Goal: Task Accomplishment & Management: Use online tool/utility

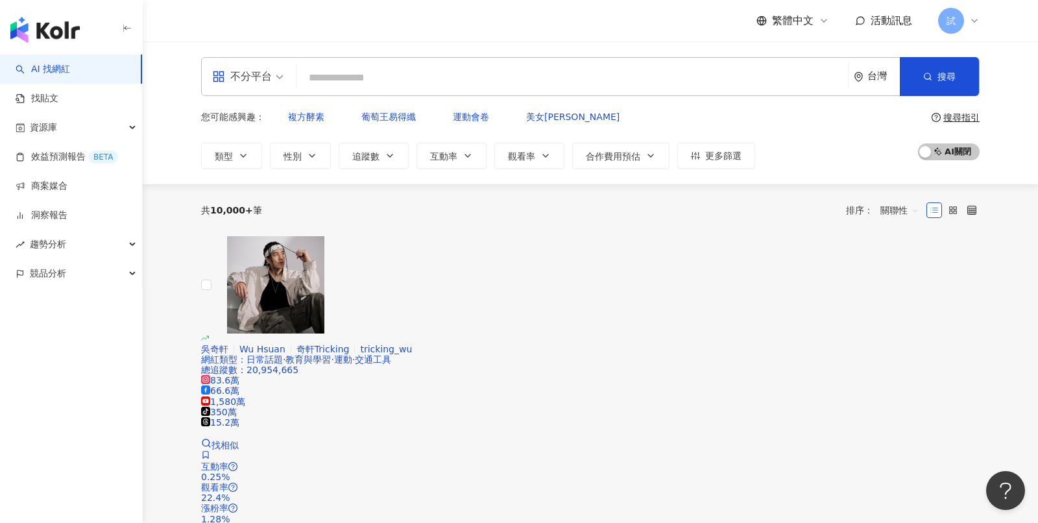
click at [274, 74] on span "不分平台" at bounding box center [247, 76] width 71 height 21
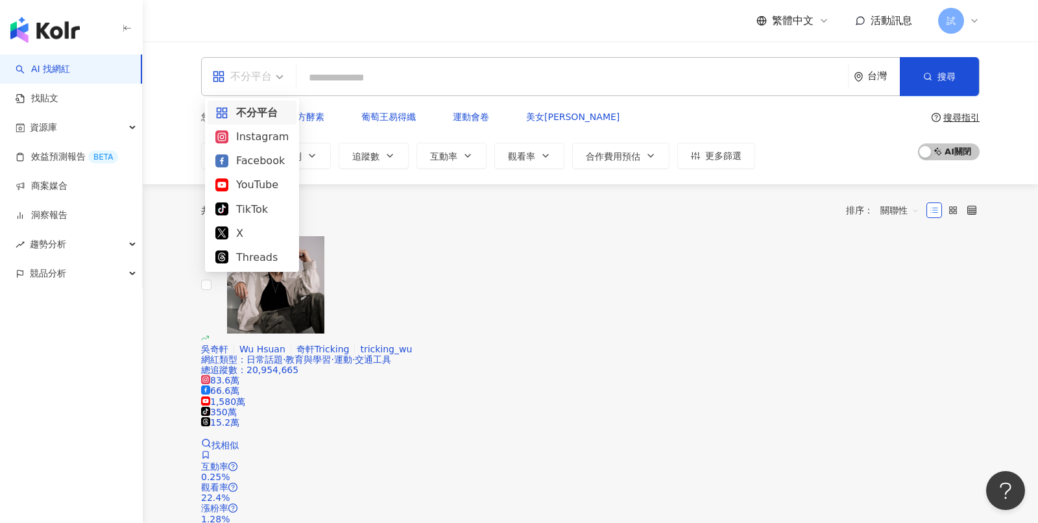
click at [282, 85] on span "不分平台" at bounding box center [247, 76] width 71 height 21
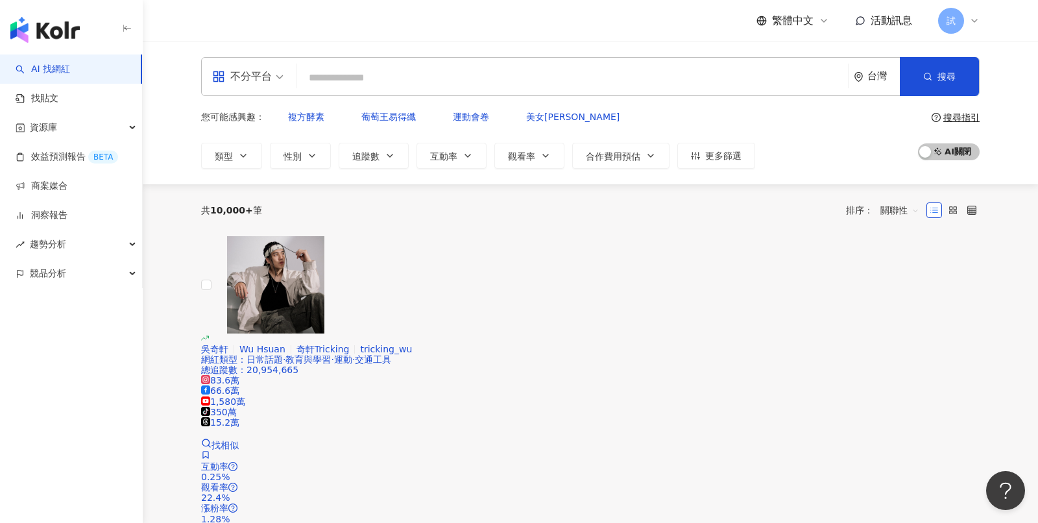
click at [282, 85] on span "不分平台" at bounding box center [247, 76] width 71 height 21
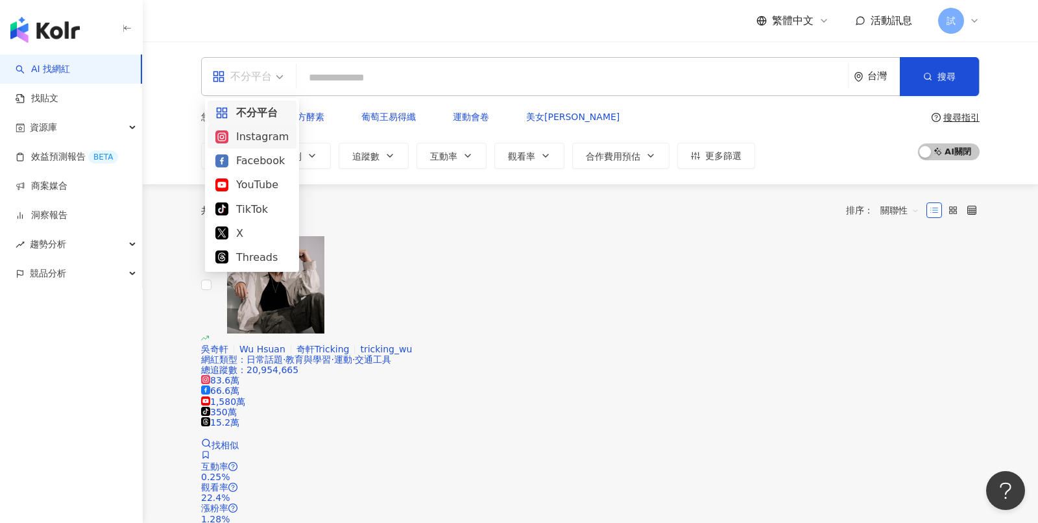
click at [257, 139] on div "Instagram" at bounding box center [251, 136] width 73 height 16
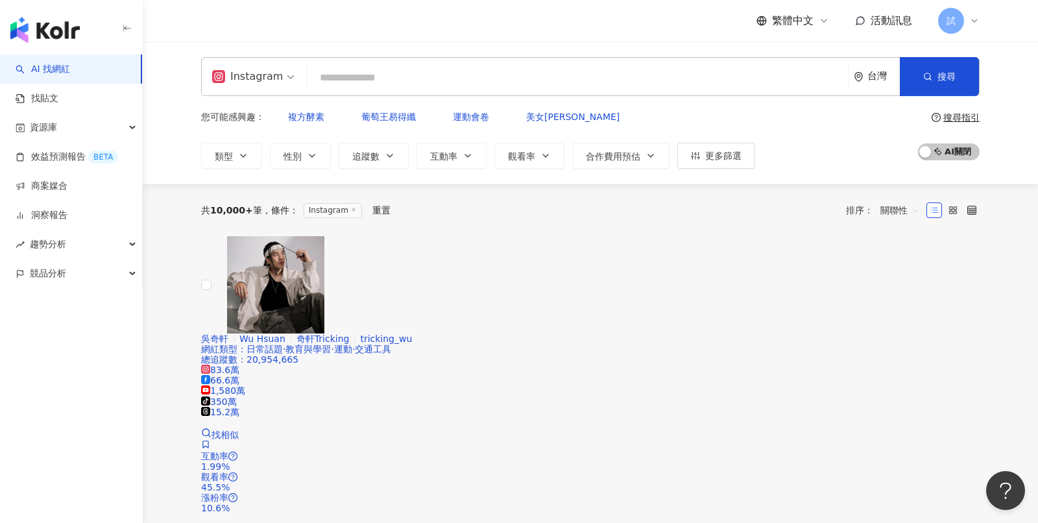
click at [278, 79] on span "Instagram" at bounding box center [253, 76] width 82 height 21
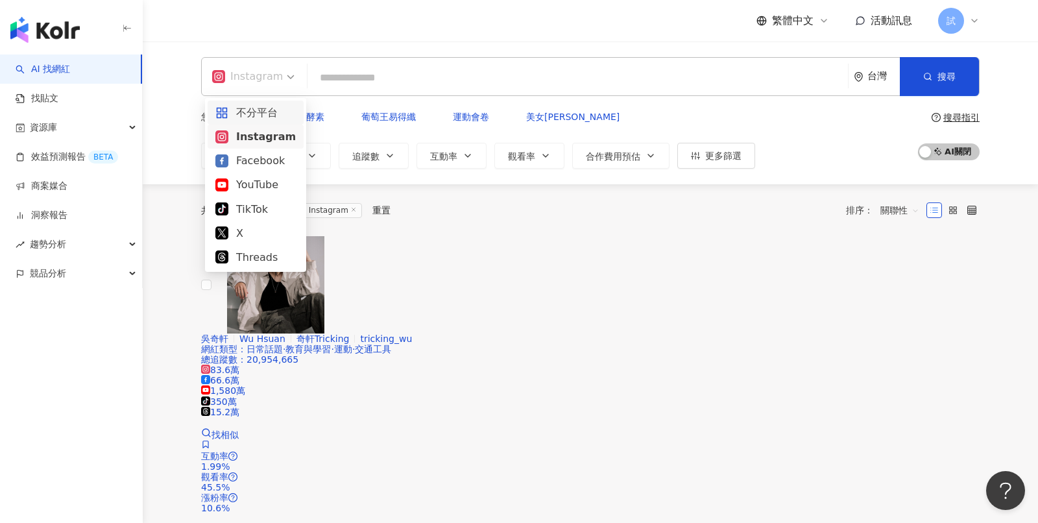
click at [256, 117] on div "不分平台" at bounding box center [255, 112] width 80 height 16
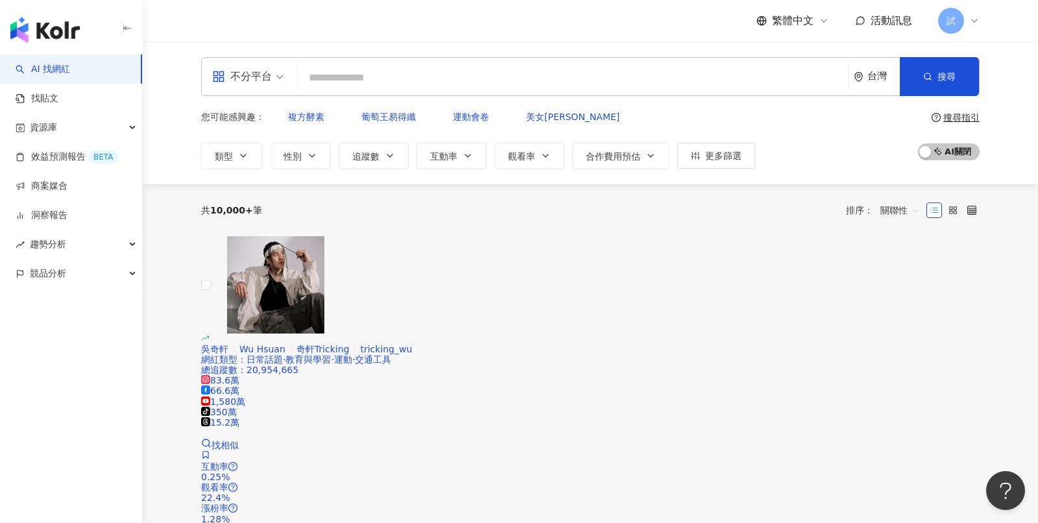
click at [875, 90] on div "台灣" at bounding box center [877, 77] width 46 height 38
click at [543, 201] on div "共 10,000+ 筆 排序： 關聯性" at bounding box center [590, 210] width 779 height 21
click at [402, 79] on input "search" at bounding box center [572, 78] width 541 height 25
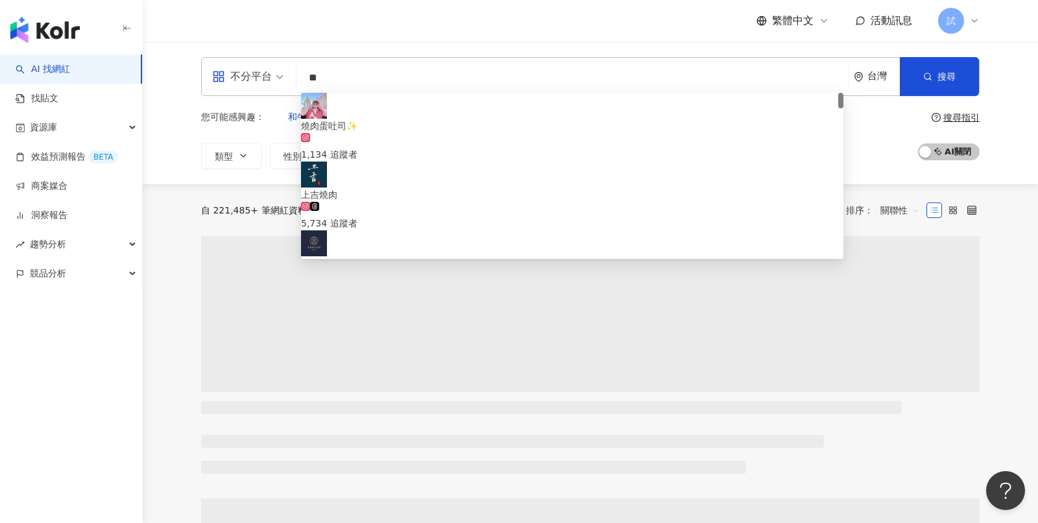
click at [1025, 58] on div "不分平台 ** 台灣 搜尋 fc51514c-5c12-44be-a70b-82362c94d519 燒肉蛋吐司✨ 1,134 追蹤者 上吉燒肉 5,734 …" at bounding box center [591, 113] width 896 height 143
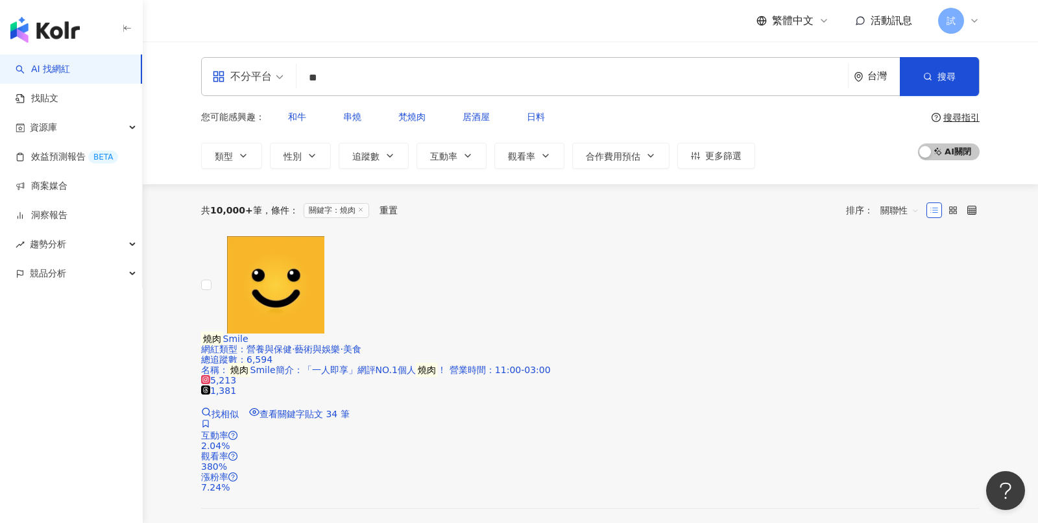
click at [443, 88] on input "**" at bounding box center [572, 78] width 541 height 25
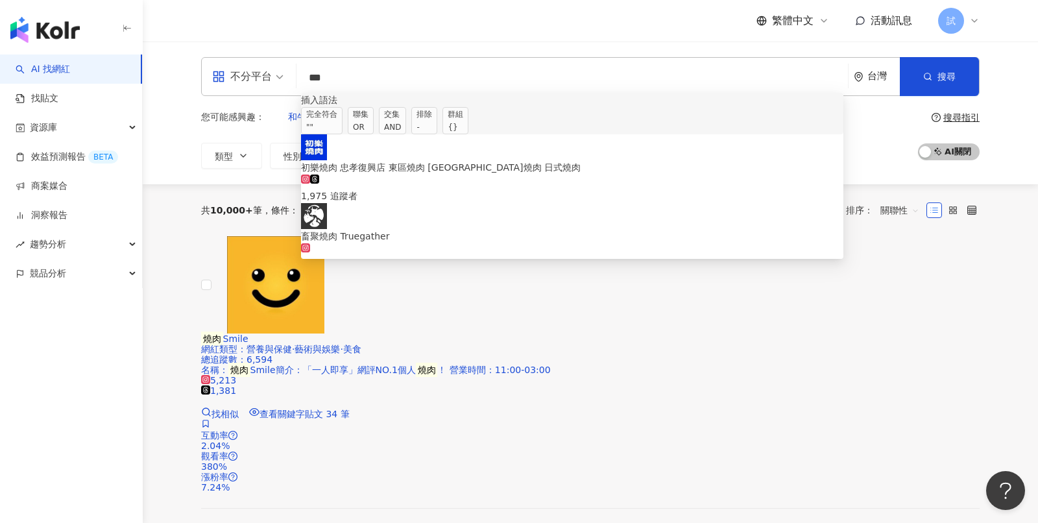
click at [374, 128] on span "聯集 OR" at bounding box center [361, 120] width 26 height 27
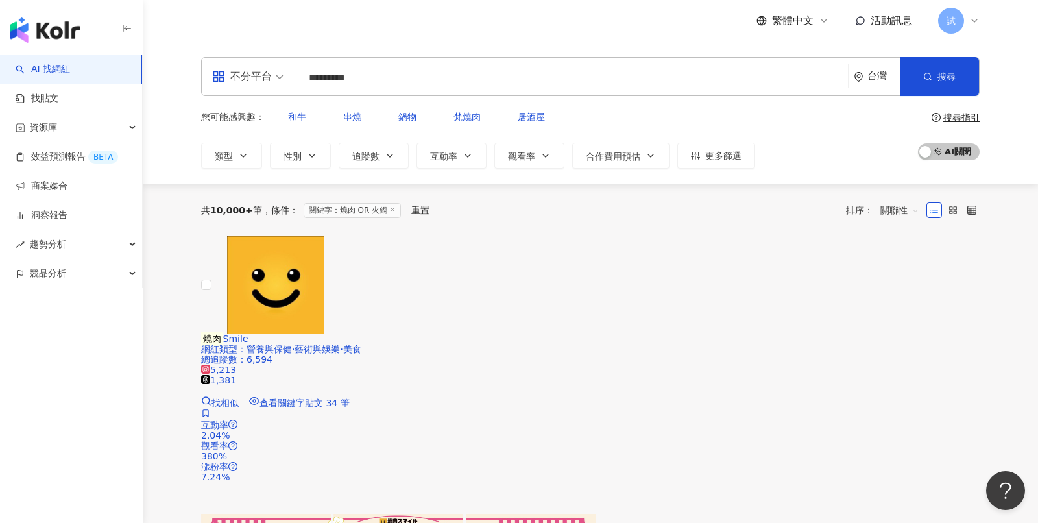
click at [395, 80] on input "********" at bounding box center [572, 78] width 541 height 25
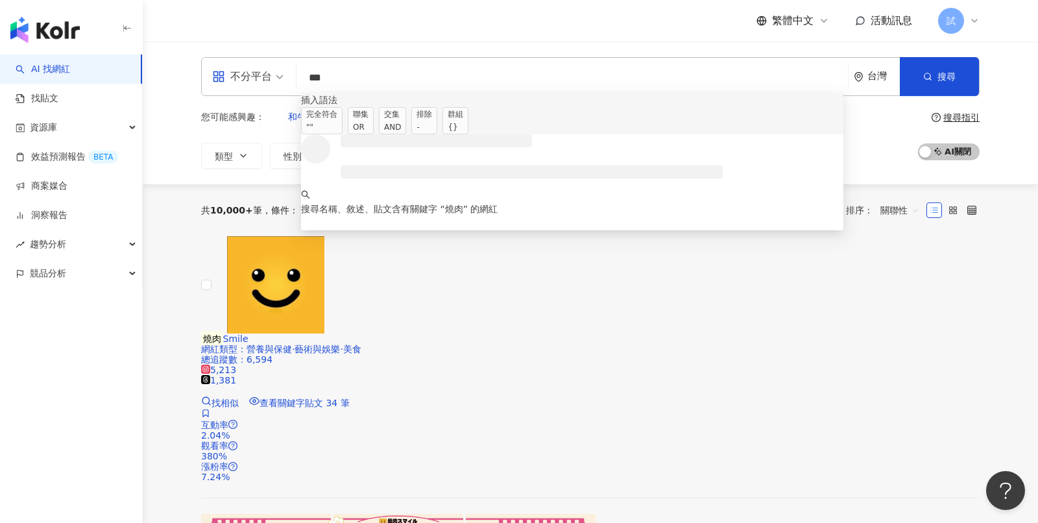
click at [406, 130] on span "交集 AND" at bounding box center [392, 120] width 27 height 27
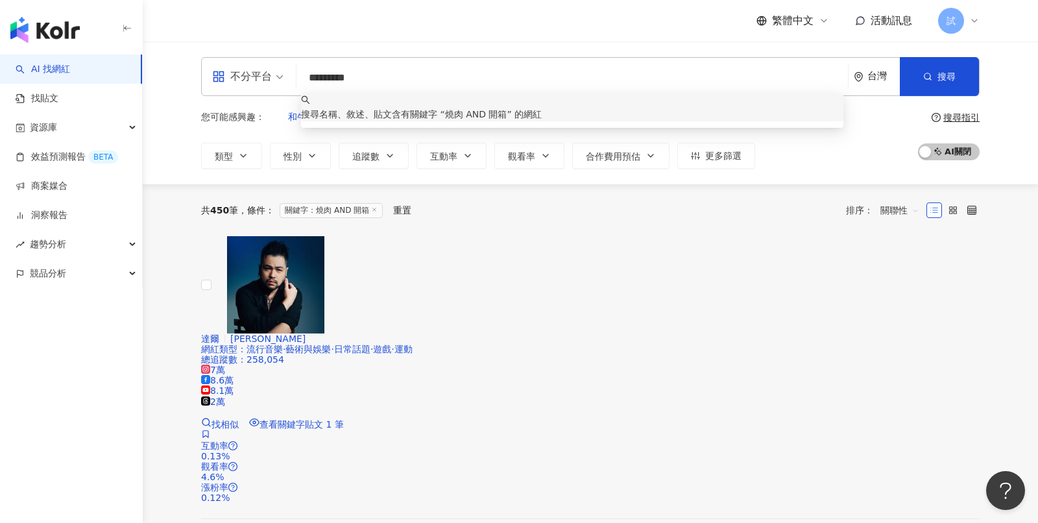
click at [420, 76] on input "*********" at bounding box center [572, 78] width 541 height 25
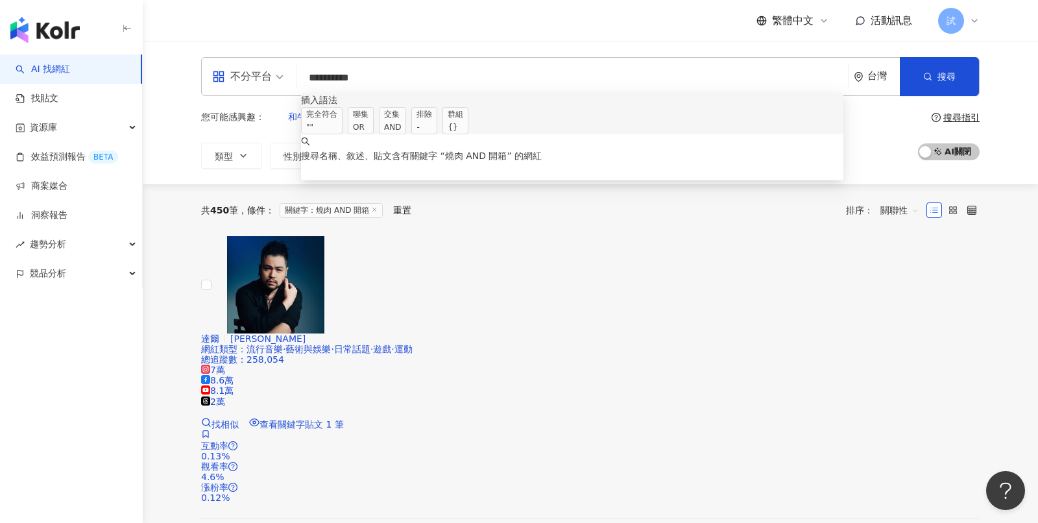
click at [707, 81] on input "*********" at bounding box center [572, 78] width 541 height 25
type input "*********"
click at [908, 128] on div "您可能感興趣： 和牛 串燒 梵燒肉 居酒屋 日料 類型 性別 追蹤數 互動率 觀看率 合作費用預估 更多篩選 搜尋指引 AI 開啟 AI 關閉" at bounding box center [590, 136] width 779 height 65
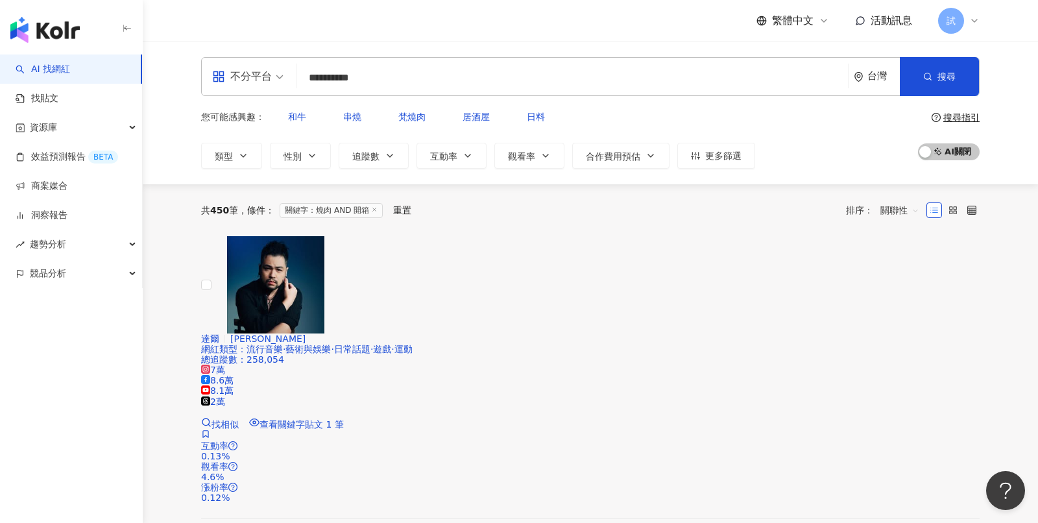
click at [969, 115] on div "搜尋指引" at bounding box center [962, 117] width 36 height 10
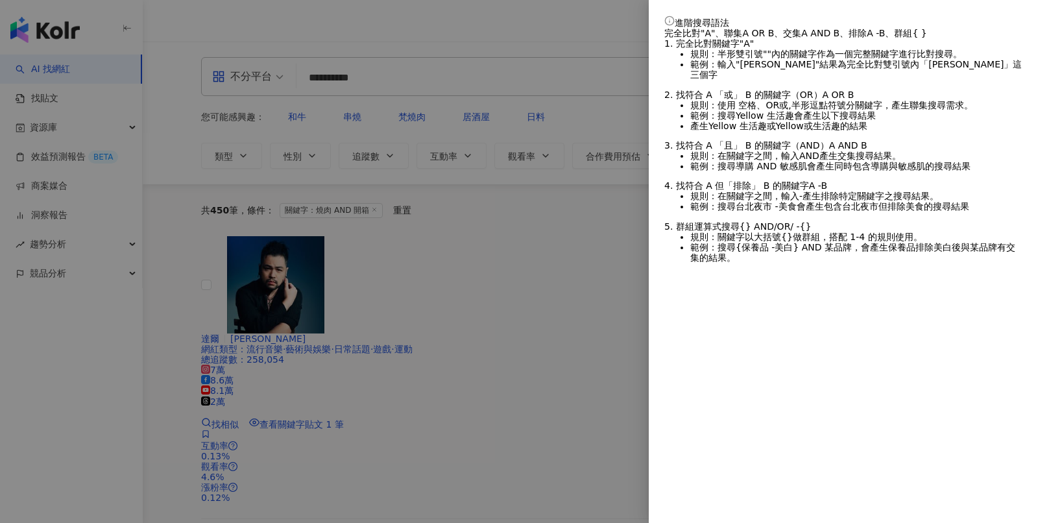
click at [552, 122] on div at bounding box center [519, 261] width 1038 height 523
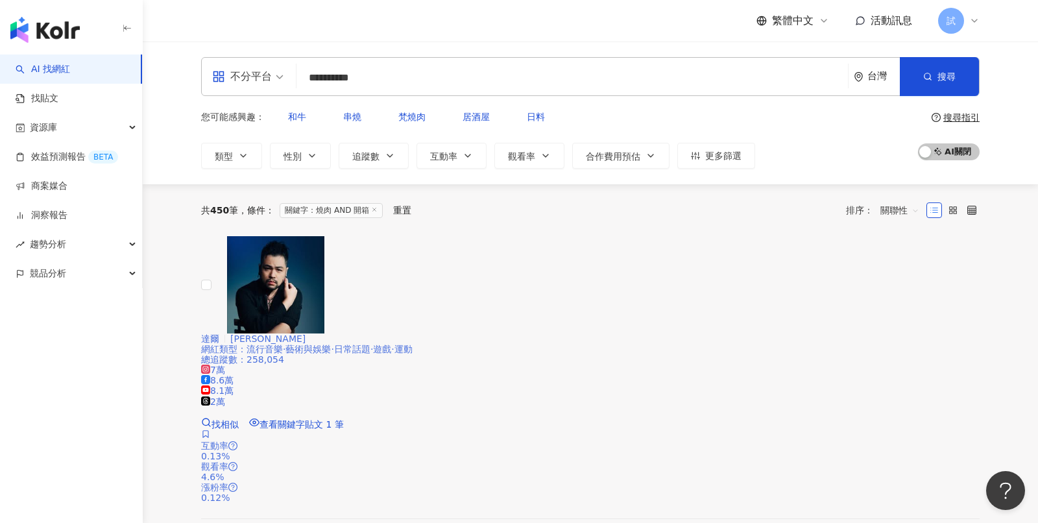
scroll to position [37, 0]
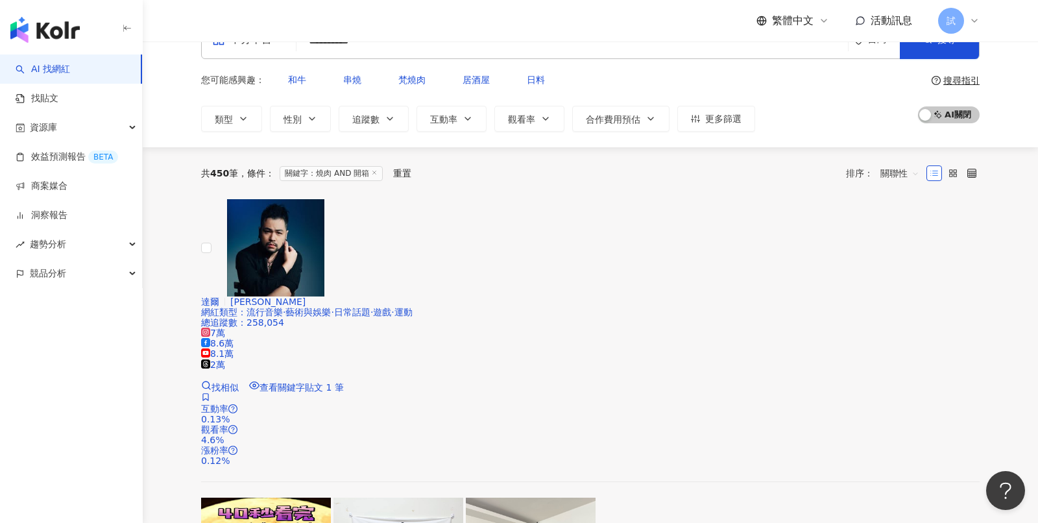
click at [894, 166] on span "關聯性" at bounding box center [900, 173] width 39 height 21
click at [885, 304] on div "關鍵字" at bounding box center [900, 298] width 32 height 14
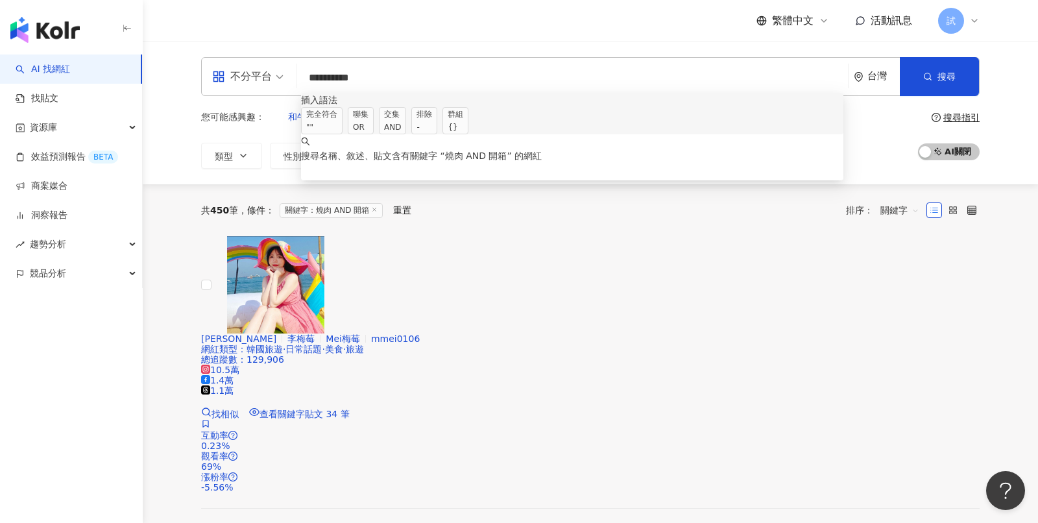
click at [393, 80] on input "*********" at bounding box center [572, 78] width 541 height 25
drag, startPoint x: 393, startPoint y: 80, endPoint x: 283, endPoint y: 72, distance: 110.0
click at [283, 72] on div "不分平台 ********* 台灣 搜尋 searchOperator keyword 插入語法 完全符合 "" 聯集 OR 交集 AND 排除 - 群組 {…" at bounding box center [590, 76] width 779 height 39
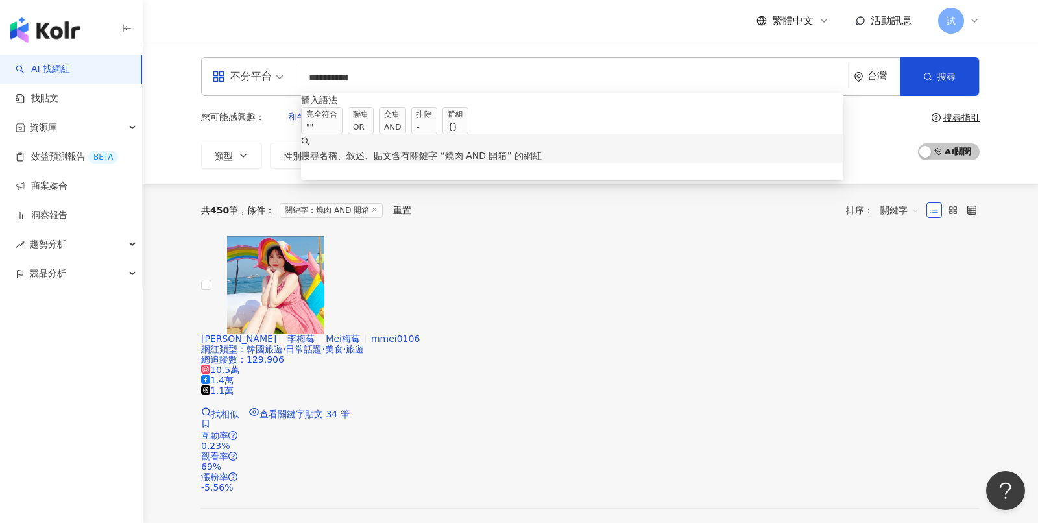
click at [883, 145] on div "您可能感興趣： 和牛 串燒 梵燒肉 居酒屋 日料 類型 性別 追蹤數 互動率 觀看率 合作費用預估 更多篩選 搜尋指引 AI 開啟 AI 關閉" at bounding box center [590, 136] width 779 height 65
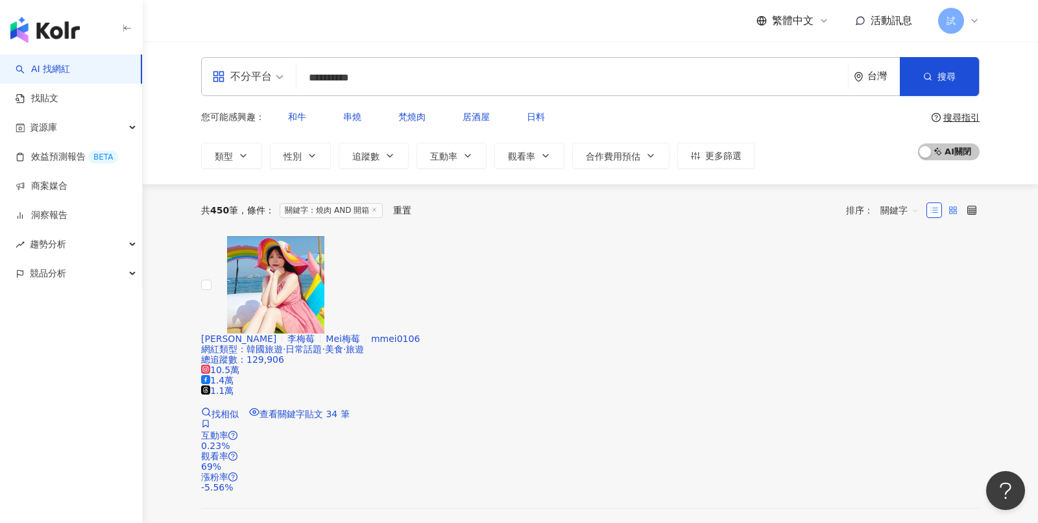
click at [951, 203] on label at bounding box center [953, 210] width 16 height 16
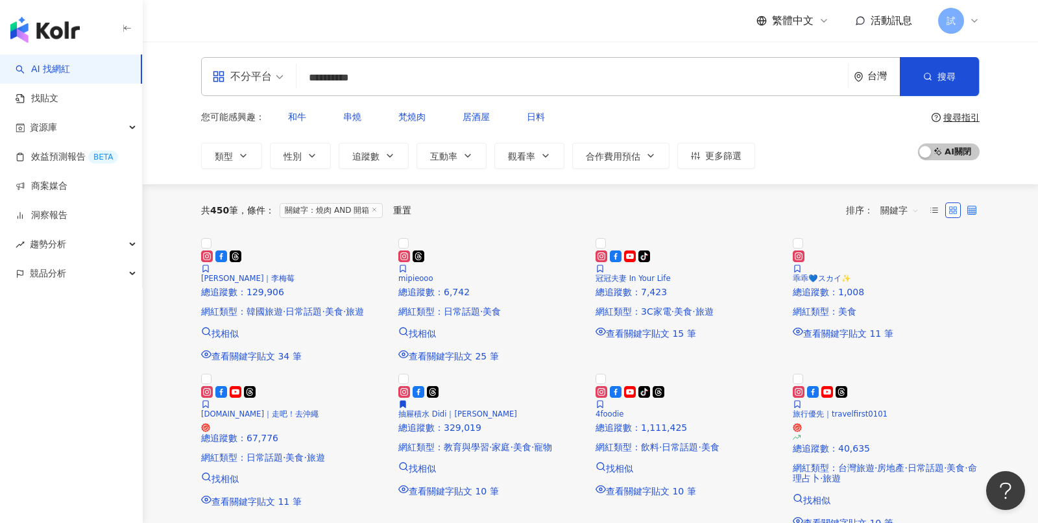
click at [972, 202] on label at bounding box center [972, 210] width 16 height 16
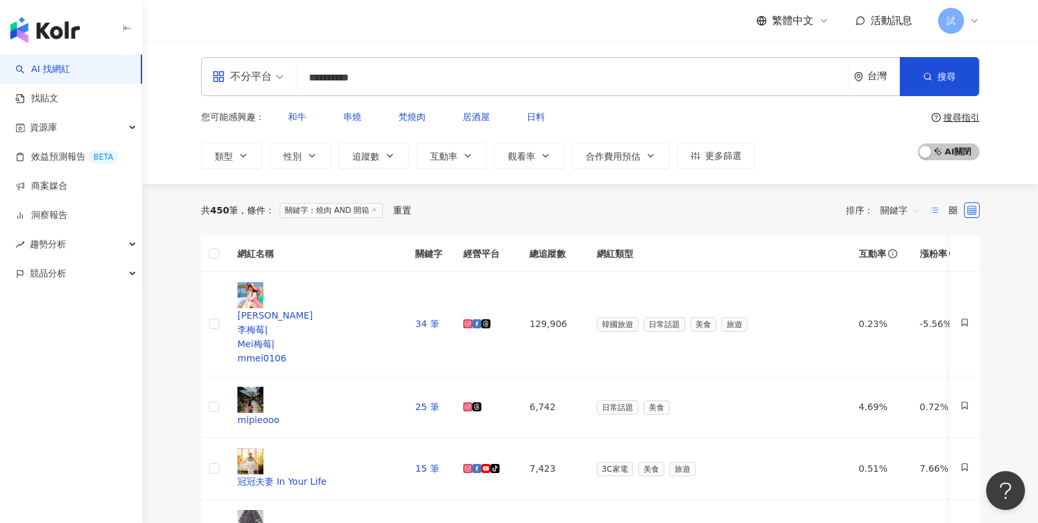
click at [927, 202] on label at bounding box center [935, 210] width 16 height 16
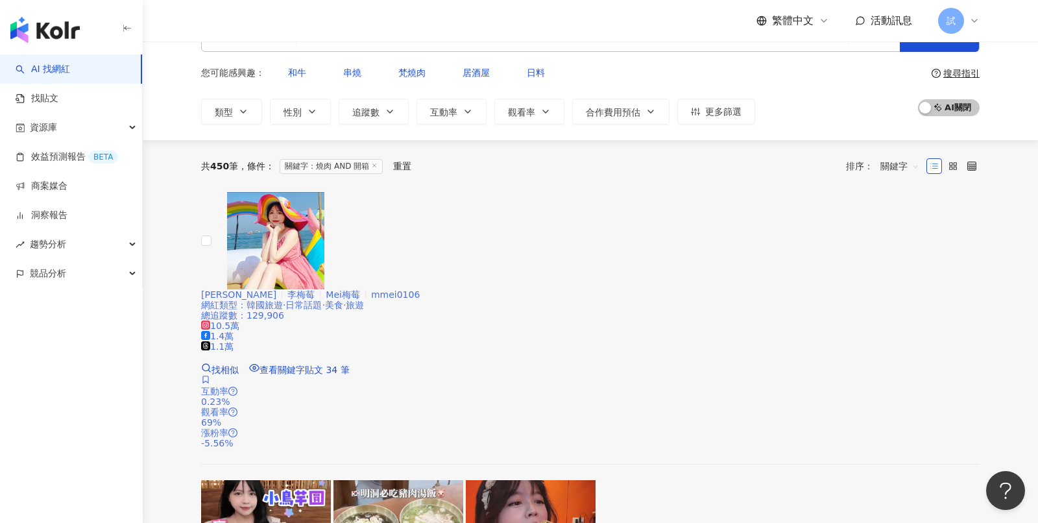
scroll to position [42, 0]
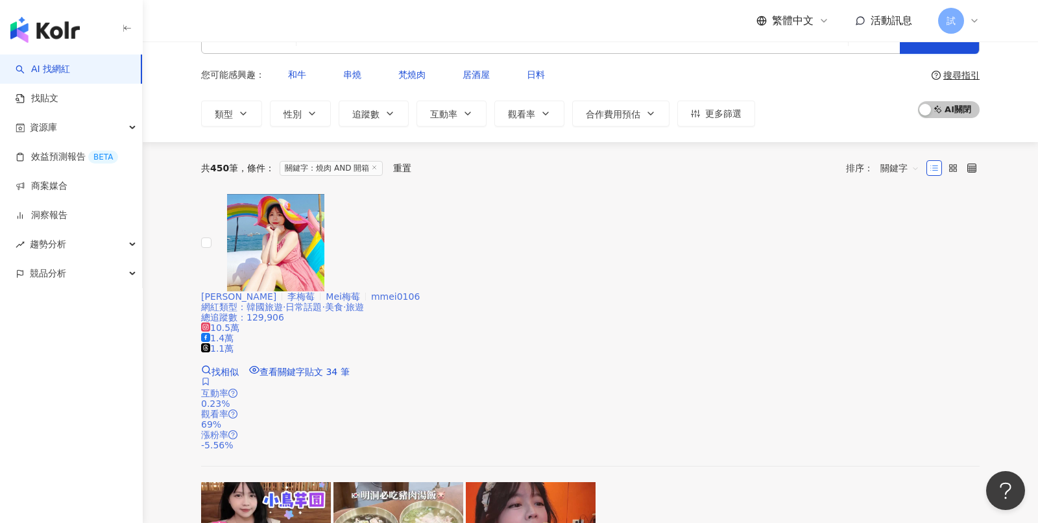
click at [625, 312] on div "總追蹤數 ： 129,906" at bounding box center [590, 317] width 779 height 10
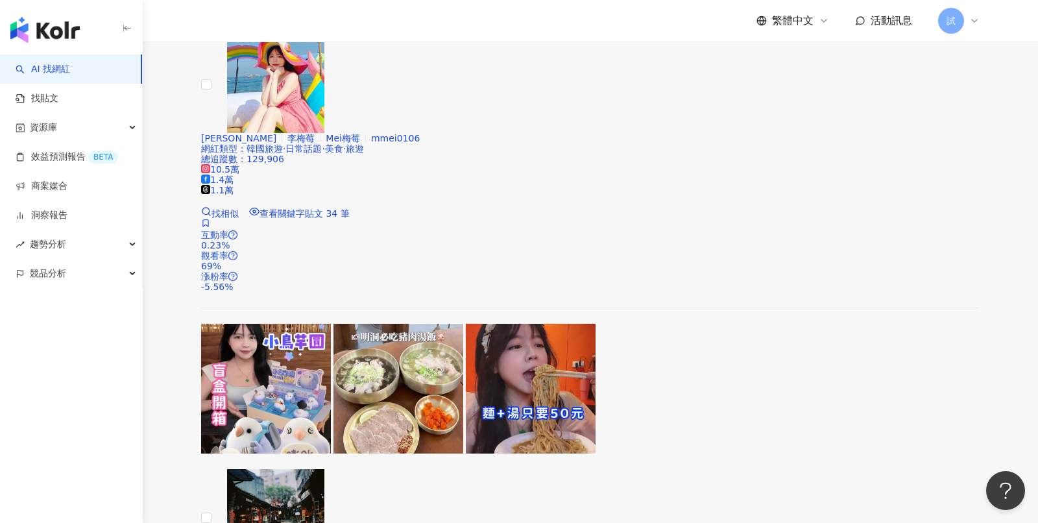
scroll to position [160, 0]
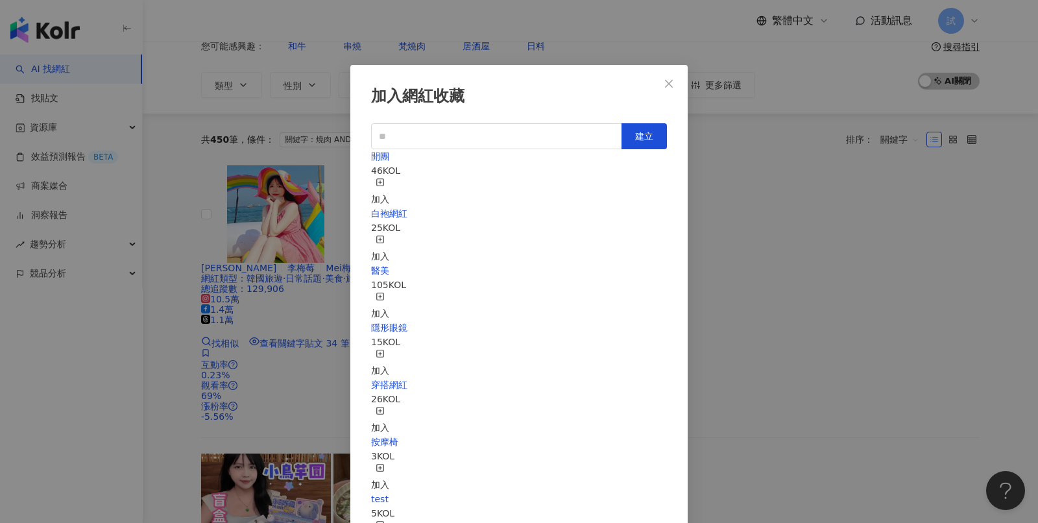
scroll to position [69, 0]
click at [674, 91] on button "Close" at bounding box center [669, 84] width 26 height 26
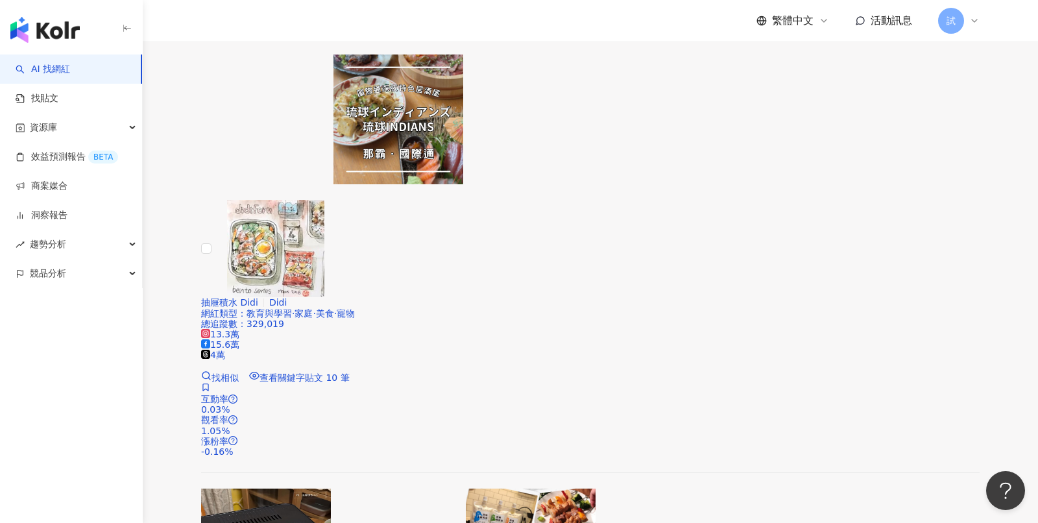
scroll to position [2176, 0]
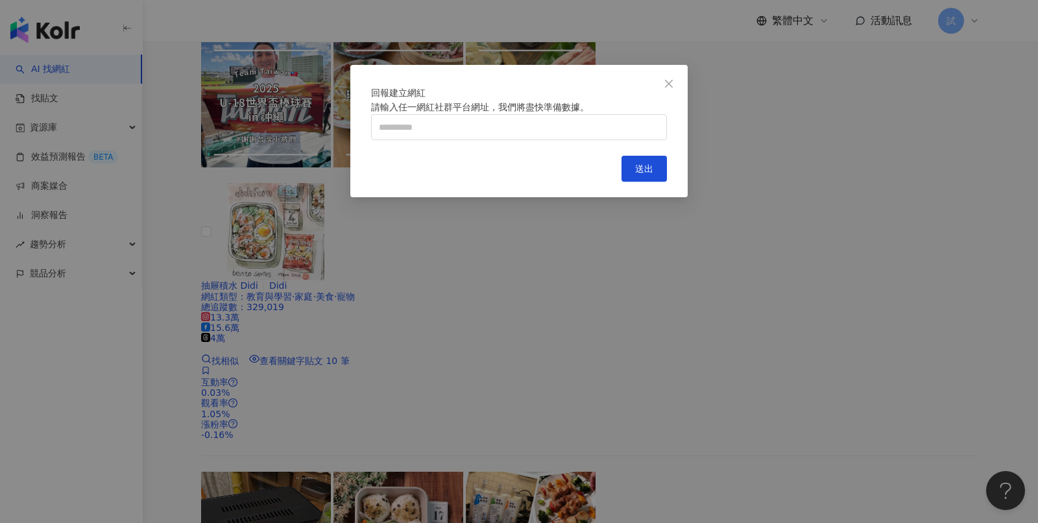
click at [524, 178] on div "回報建立網紅 請輸入任一網紅社群平台網址，我們將盡快準備數據。 Cancel 送出" at bounding box center [518, 131] width 337 height 132
click at [520, 140] on input "text" at bounding box center [519, 127] width 296 height 26
type input "**********"
click at [646, 174] on span "送出" at bounding box center [644, 169] width 18 height 10
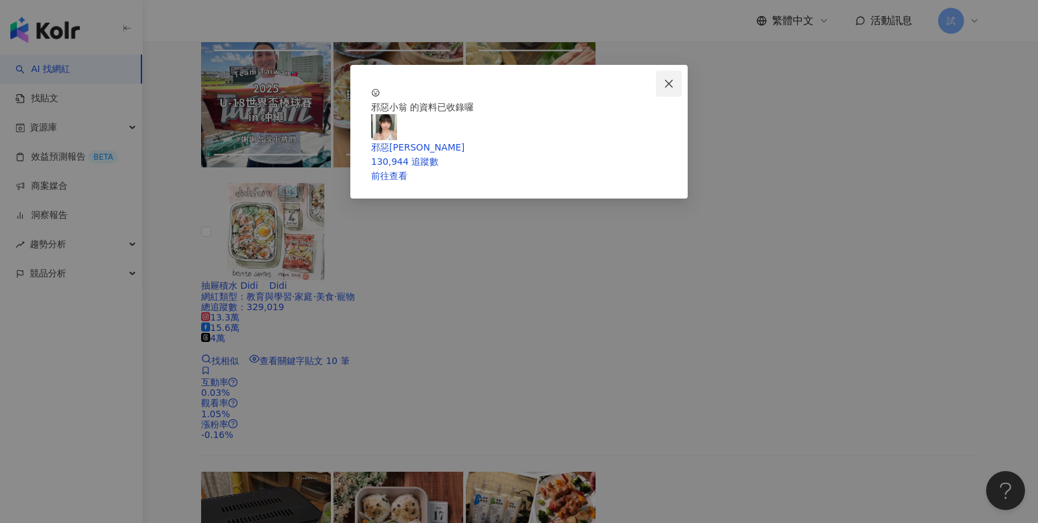
click at [672, 84] on icon "close" at bounding box center [669, 84] width 10 height 10
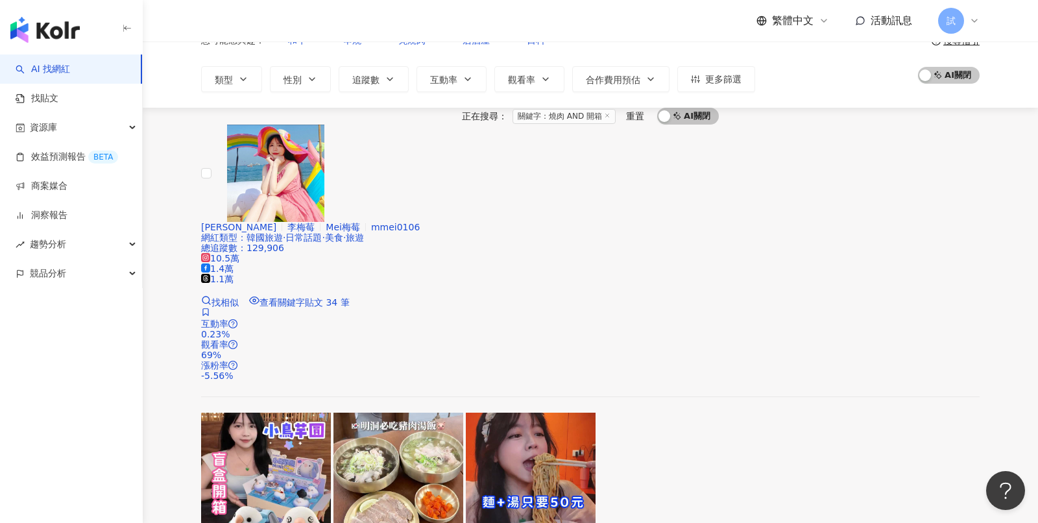
scroll to position [0, 0]
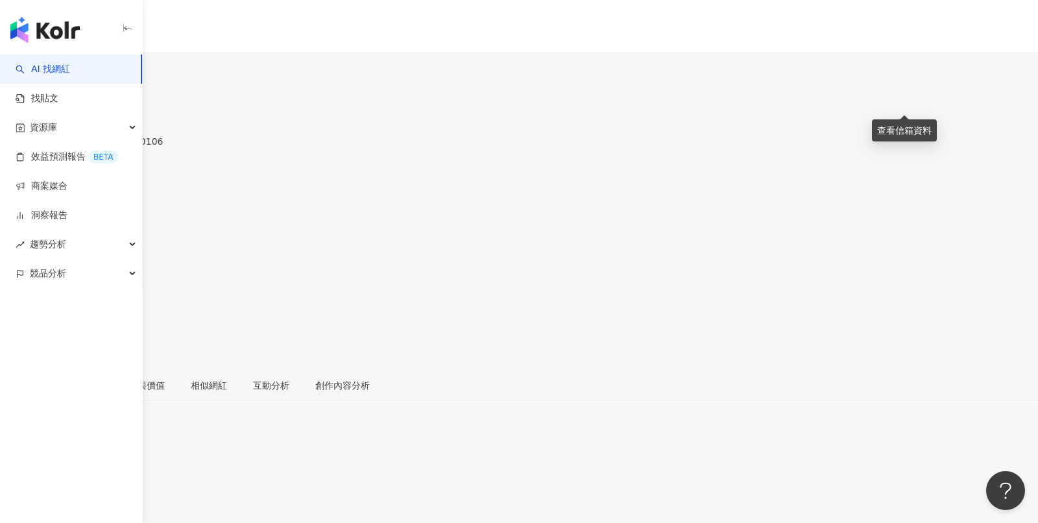
click at [26, 293] on button "button" at bounding box center [13, 306] width 26 height 26
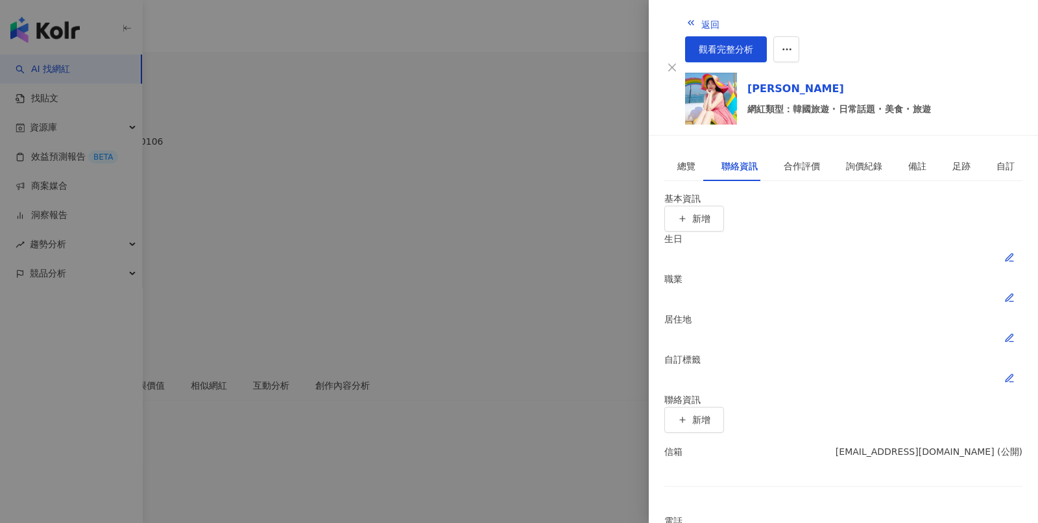
click at [574, 174] on div at bounding box center [519, 261] width 1038 height 523
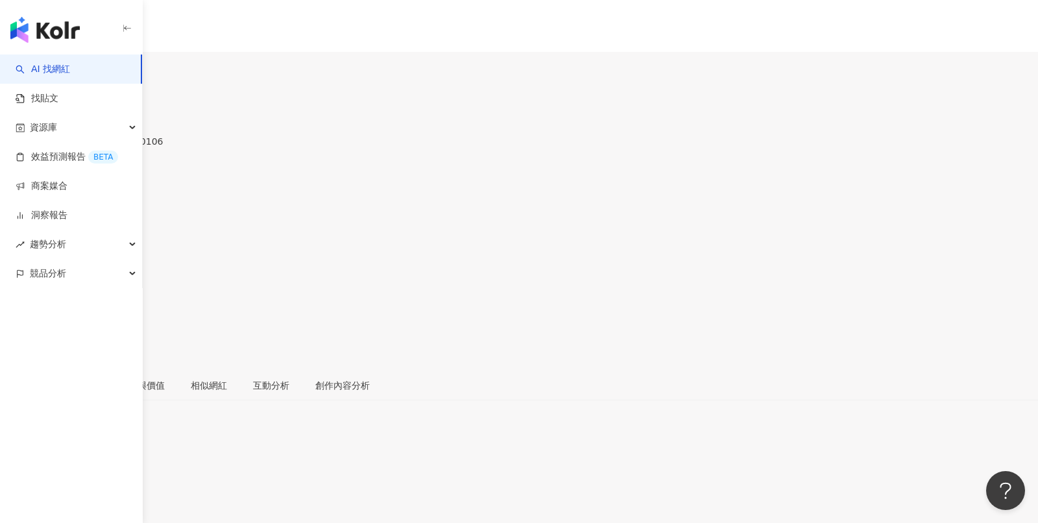
click at [68, 71] on div "1.4萬" at bounding box center [56, 76] width 23 height 10
click at [102, 71] on div "1.1萬" at bounding box center [90, 76] width 23 height 10
click at [34, 71] on div "10.5萬" at bounding box center [19, 76] width 29 height 10
click at [42, 446] on polyline at bounding box center [39, 447] width 3 height 2
click at [957, 241] on link "近六個月" at bounding box center [960, 239] width 36 height 10
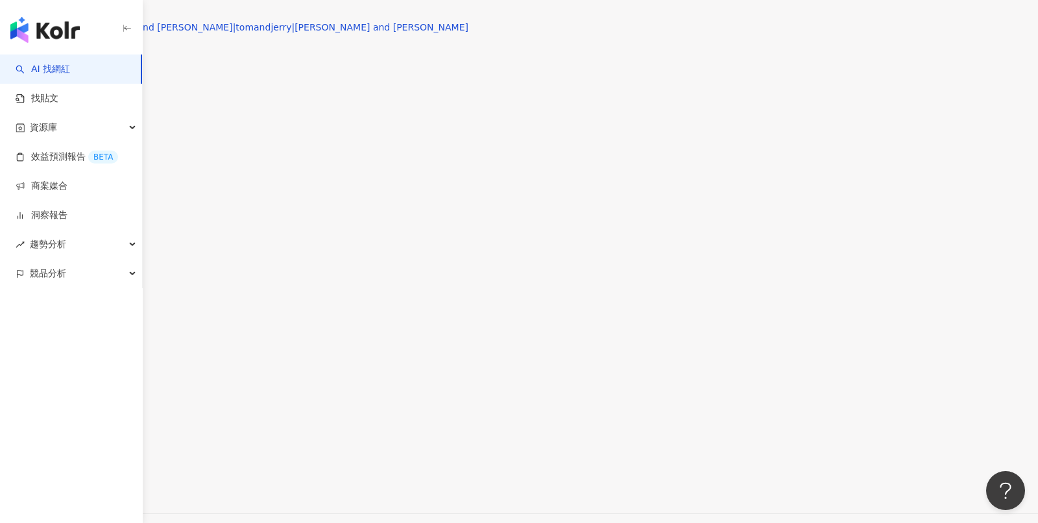
scroll to position [3995, 0]
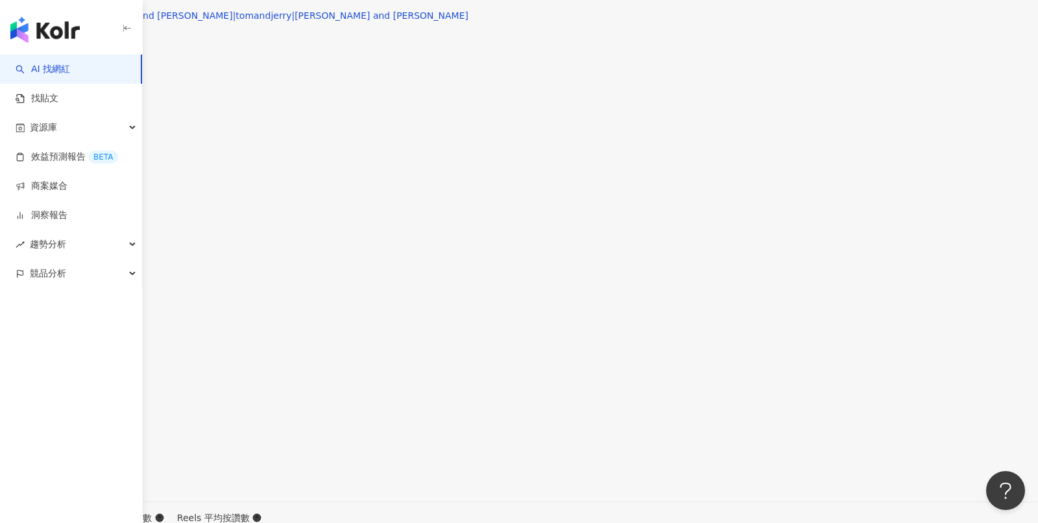
scroll to position [3946, 0]
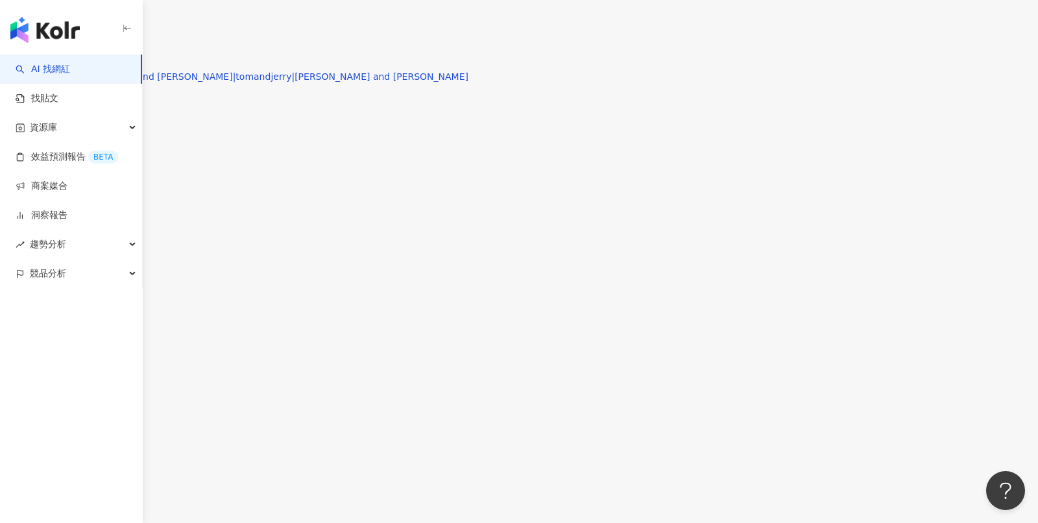
type input "*"
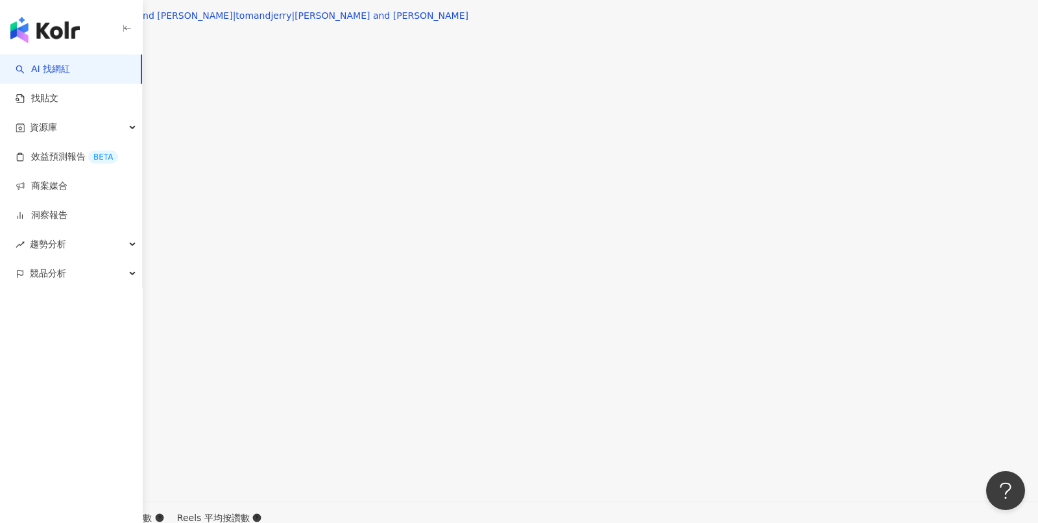
type input "*"
type input "**"
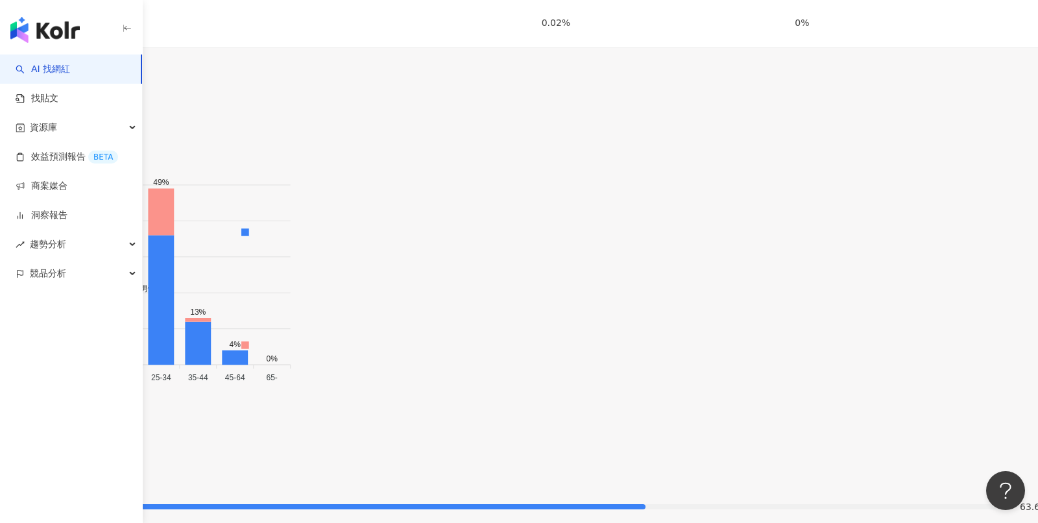
scroll to position [1321, 0]
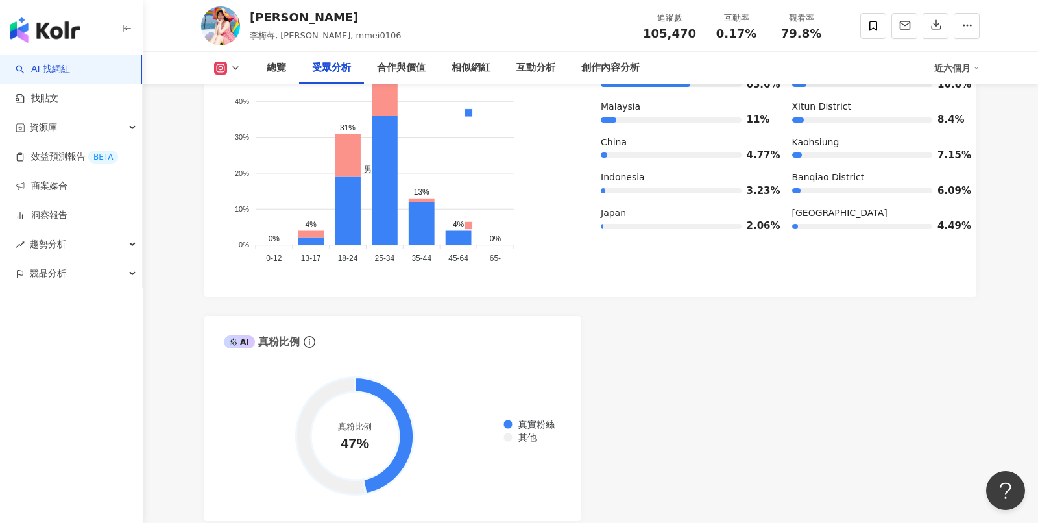
scroll to position [1321, 0]
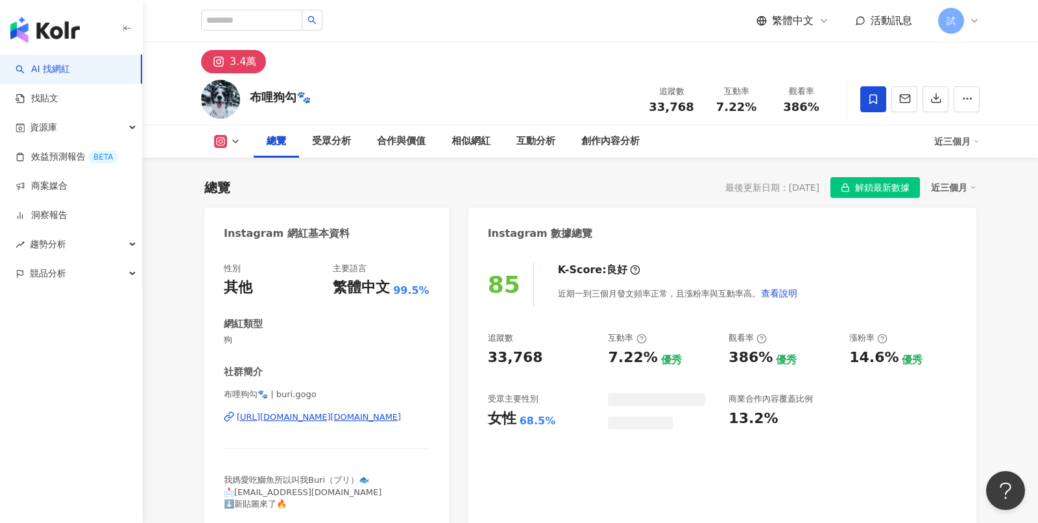
scroll to position [79, 0]
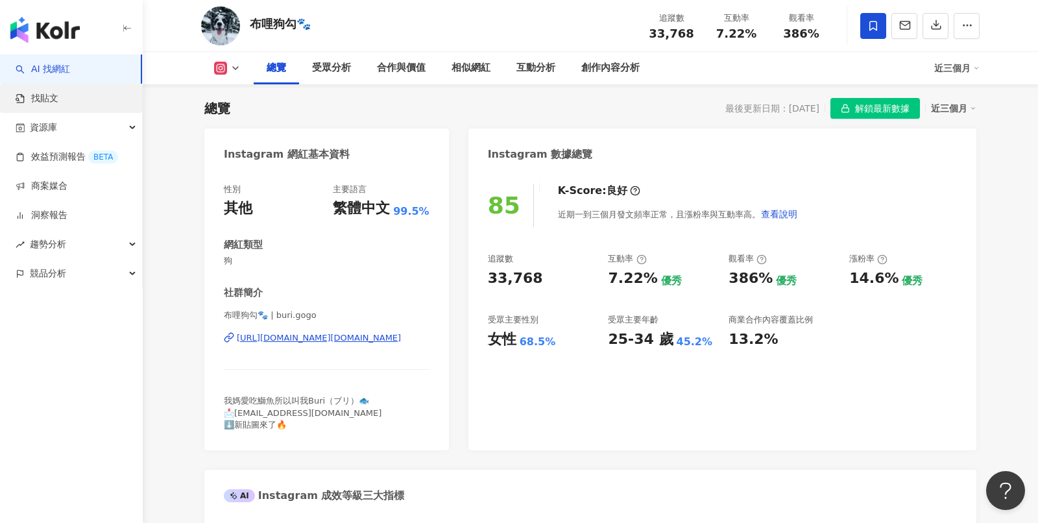
click at [58, 93] on link "找貼文" at bounding box center [37, 98] width 43 height 13
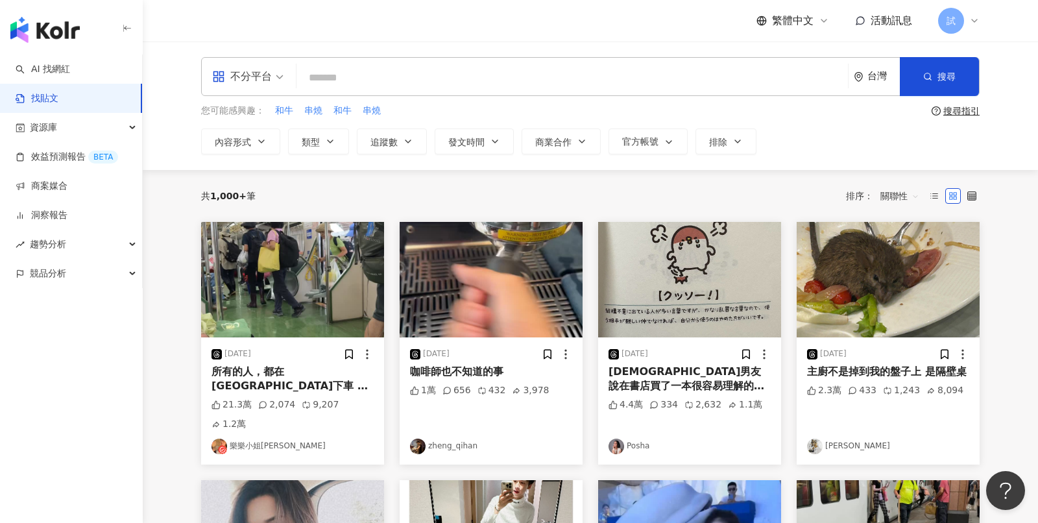
click at [339, 85] on input "search" at bounding box center [572, 78] width 541 height 28
type input "*"
type input "****"
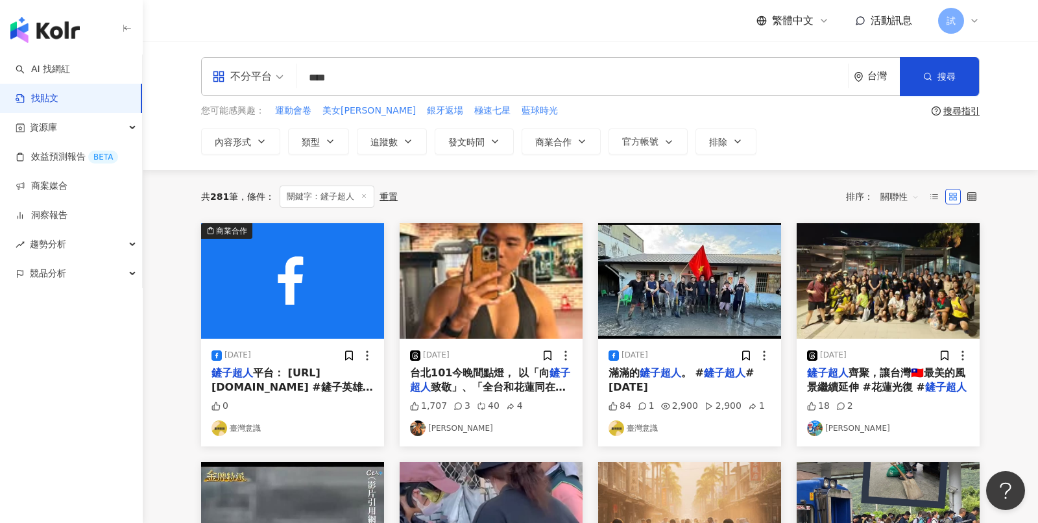
click at [900, 195] on span "關聯性" at bounding box center [900, 196] width 39 height 21
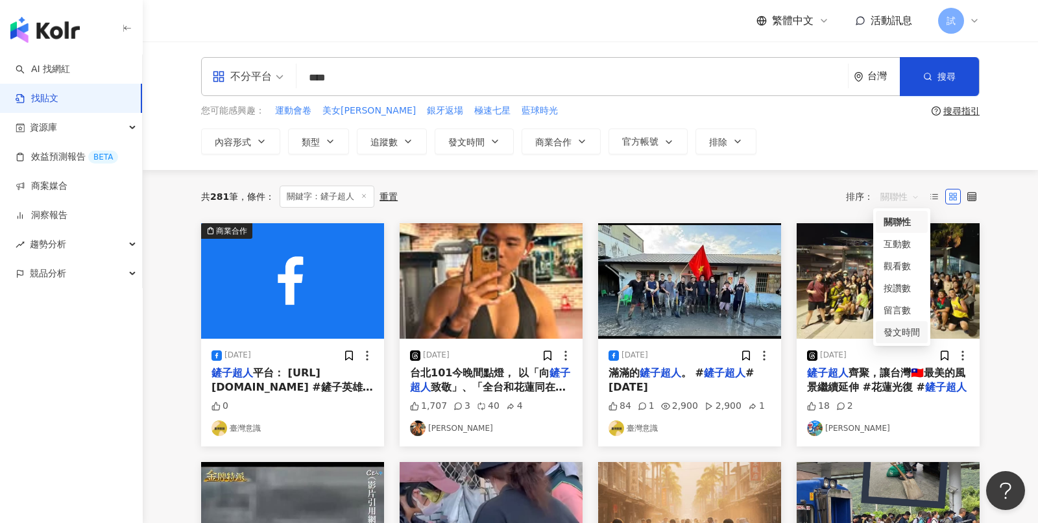
click at [899, 327] on div "發文時間" at bounding box center [902, 332] width 36 height 14
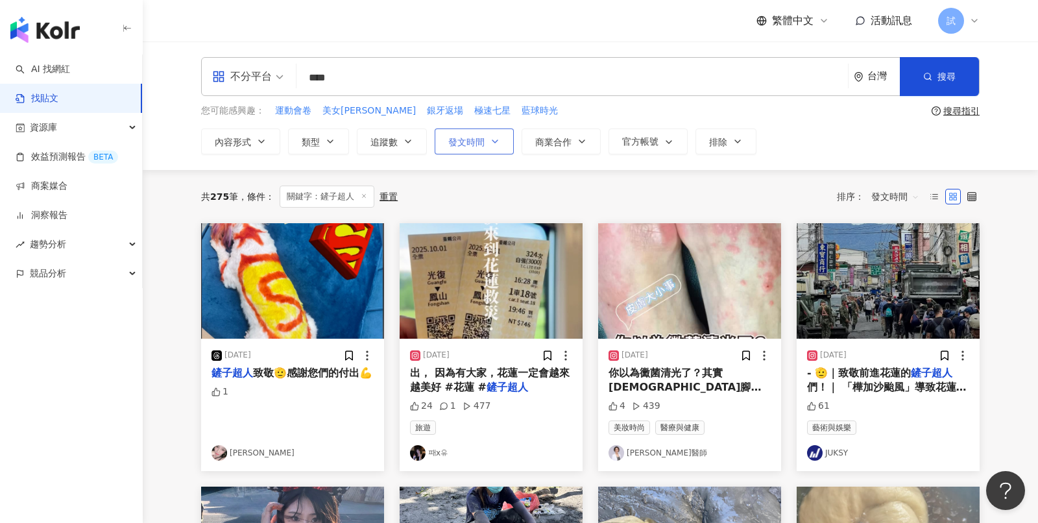
click at [494, 143] on icon "button" at bounding box center [495, 141] width 10 height 10
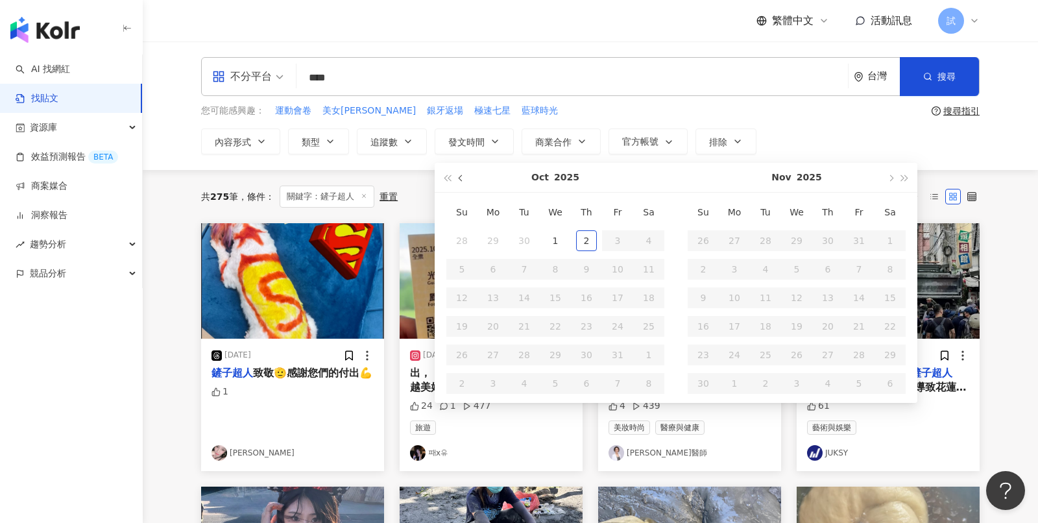
click at [461, 185] on button "button" at bounding box center [461, 177] width 14 height 29
type input "**********"
click at [495, 239] on div "1" at bounding box center [493, 240] width 21 height 21
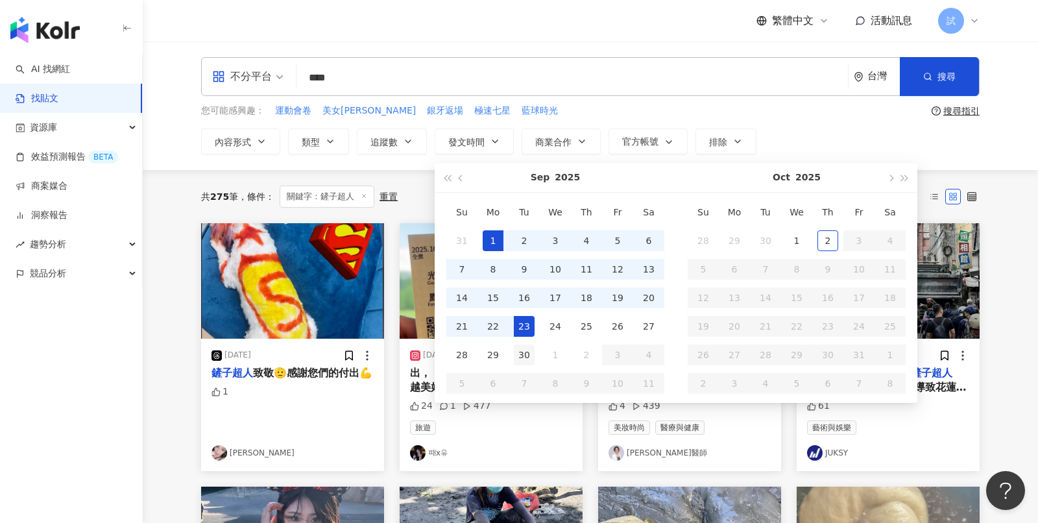
type input "**********"
click at [532, 346] on div "30" at bounding box center [524, 355] width 21 height 21
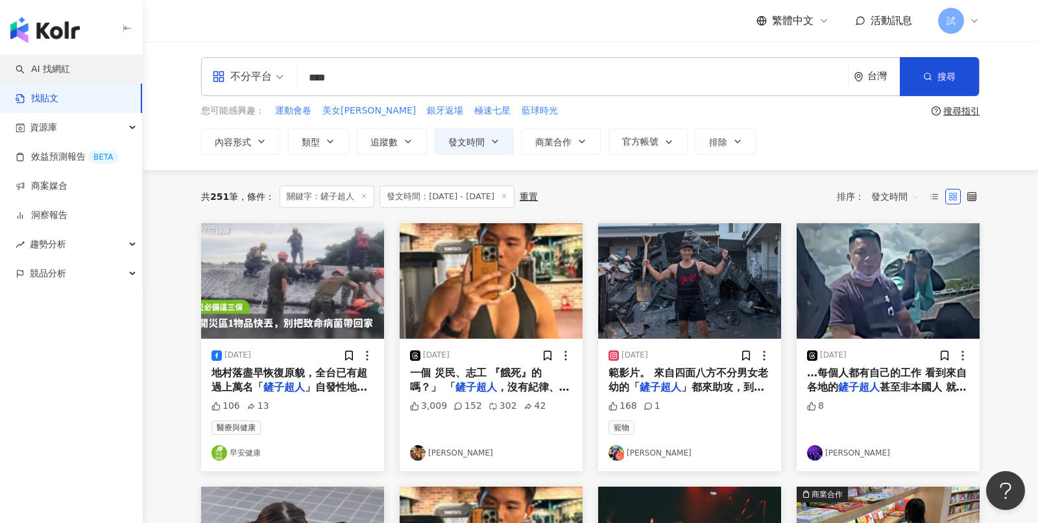
click at [70, 75] on link "AI 找網紅" at bounding box center [43, 69] width 55 height 13
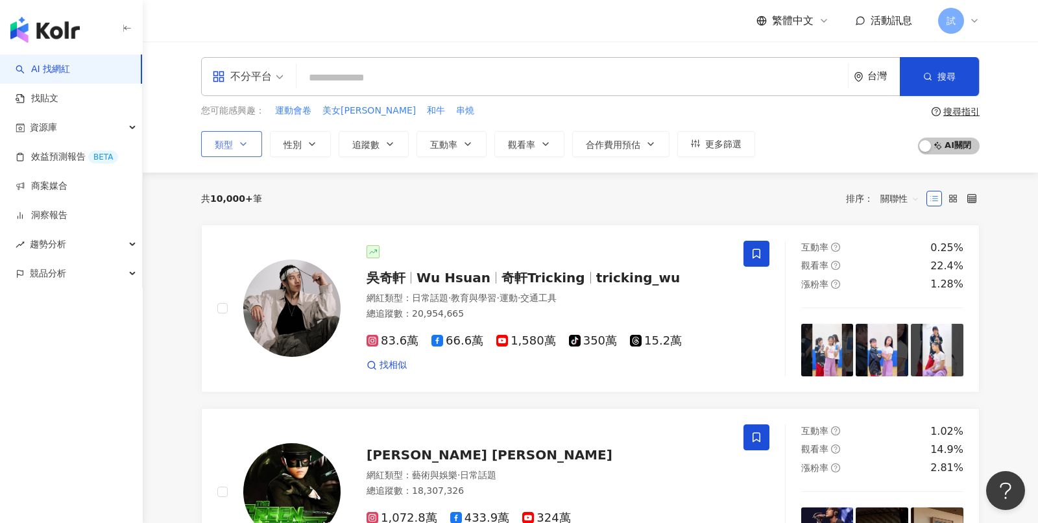
click at [243, 145] on icon "button" at bounding box center [243, 144] width 10 height 10
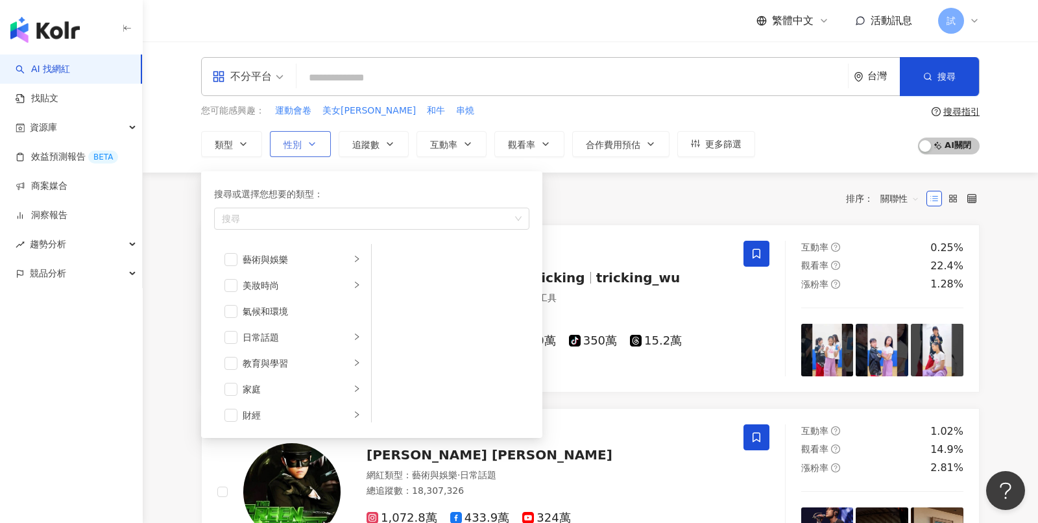
click at [321, 151] on button "性別" at bounding box center [300, 144] width 61 height 26
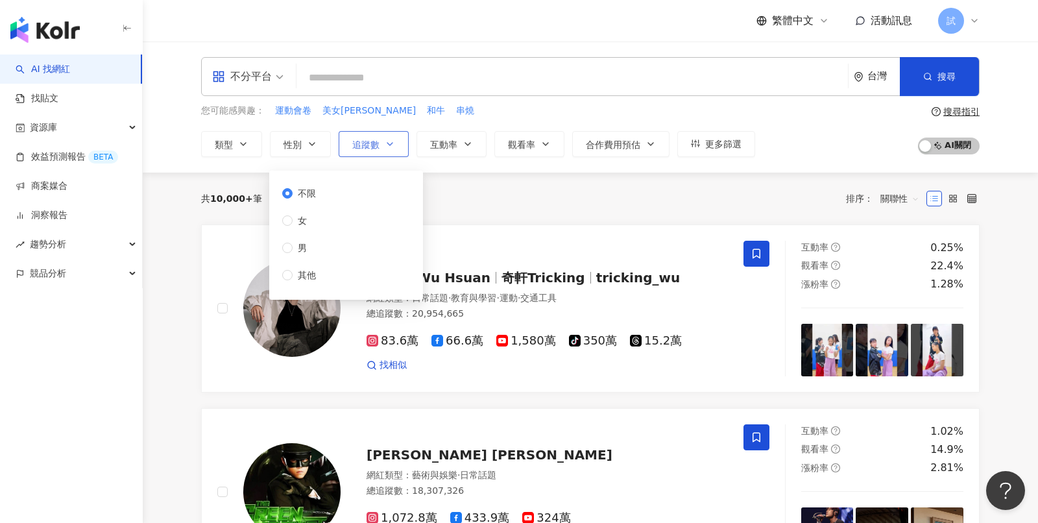
click at [391, 154] on button "追蹤數" at bounding box center [374, 144] width 70 height 26
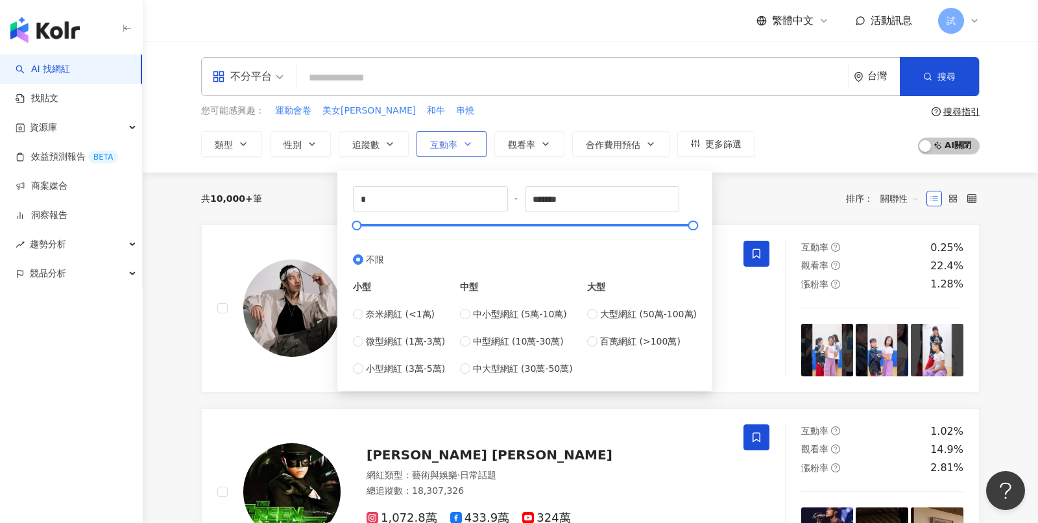
click at [463, 145] on icon "button" at bounding box center [468, 144] width 10 height 10
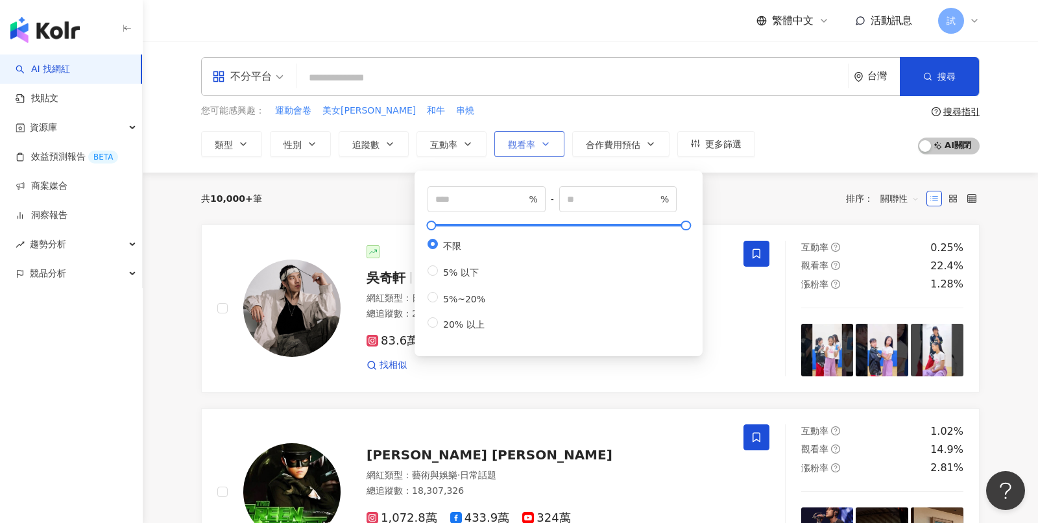
click at [528, 145] on span "觀看率" at bounding box center [521, 145] width 27 height 10
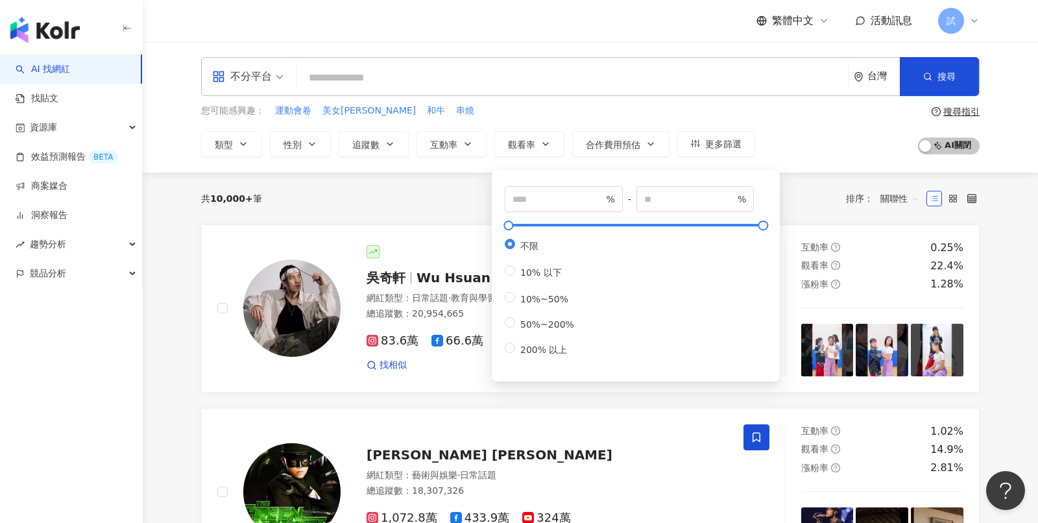
click at [770, 121] on div "您可能感興趣： 運動會卷 美女Bobo 和牛 串燒 類型 性別 追蹤數 互動率 觀看率 合作費用預估 更多篩選 不限 女 男 其他 * - ******* 不…" at bounding box center [590, 130] width 779 height 53
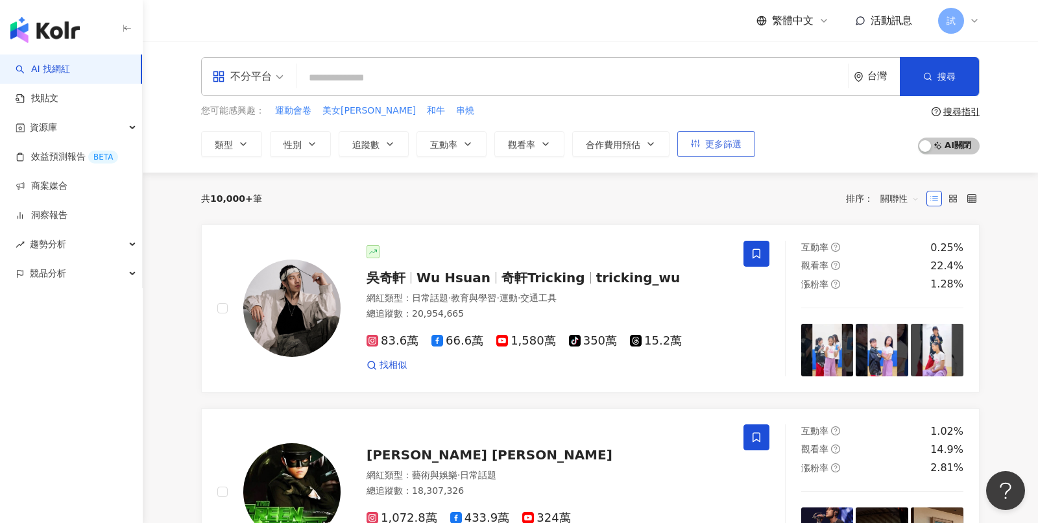
click at [713, 149] on button "更多篩選" at bounding box center [716, 144] width 78 height 26
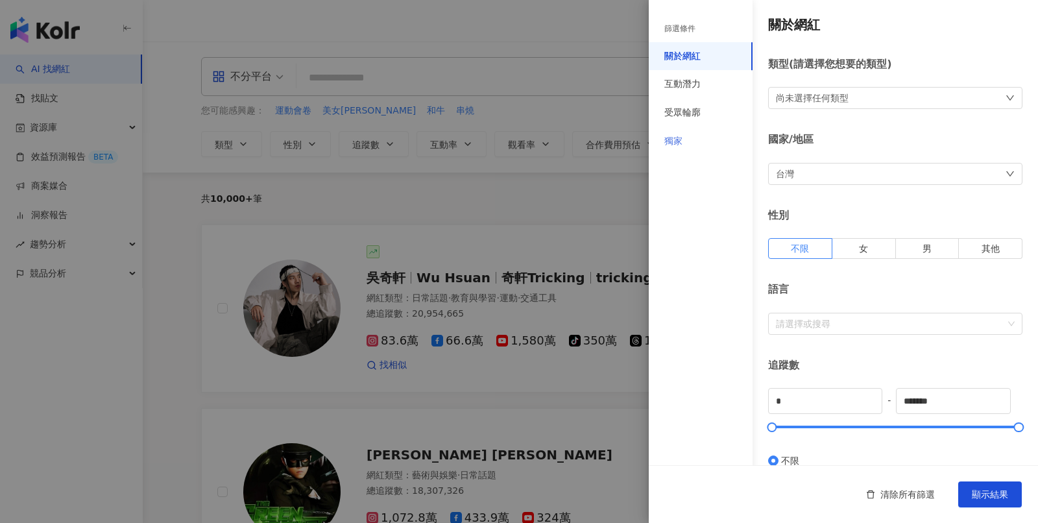
click at [694, 138] on div "獨家" at bounding box center [701, 141] width 104 height 29
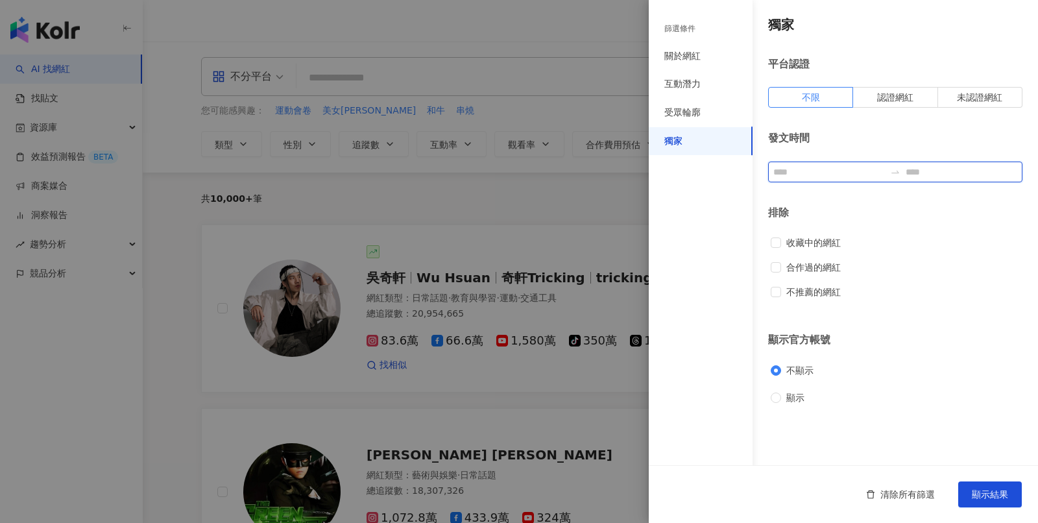
click at [825, 177] on input at bounding box center [830, 172] width 112 height 14
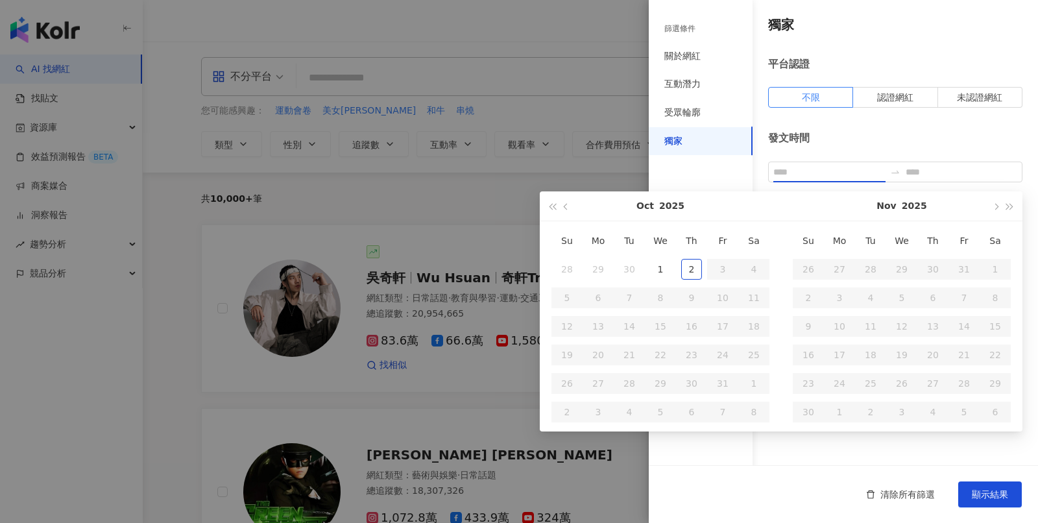
click at [859, 138] on div "發文時間" at bounding box center [895, 138] width 254 height 14
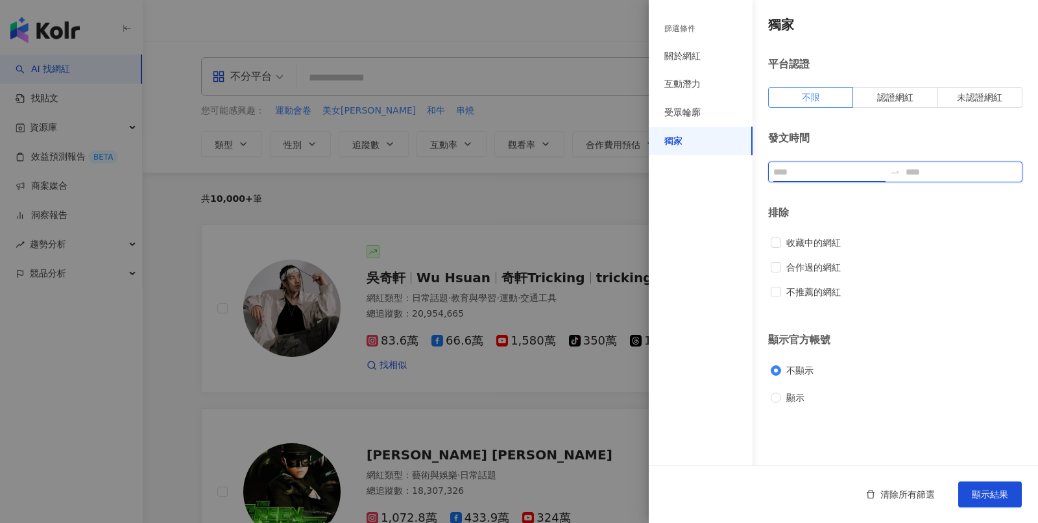
click at [816, 175] on input at bounding box center [830, 172] width 112 height 14
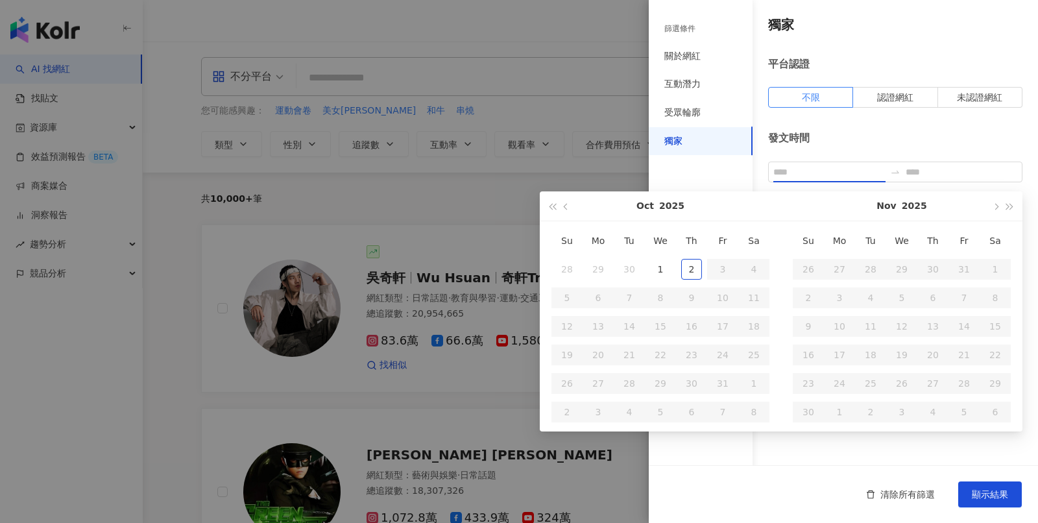
click at [872, 146] on div "發文時間" at bounding box center [895, 156] width 254 height 51
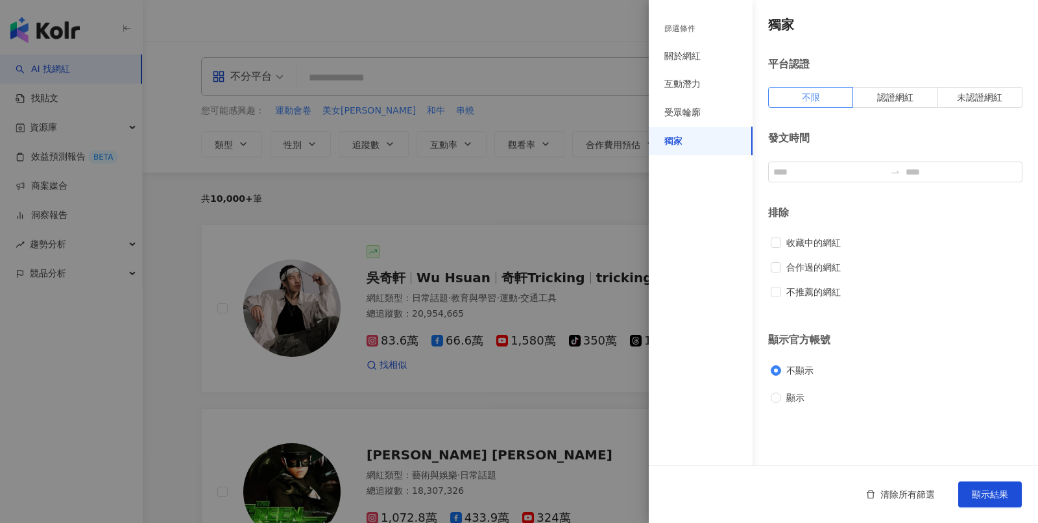
click at [445, 221] on div at bounding box center [519, 261] width 1038 height 523
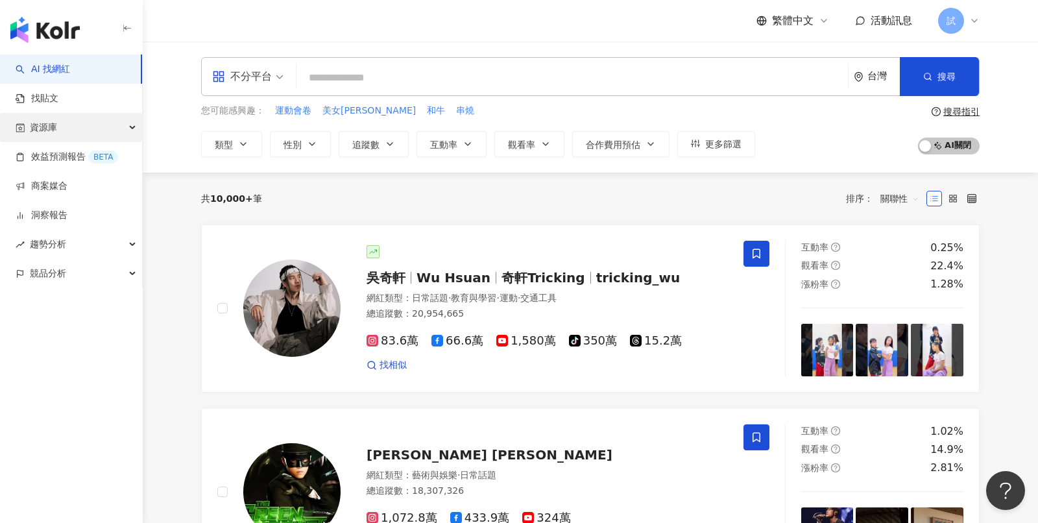
click at [95, 128] on div "資源庫" at bounding box center [71, 127] width 142 height 29
click at [751, 259] on span at bounding box center [757, 254] width 26 height 26
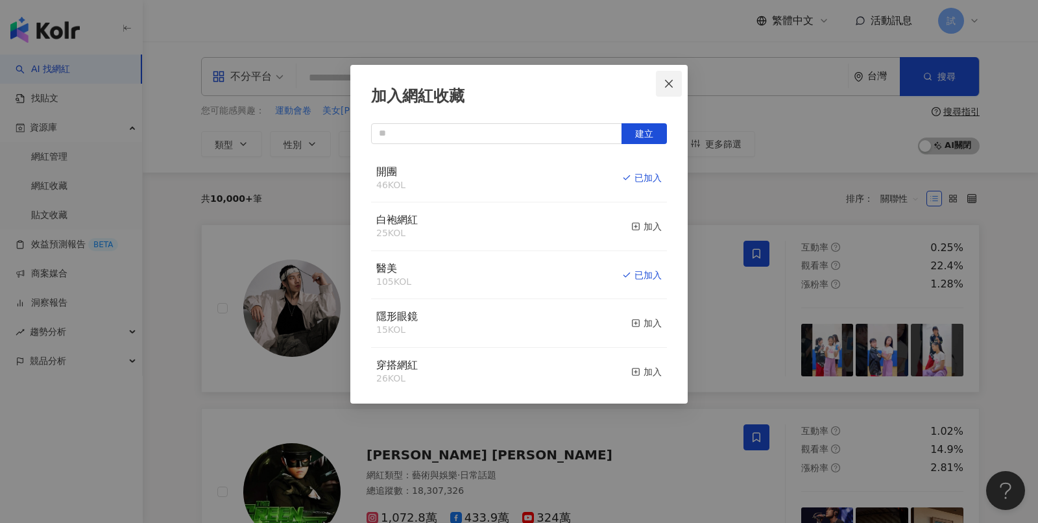
click at [662, 89] on button "Close" at bounding box center [669, 84] width 26 height 26
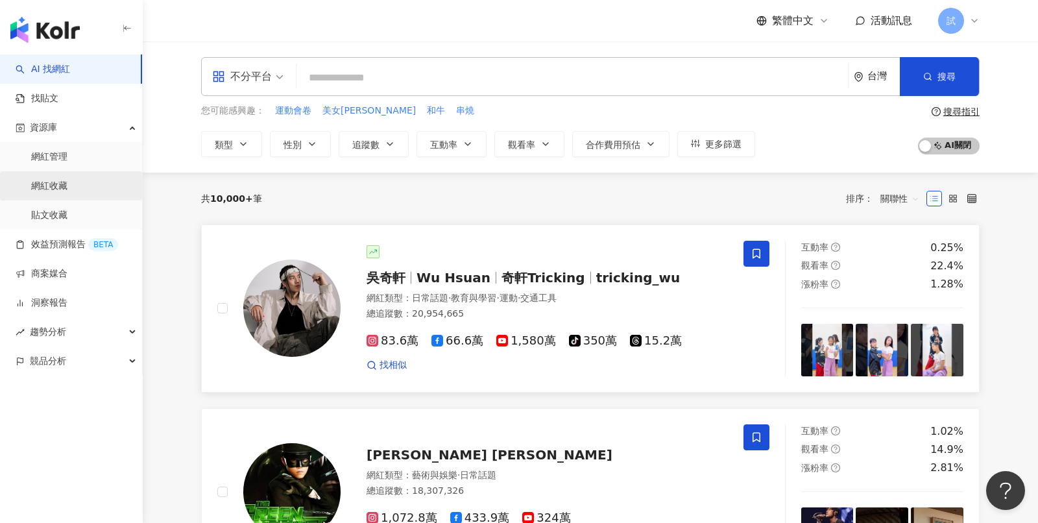
click at [67, 182] on link "網紅收藏" at bounding box center [49, 186] width 36 height 13
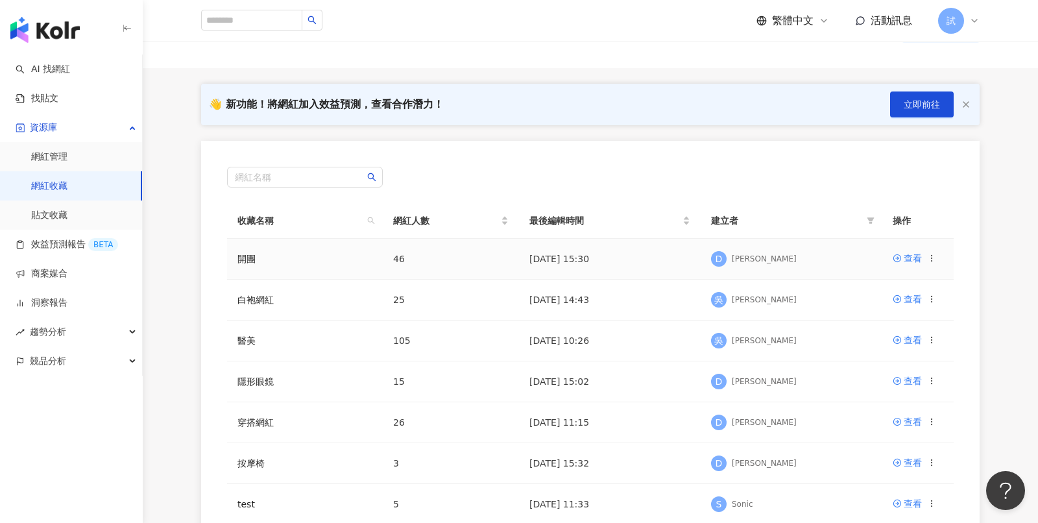
scroll to position [90, 0]
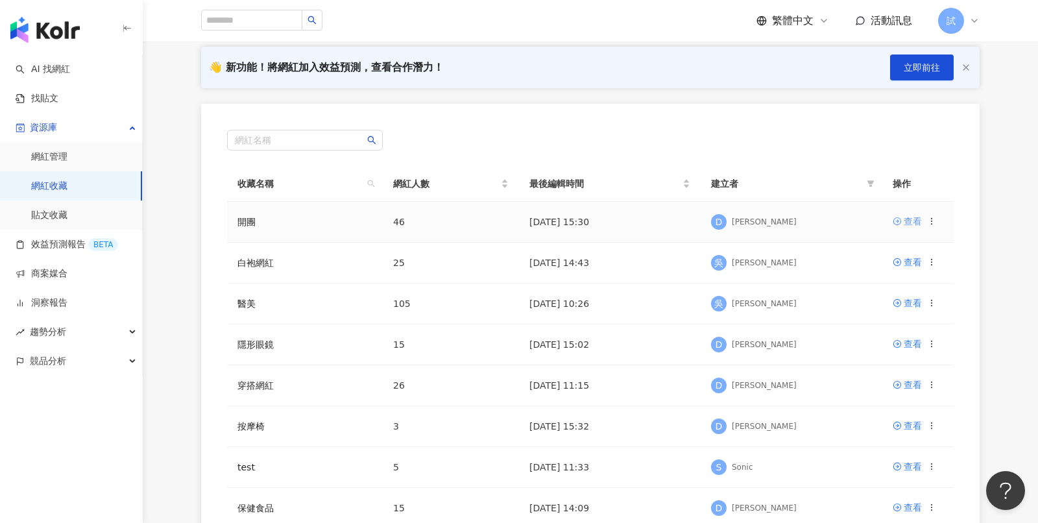
click at [911, 224] on div "查看" at bounding box center [913, 221] width 18 height 14
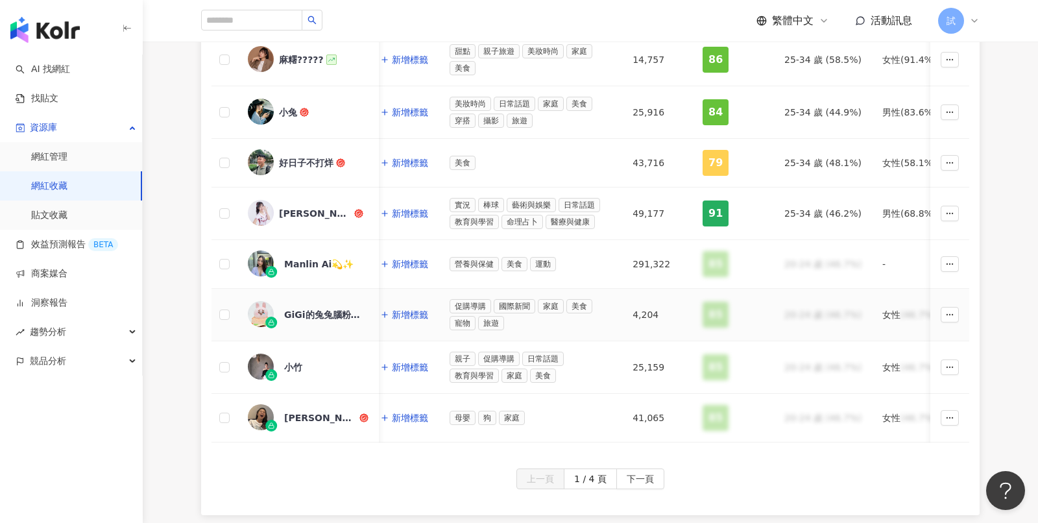
scroll to position [0, 833]
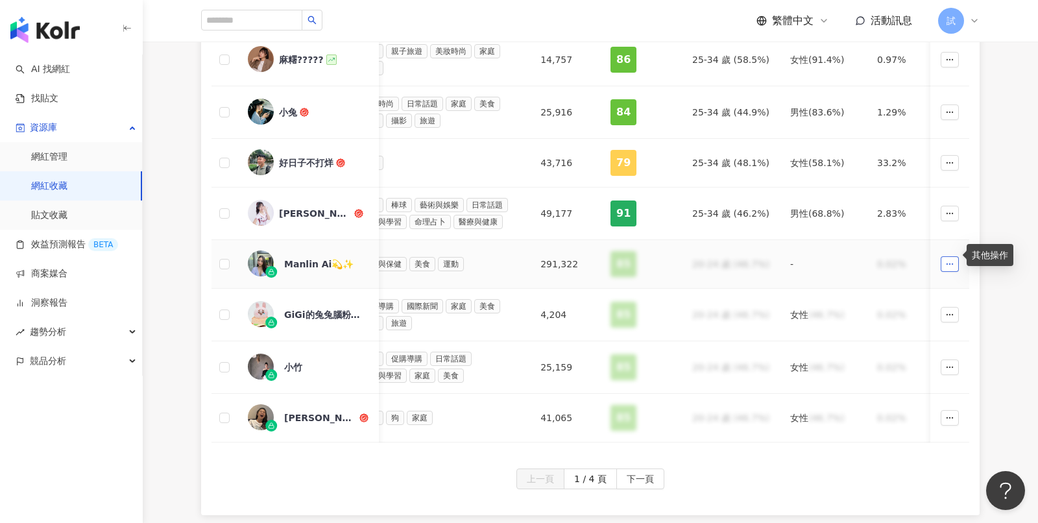
click at [949, 260] on icon "button" at bounding box center [949, 264] width 9 height 9
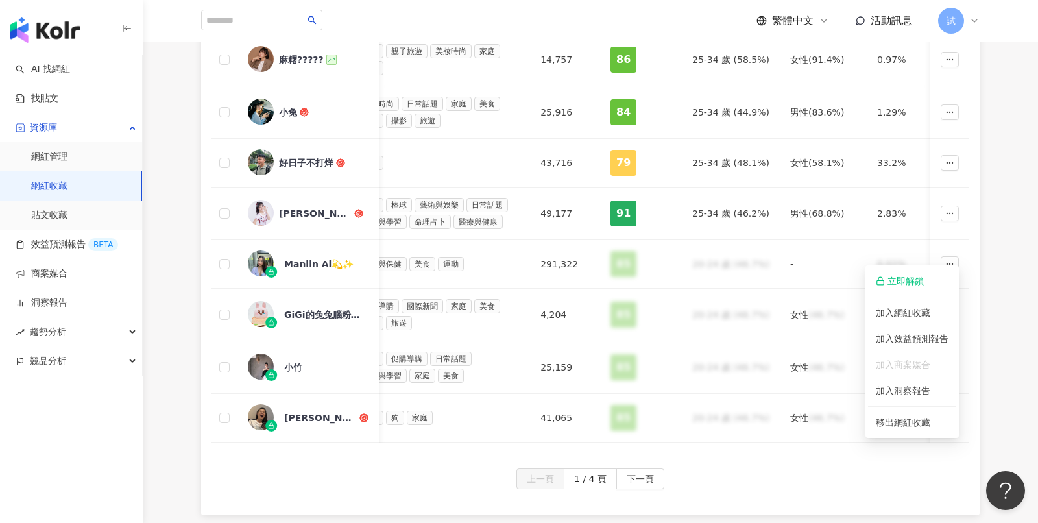
click at [1036, 241] on div "網紅名稱 互動率 近三個月 Reels 平均觀看數 近三個月 Reels 觀看率 近三個月 社群平台 聯絡資訊 網紅量級 自訂標籤 網紅類型 追蹤數 K-Sc…" at bounding box center [591, 143] width 896 height 746
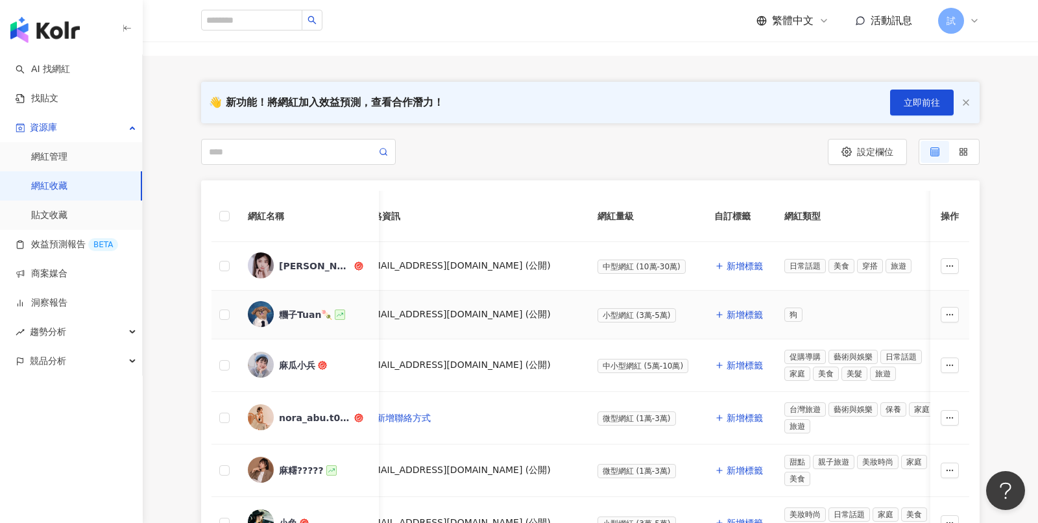
scroll to position [86, 0]
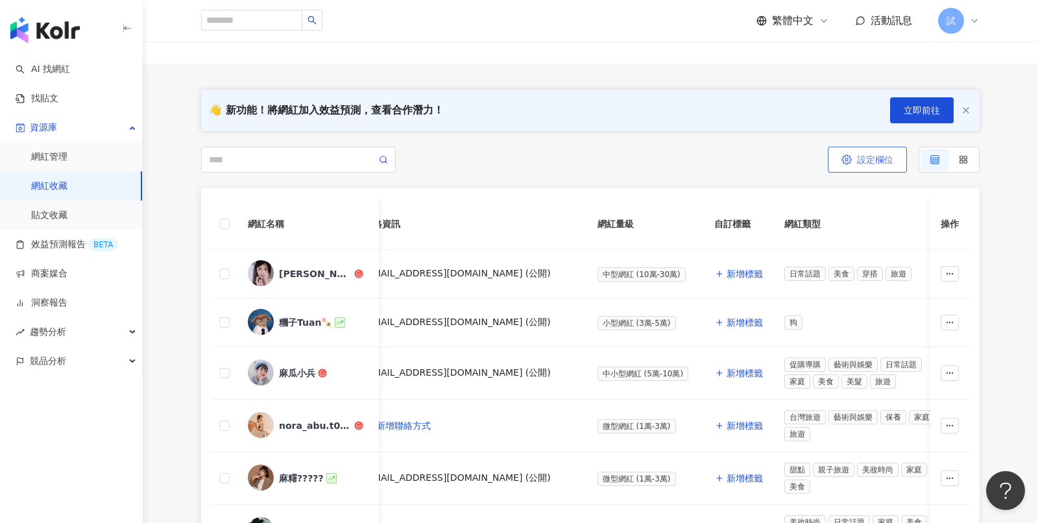
click at [869, 157] on span "設定欄位" at bounding box center [875, 159] width 36 height 10
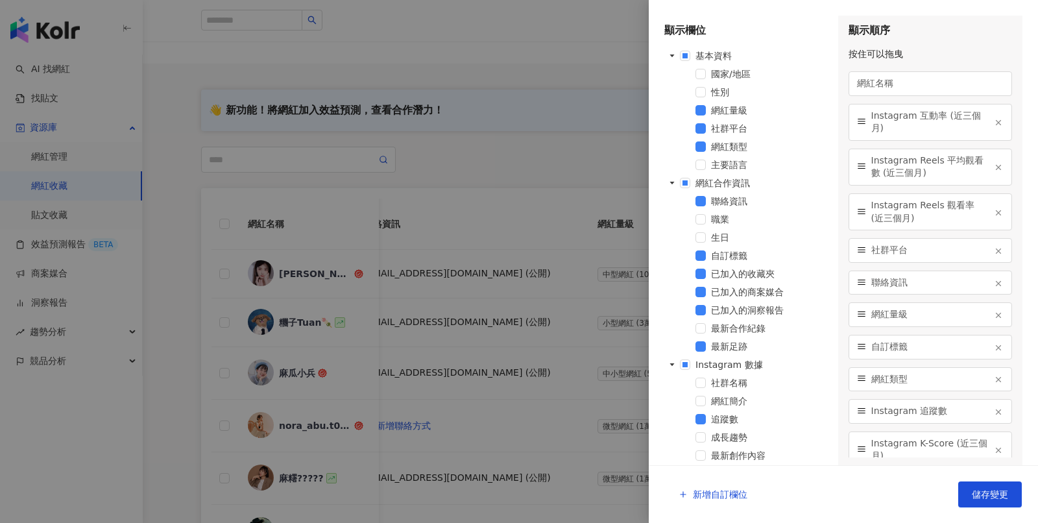
click at [533, 154] on div at bounding box center [519, 261] width 1038 height 523
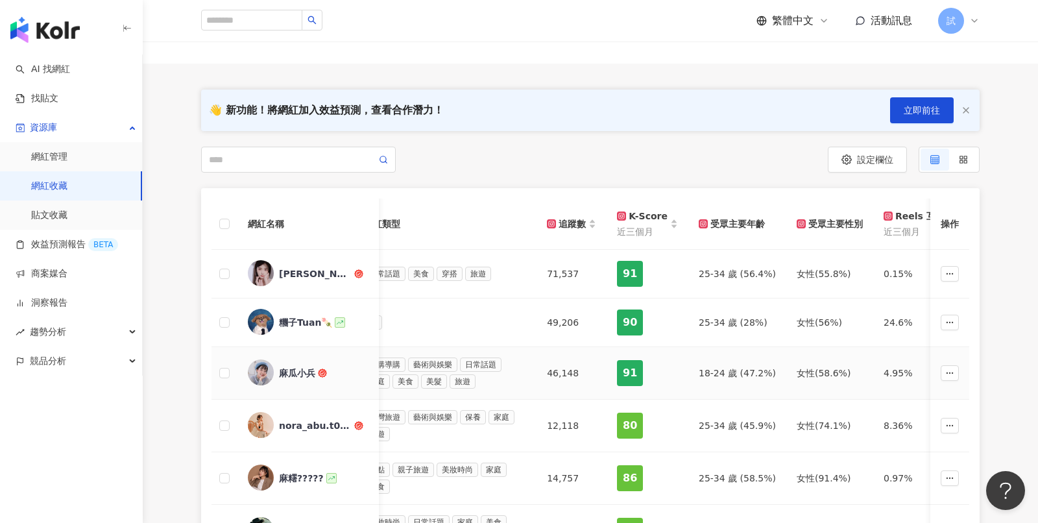
scroll to position [0, 827]
click at [842, 166] on button "設定欄位" at bounding box center [867, 160] width 79 height 26
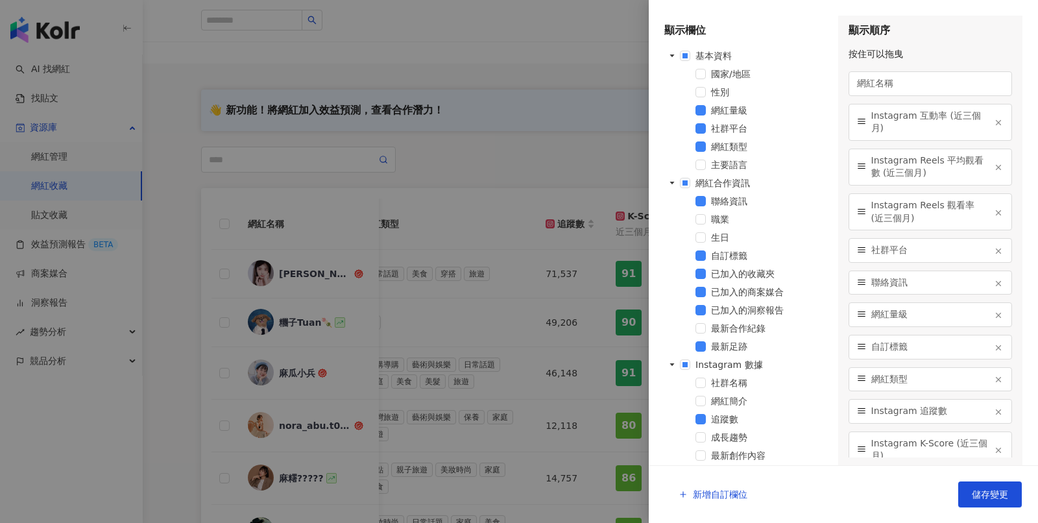
click at [519, 160] on div at bounding box center [519, 261] width 1038 height 523
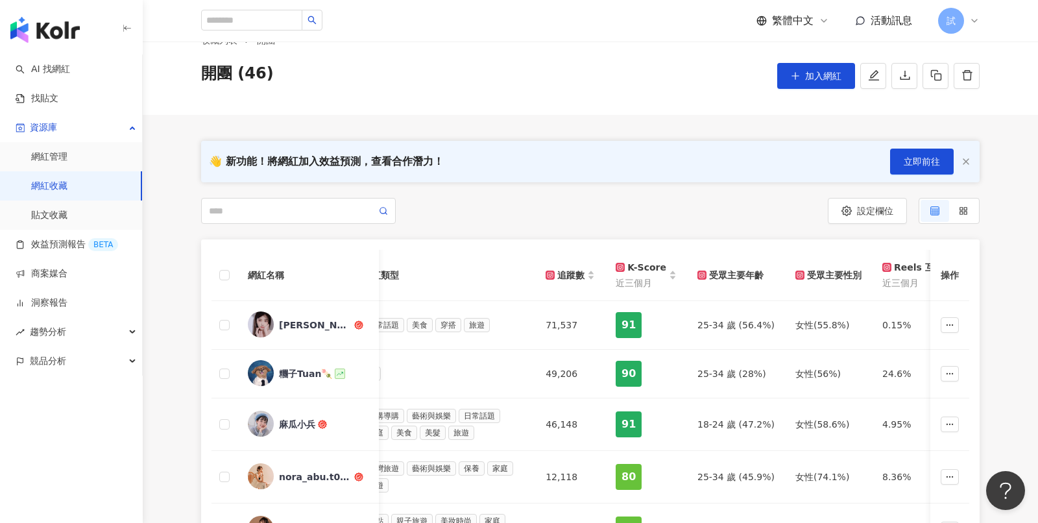
scroll to position [0, 0]
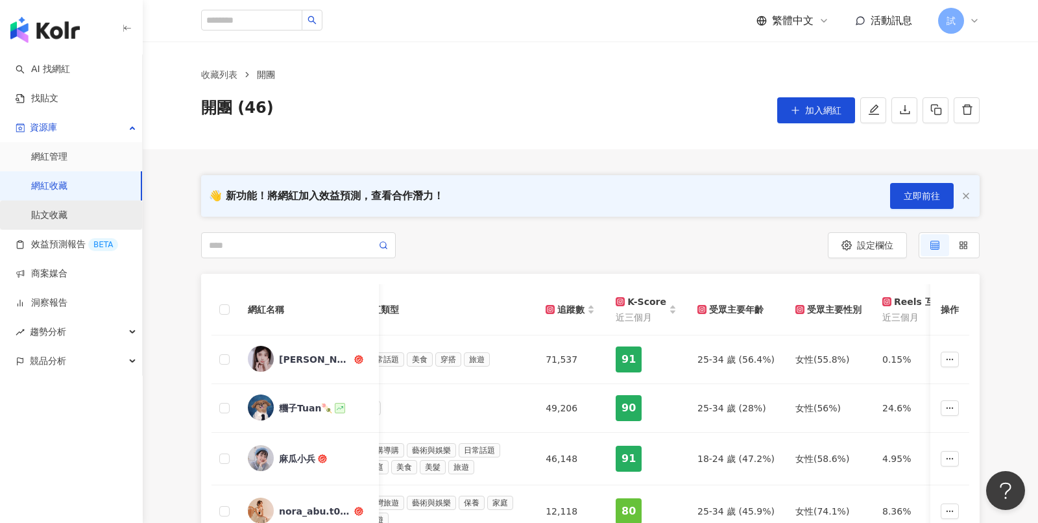
click at [67, 209] on link "貼文收藏" at bounding box center [49, 215] width 36 height 13
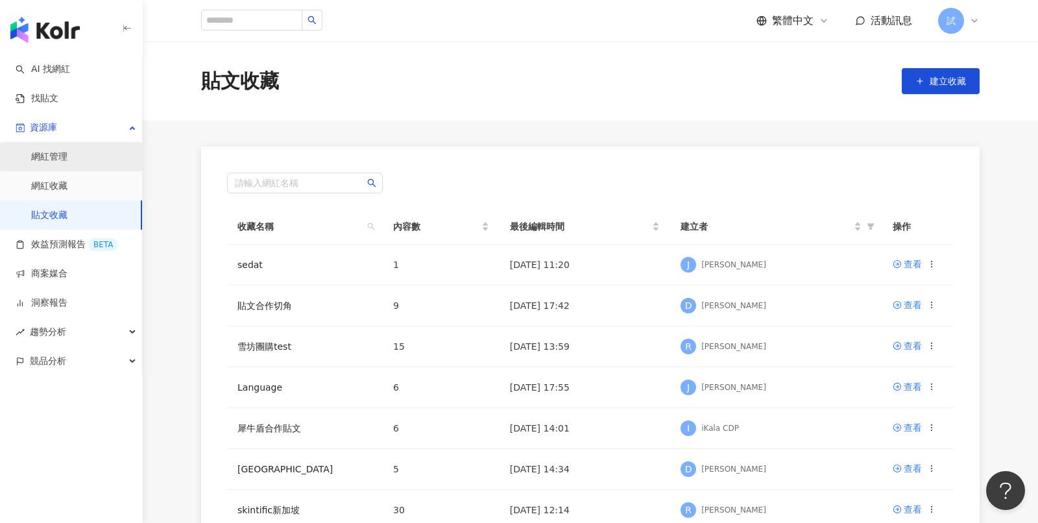
click at [67, 160] on link "網紅管理" at bounding box center [49, 157] width 36 height 13
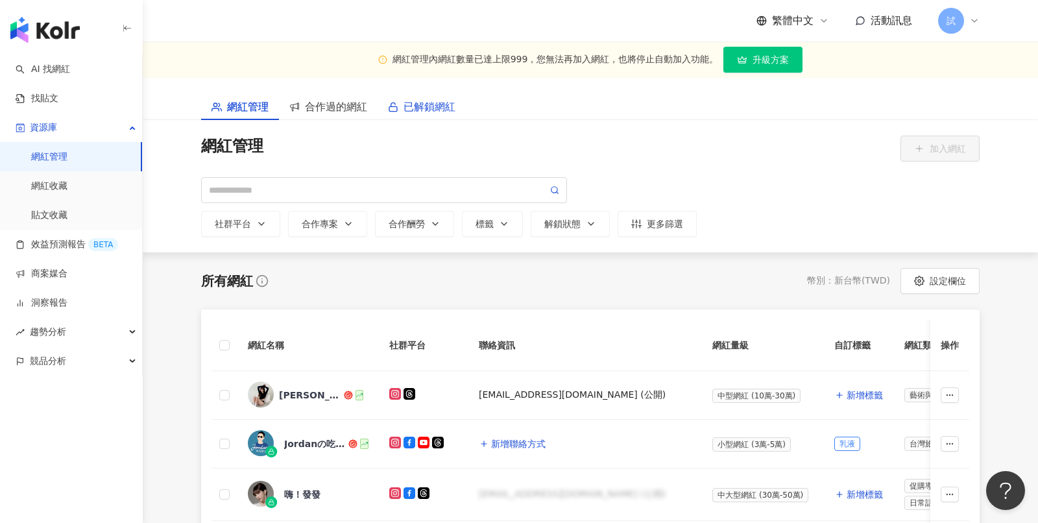
click at [434, 103] on span "已解鎖網紅" at bounding box center [430, 107] width 52 height 16
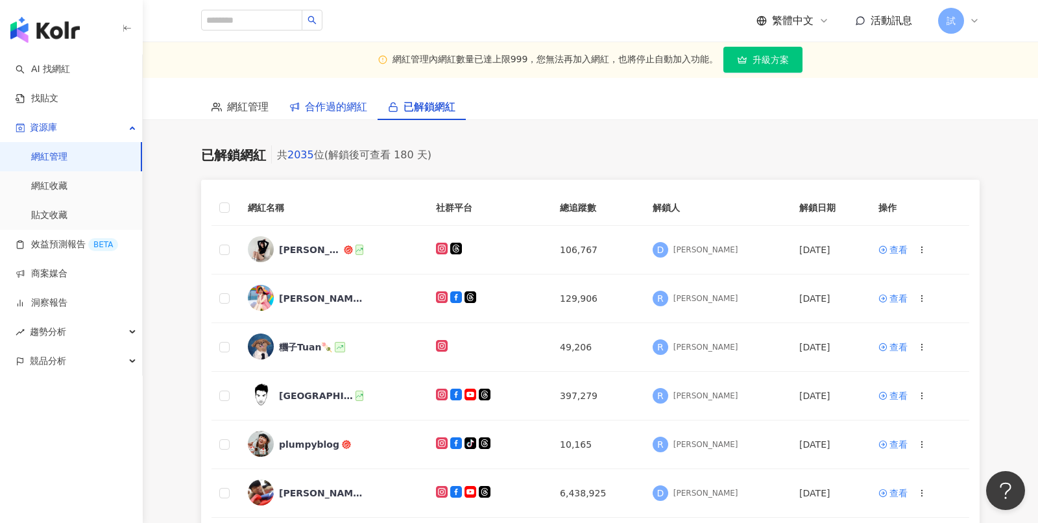
click at [327, 112] on span "合作過的網紅" at bounding box center [336, 107] width 62 height 16
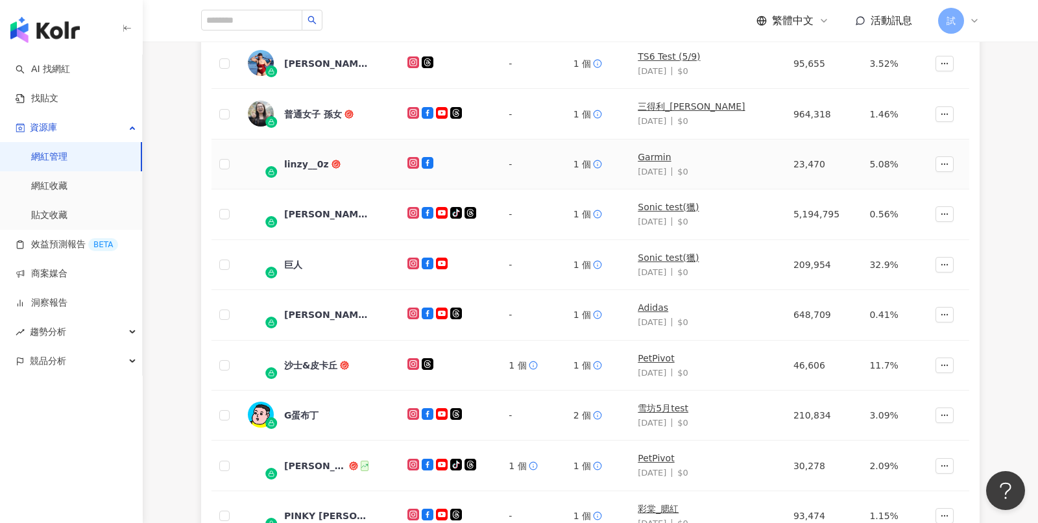
scroll to position [302, 0]
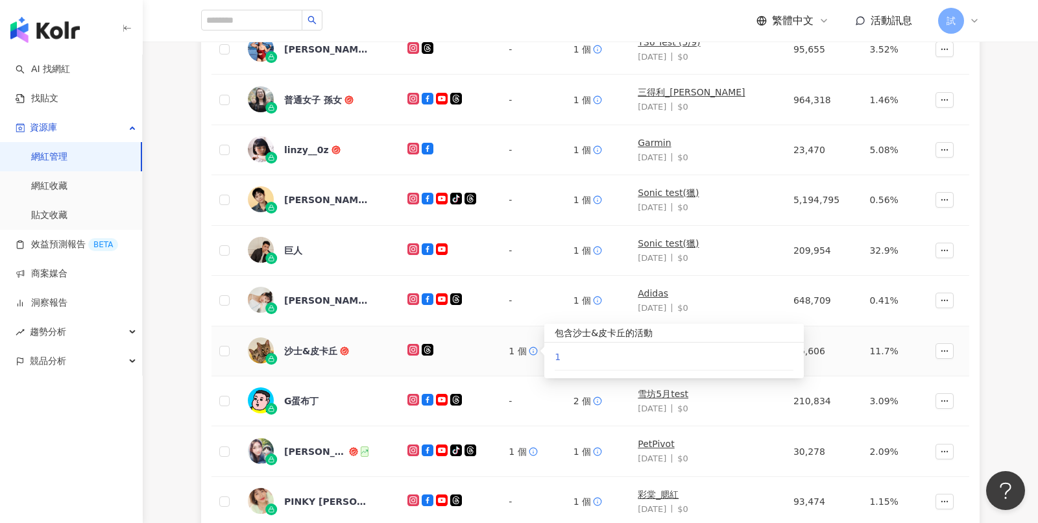
click at [557, 350] on link "1" at bounding box center [674, 357] width 239 height 14
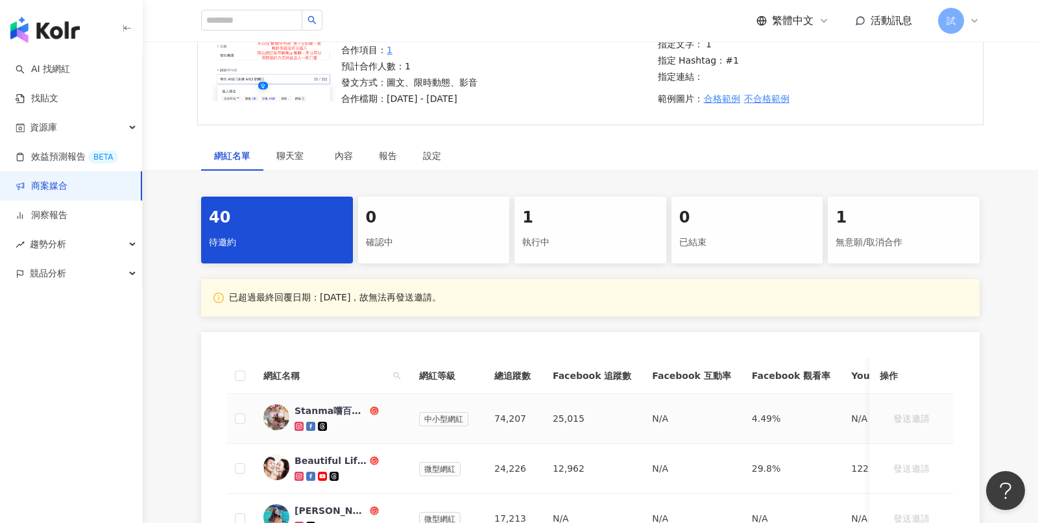
scroll to position [104, 0]
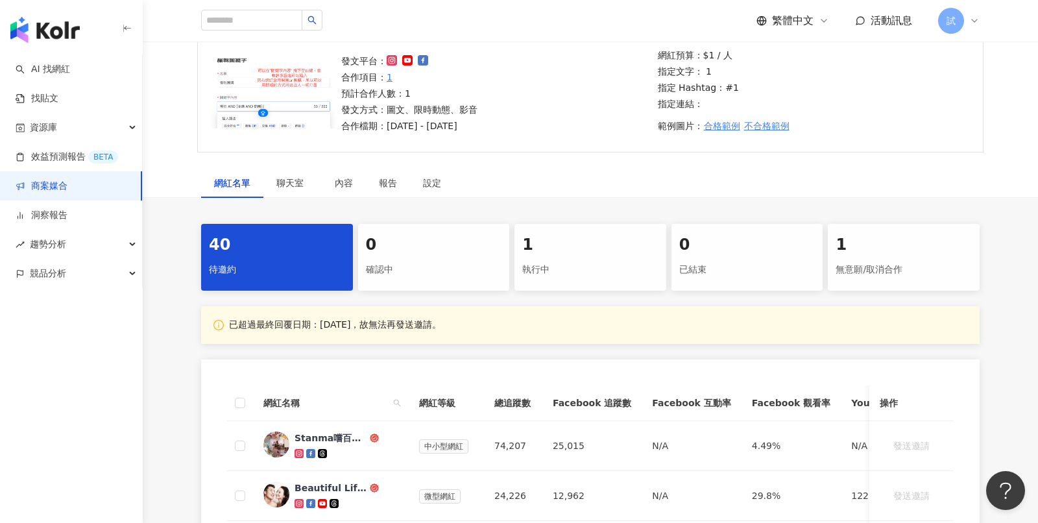
click at [53, 34] on img "button" at bounding box center [44, 30] width 69 height 26
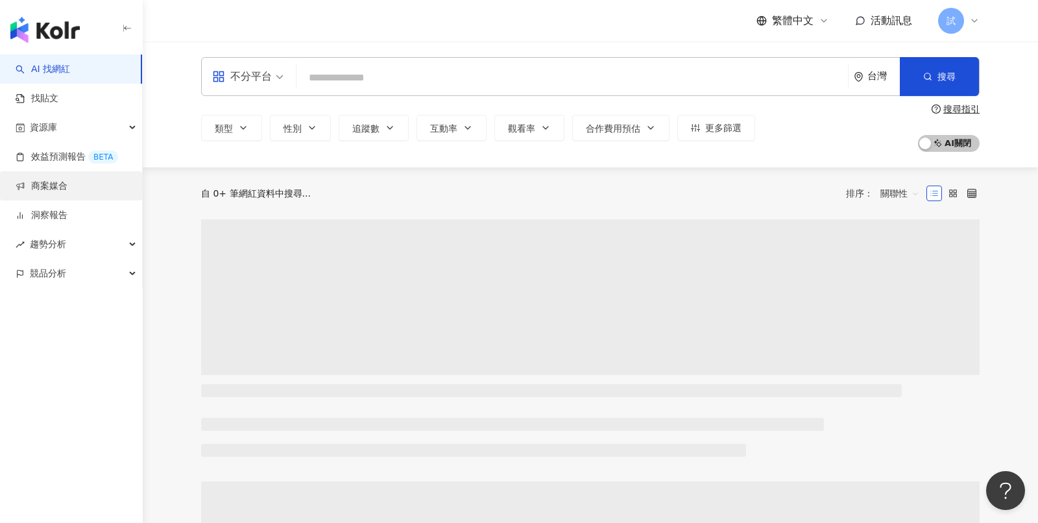
click at [67, 180] on link "商案媒合" at bounding box center [42, 186] width 52 height 13
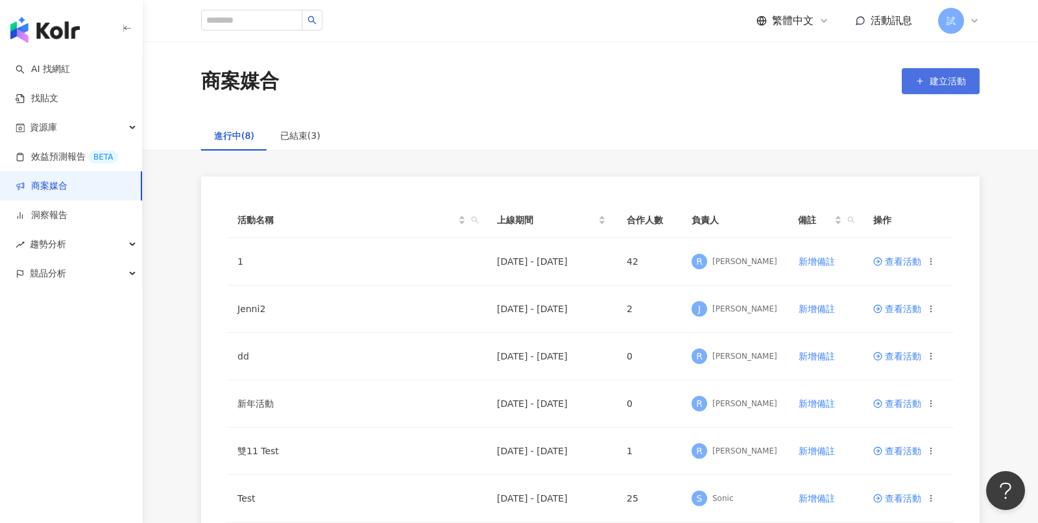
click at [937, 78] on span "建立活動" at bounding box center [948, 81] width 36 height 10
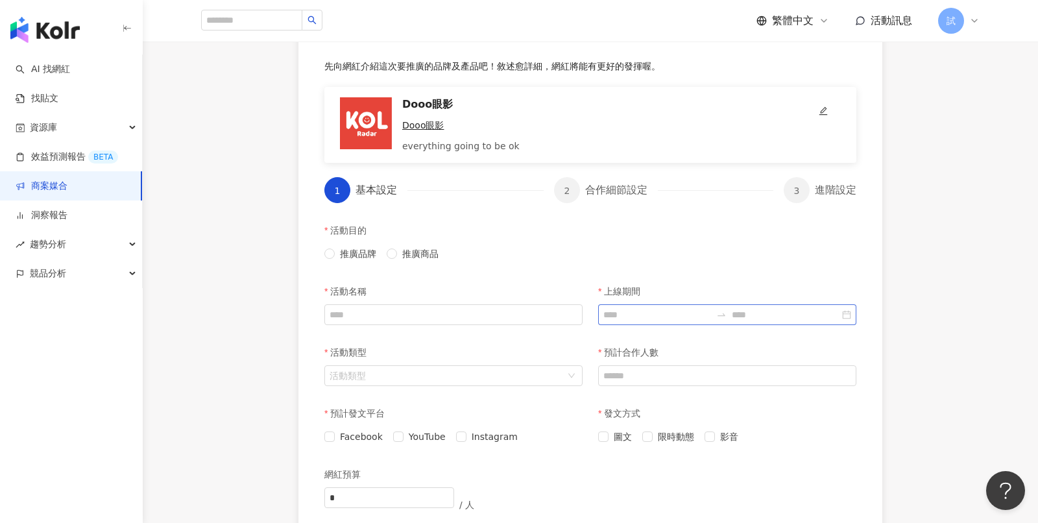
scroll to position [232, 0]
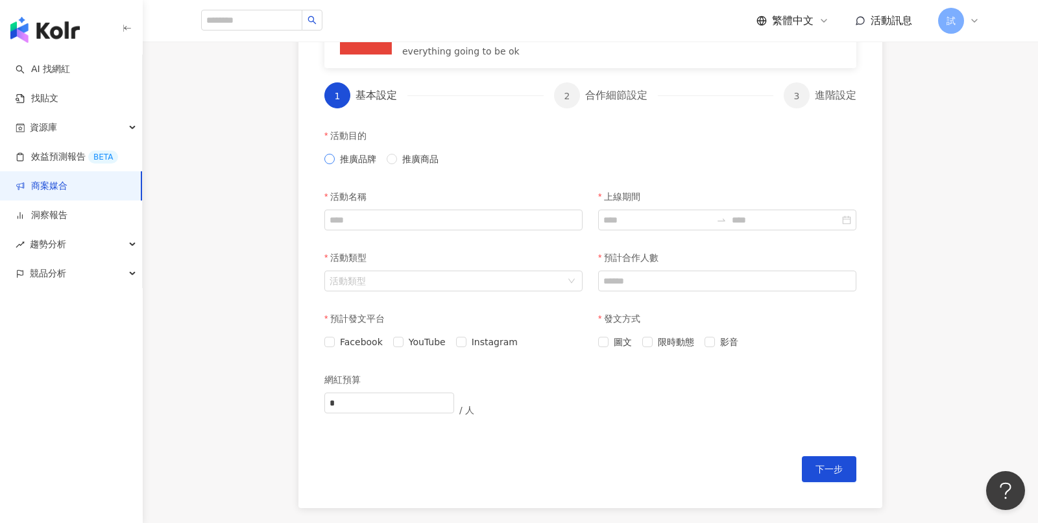
click at [337, 161] on span "推廣品牌" at bounding box center [358, 159] width 47 height 14
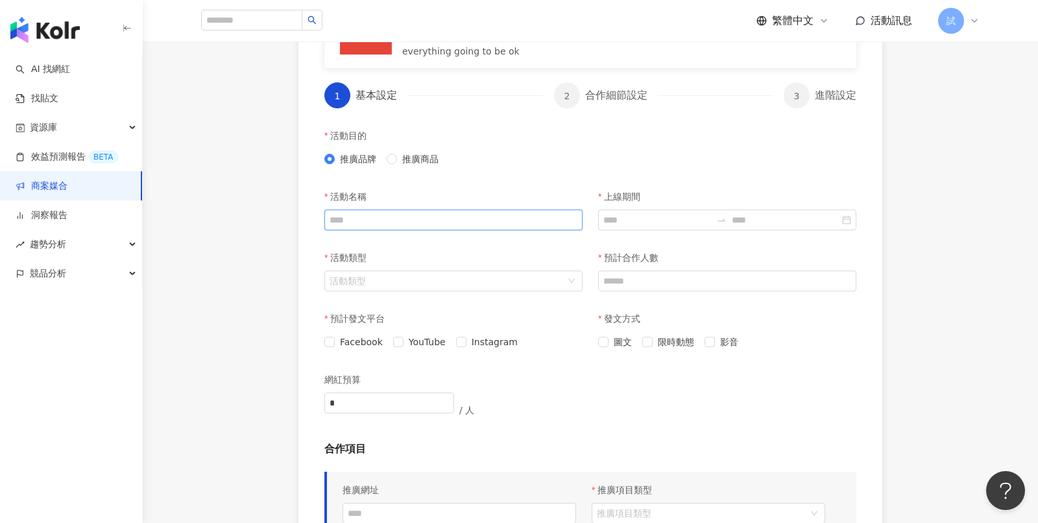
click at [359, 215] on input "活動名稱" at bounding box center [453, 220] width 258 height 21
type input "*"
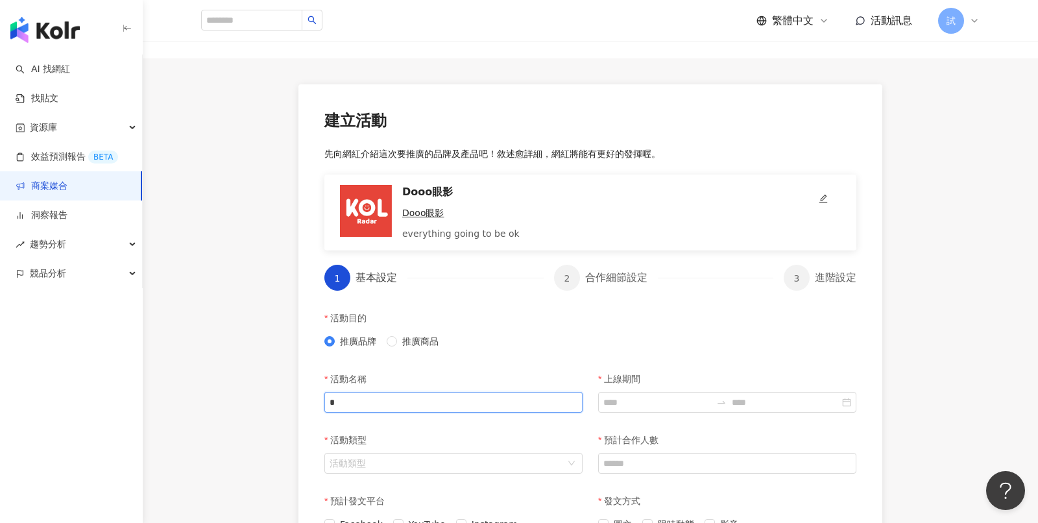
scroll to position [39, 0]
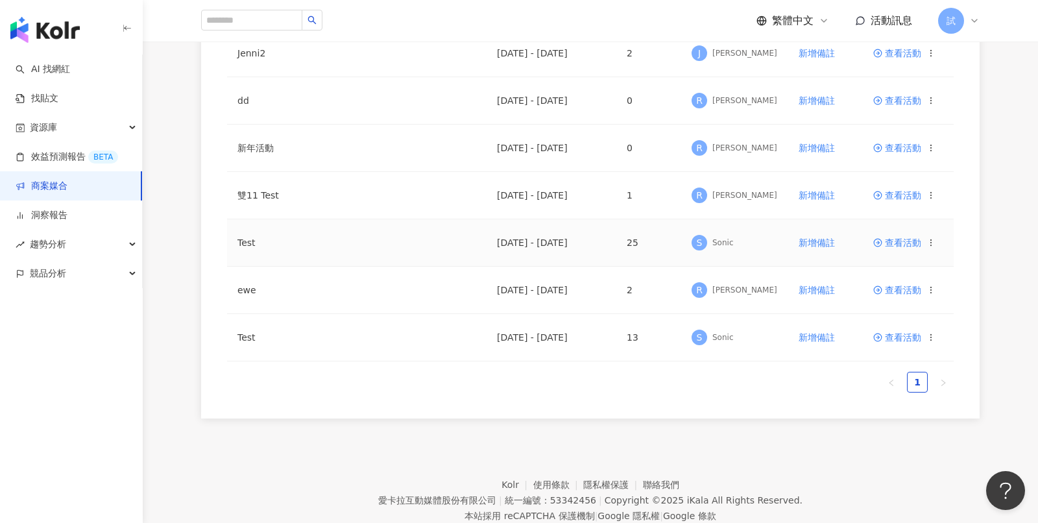
scroll to position [284, 0]
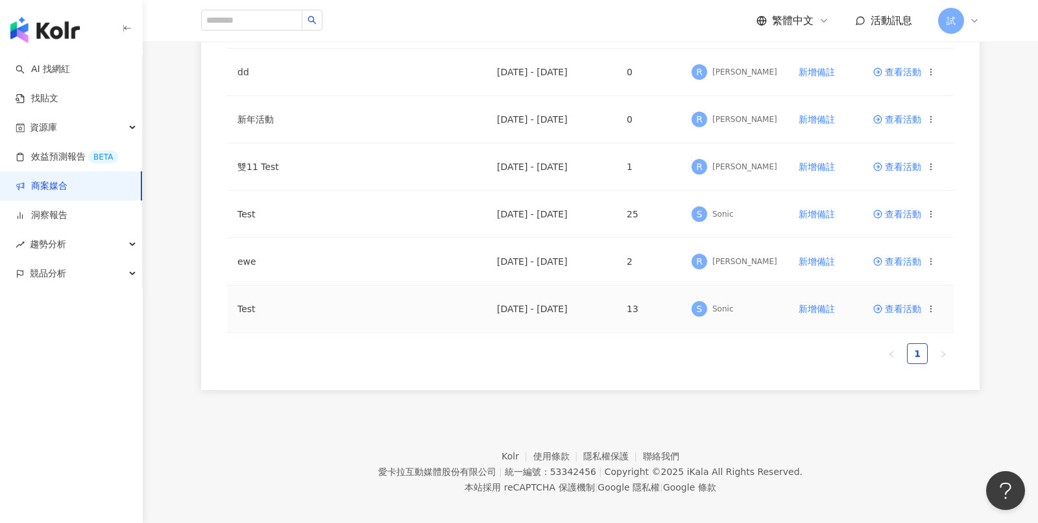
click at [898, 304] on span "查看活動" at bounding box center [897, 308] width 48 height 9
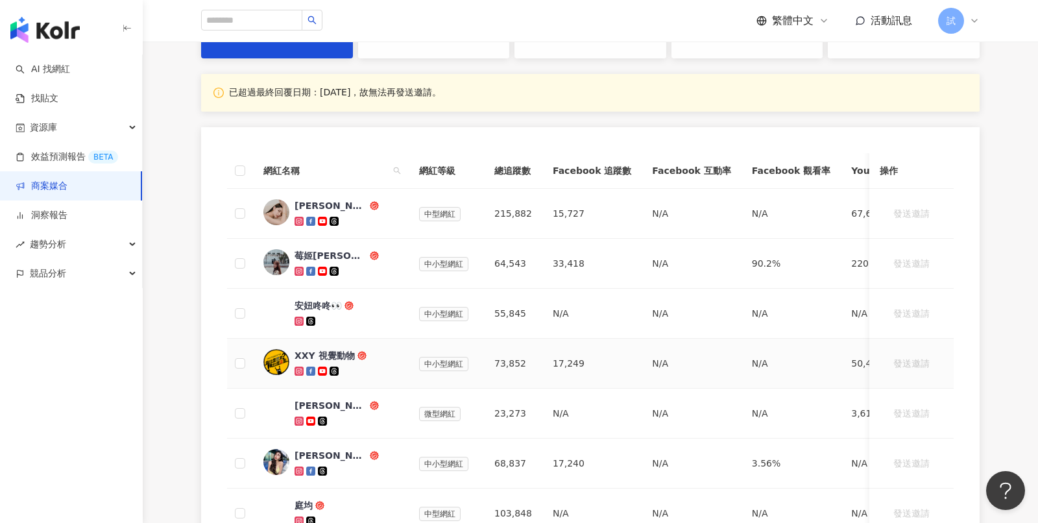
scroll to position [250, 0]
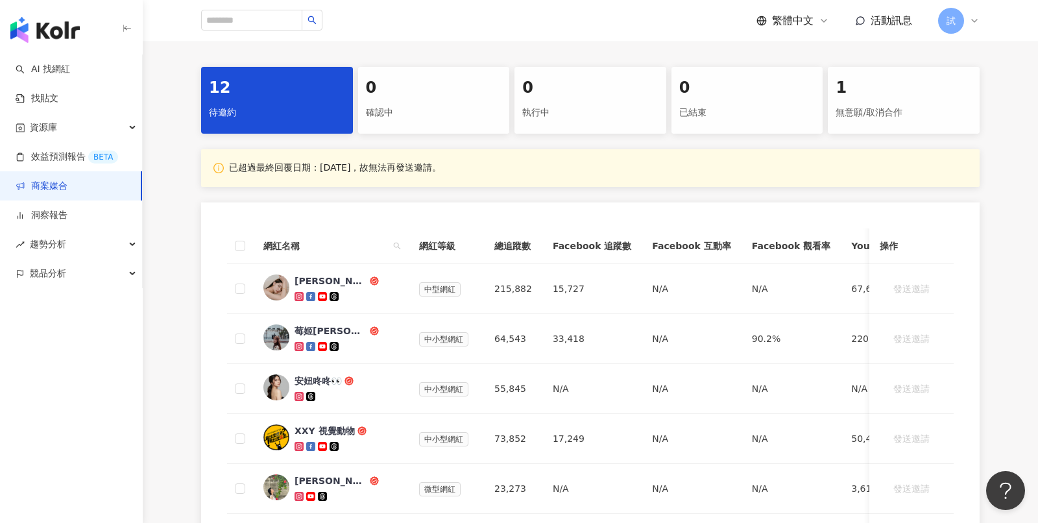
click at [419, 123] on div "0 確認中" at bounding box center [434, 100] width 152 height 67
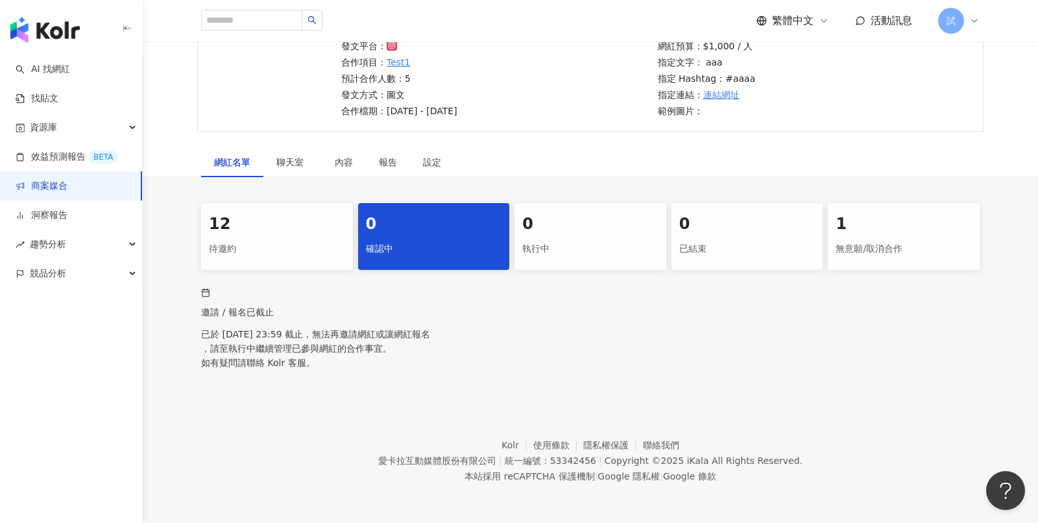
scroll to position [163, 0]
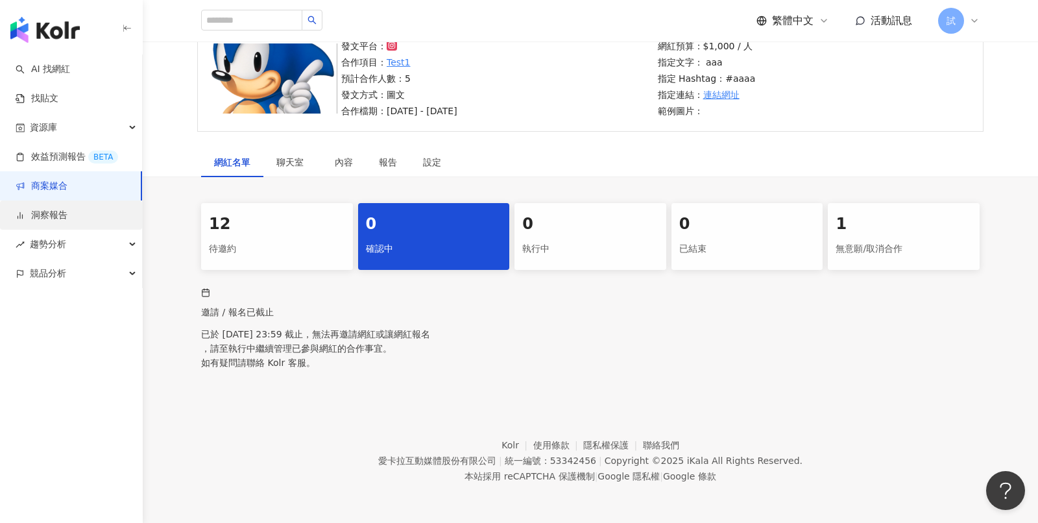
click at [67, 209] on link "洞察報告" at bounding box center [42, 215] width 52 height 13
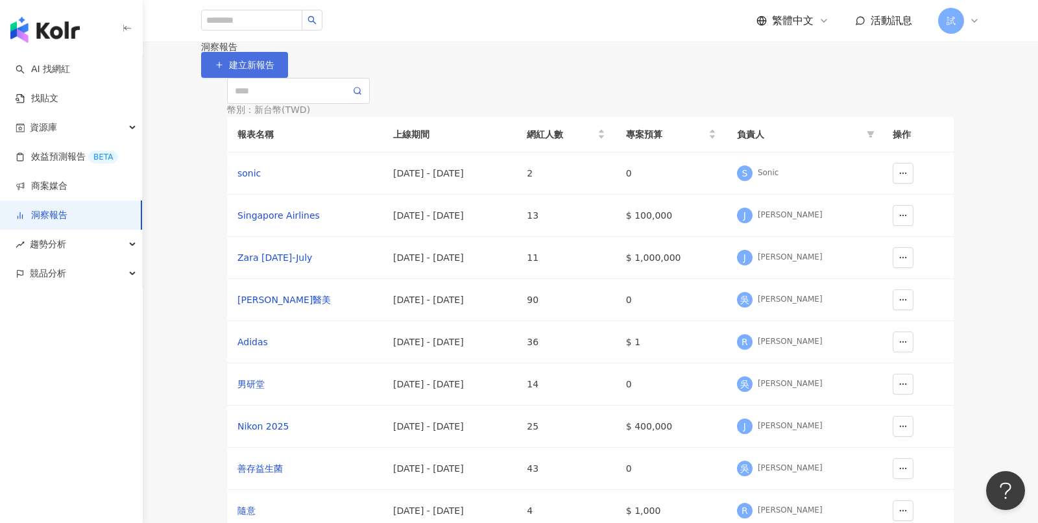
click at [274, 70] on span "建立新報告" at bounding box center [251, 65] width 45 height 10
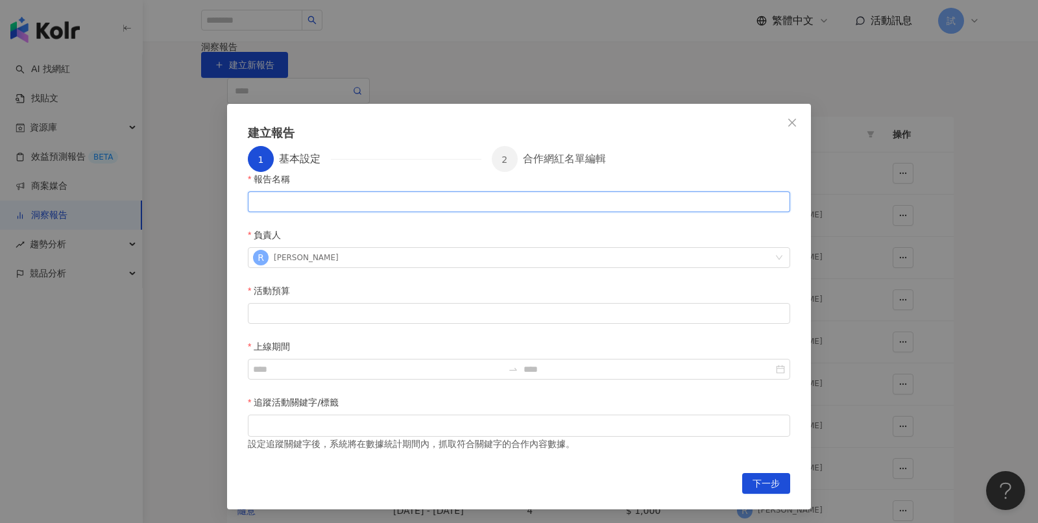
click at [329, 212] on input "報告名稱" at bounding box center [519, 201] width 543 height 21
type input "***"
click at [337, 303] on div at bounding box center [519, 313] width 543 height 21
click at [329, 304] on input "活動預算" at bounding box center [519, 313] width 541 height 19
type input "***"
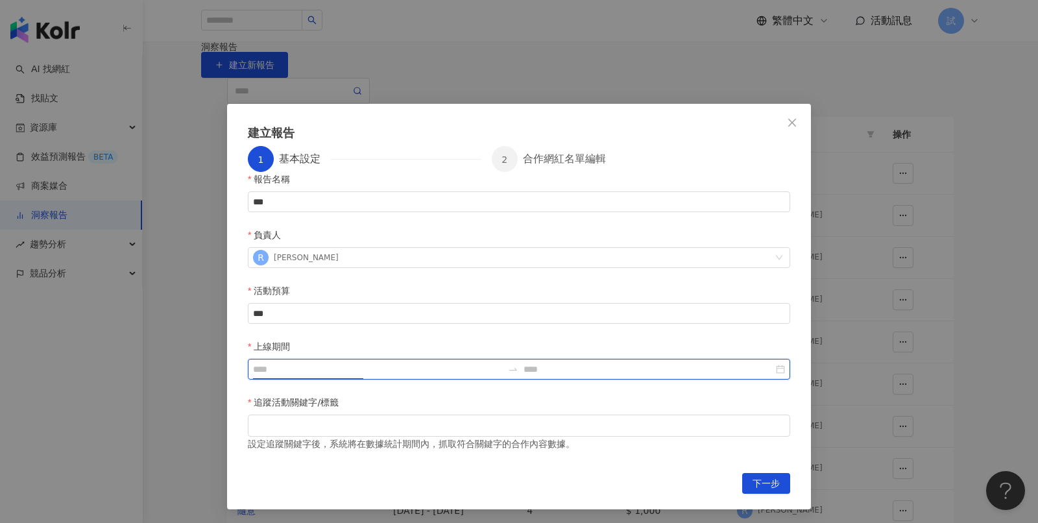
click at [503, 362] on input "上線期間" at bounding box center [378, 369] width 250 height 14
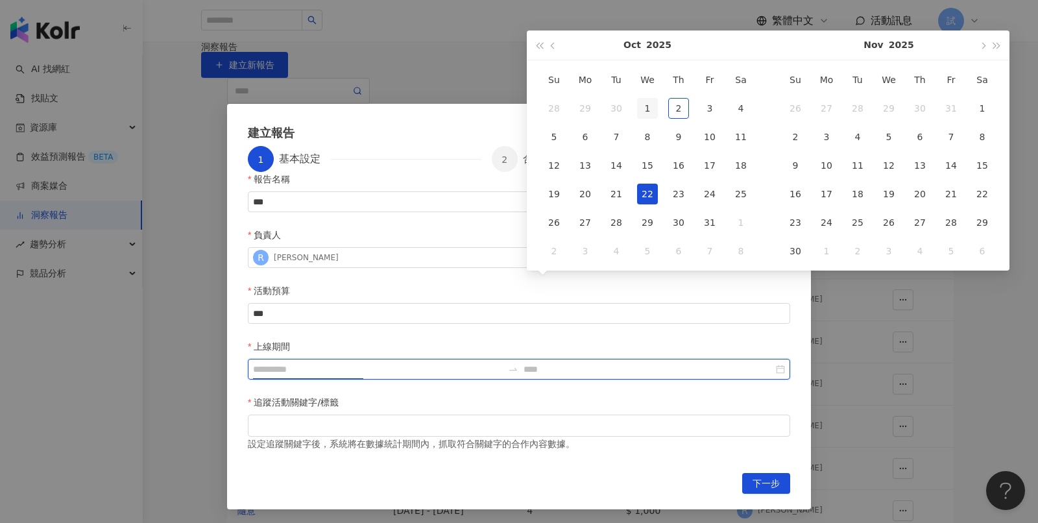
type input "**********"
click at [642, 109] on div "1" at bounding box center [647, 108] width 21 height 21
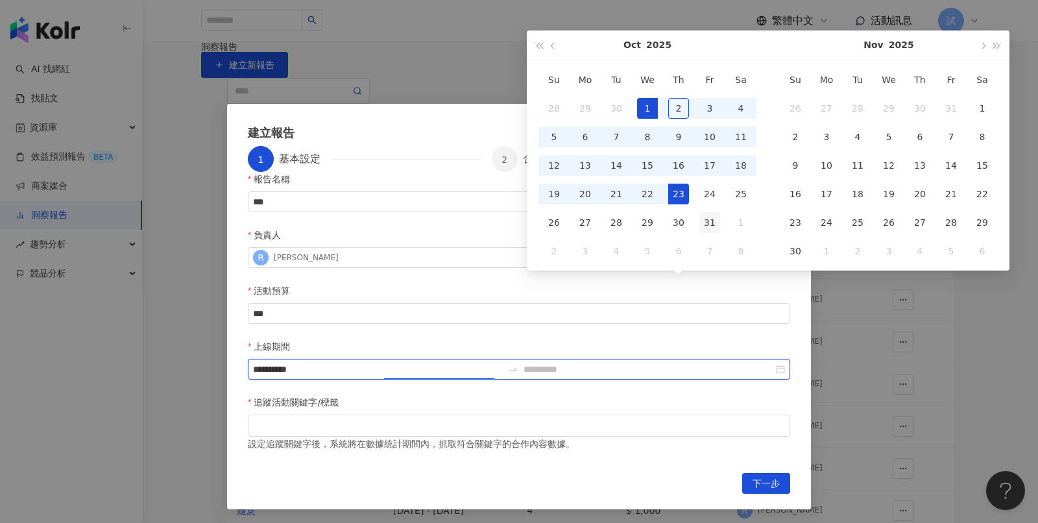
type input "**********"
click at [713, 220] on div "31" at bounding box center [710, 222] width 21 height 21
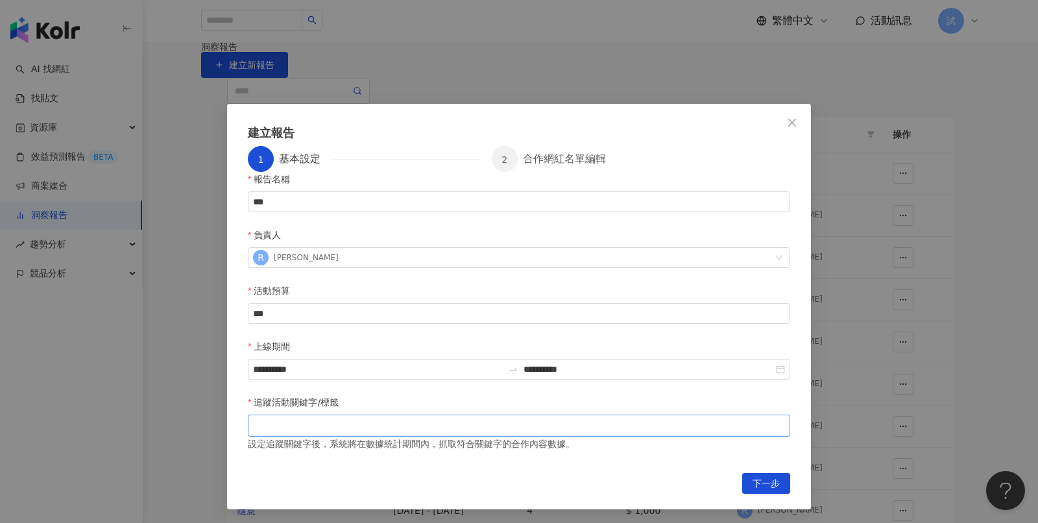
click at [473, 421] on div at bounding box center [518, 426] width 537 height 10
type input "***"
type input "**"
click at [777, 474] on span "下一步" at bounding box center [766, 484] width 27 height 21
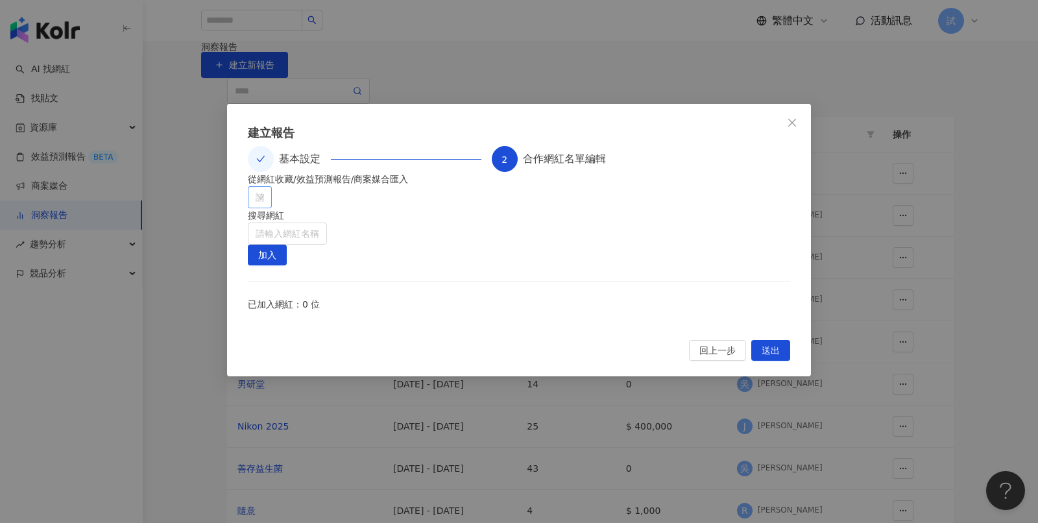
click at [256, 202] on div at bounding box center [252, 198] width 5 height 10
click at [260, 268] on icon "caret-down" at bounding box center [261, 269] width 3 height 5
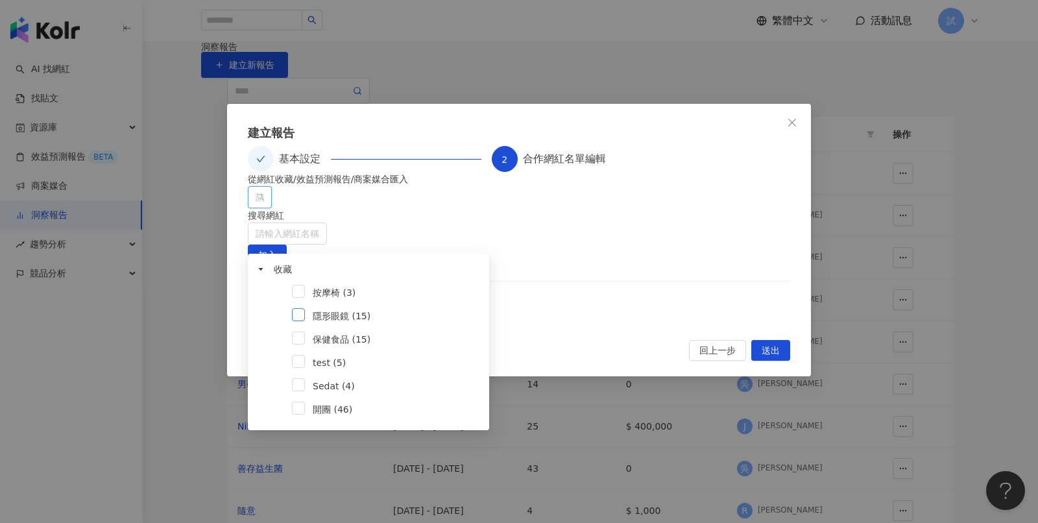
click at [304, 310] on span at bounding box center [298, 314] width 13 height 13
click at [287, 245] on button "加入" at bounding box center [267, 255] width 39 height 21
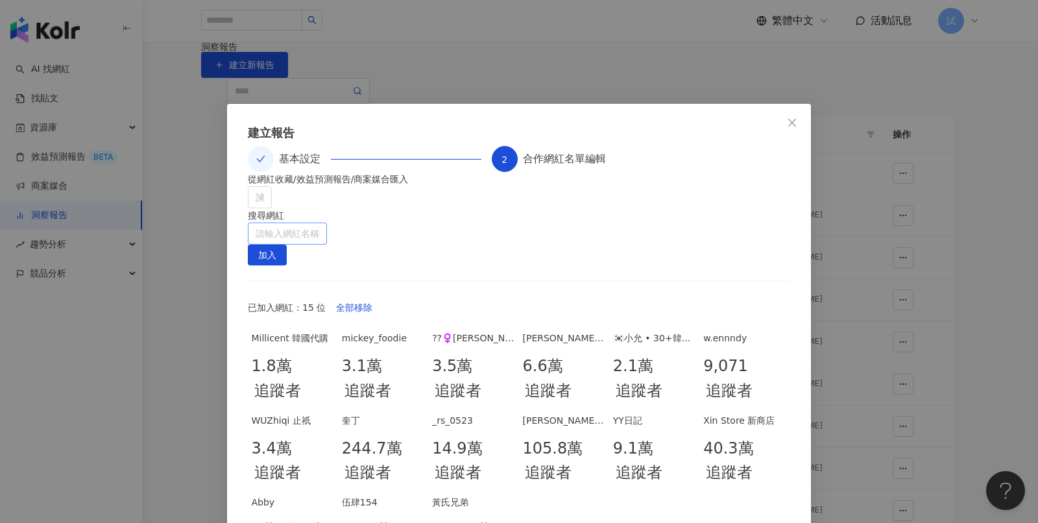
click at [319, 244] on input "search" at bounding box center [288, 233] width 64 height 21
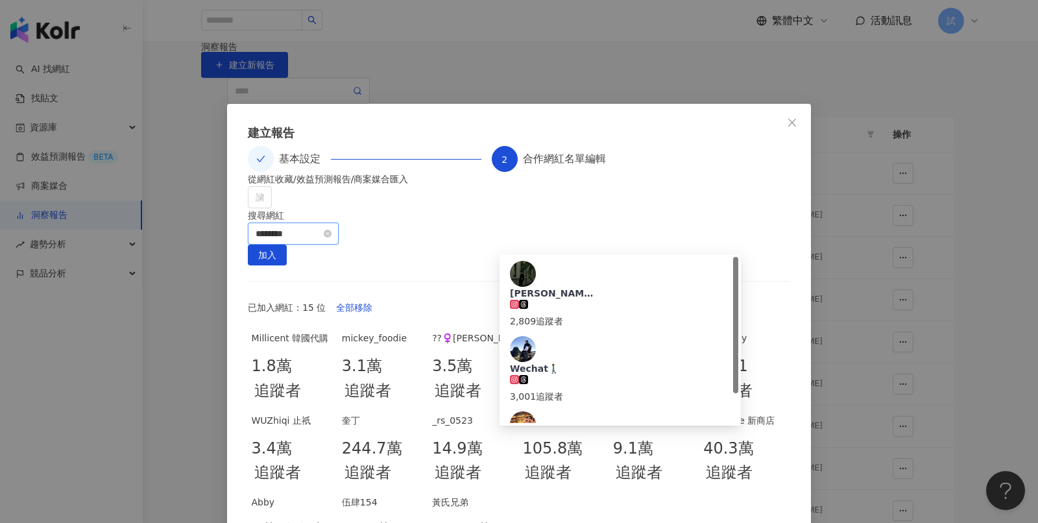
type input "*********"
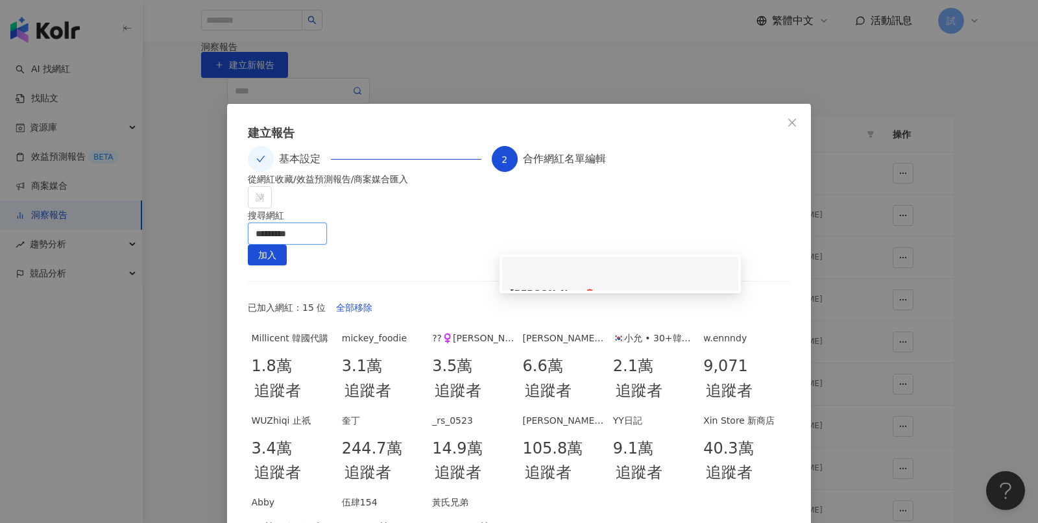
click at [639, 274] on div "Ray Peng 1,854 追蹤者" at bounding box center [620, 294] width 221 height 67
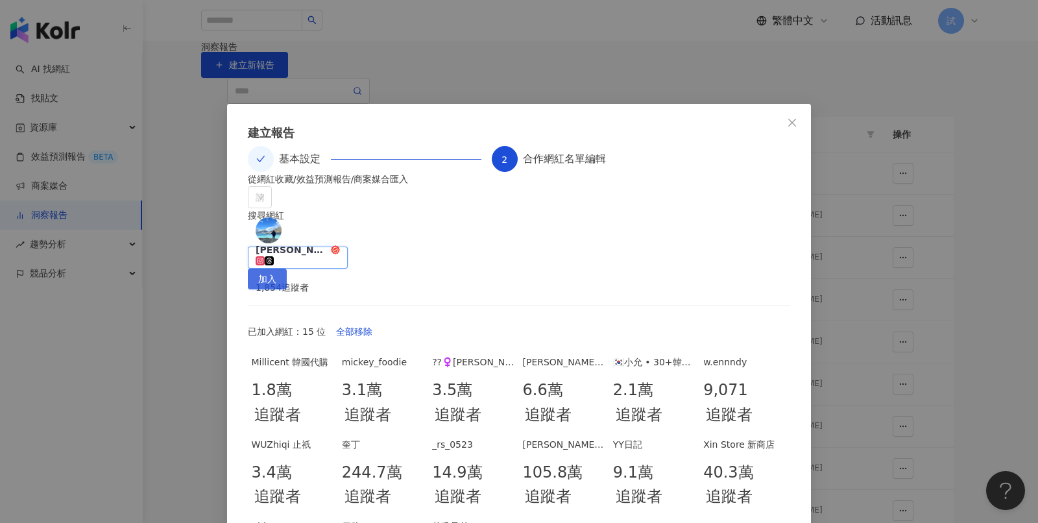
click at [287, 269] on button "加入" at bounding box center [267, 279] width 39 height 21
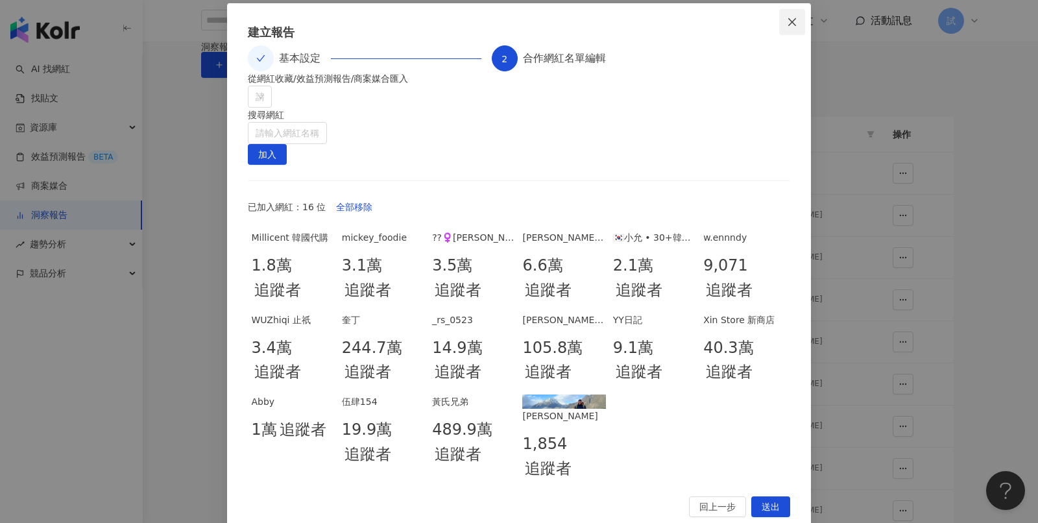
click at [797, 24] on icon "close" at bounding box center [792, 22] width 10 height 10
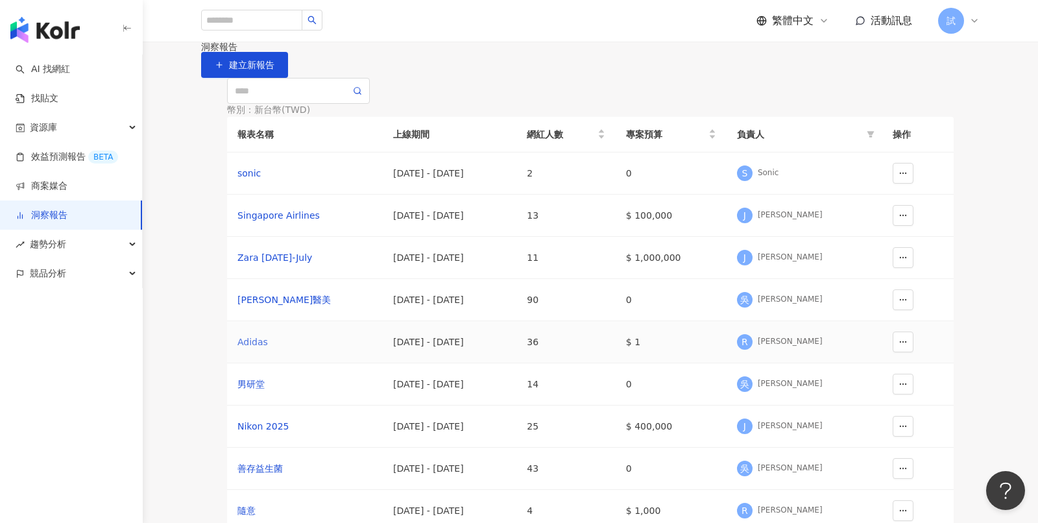
click at [258, 349] on div "Adidas" at bounding box center [305, 342] width 135 height 14
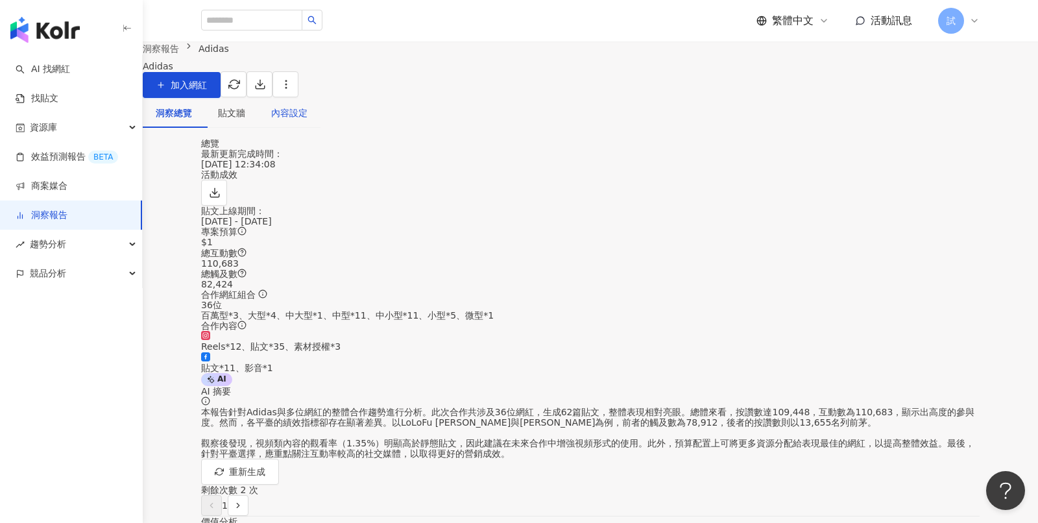
click at [308, 120] on div "內容設定" at bounding box center [289, 113] width 36 height 14
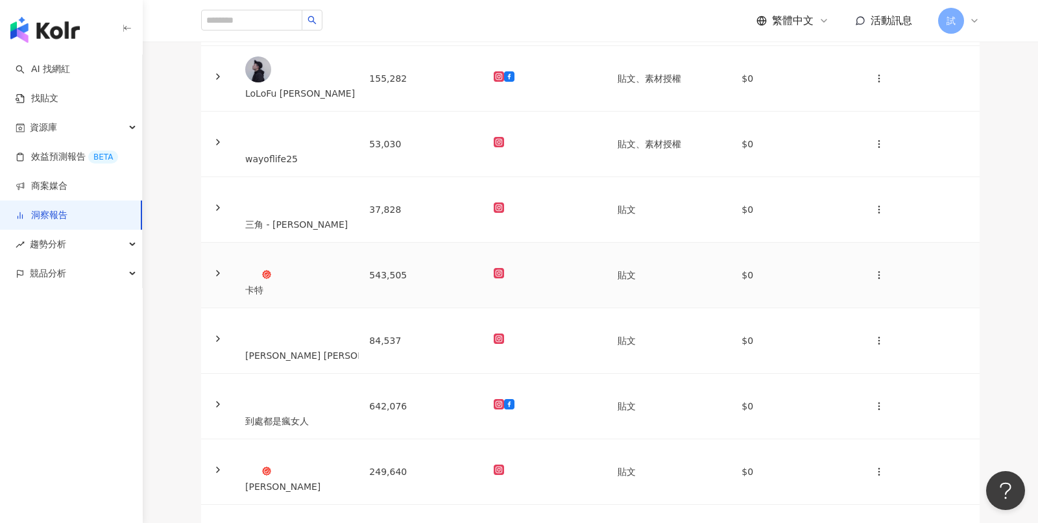
scroll to position [234, 0]
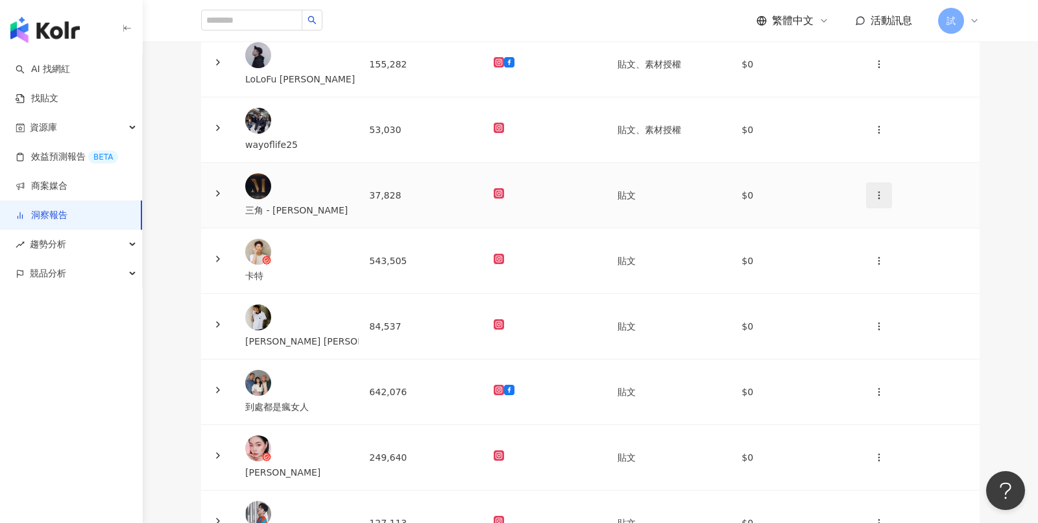
click at [874, 201] on icon "button" at bounding box center [879, 195] width 10 height 10
click at [866, 143] on button "button" at bounding box center [879, 130] width 26 height 26
click at [875, 191] on div "新增內容" at bounding box center [881, 188] width 45 height 14
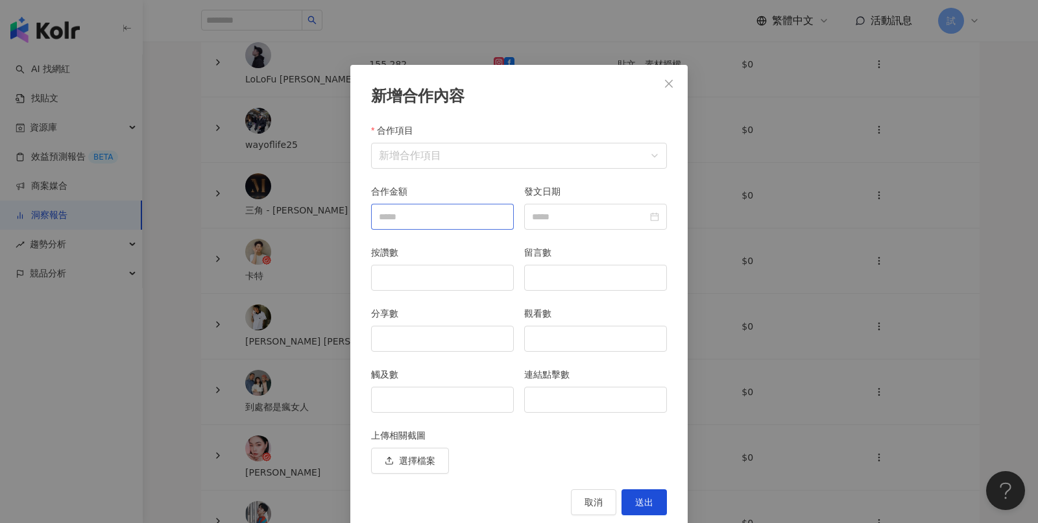
scroll to position [5, 0]
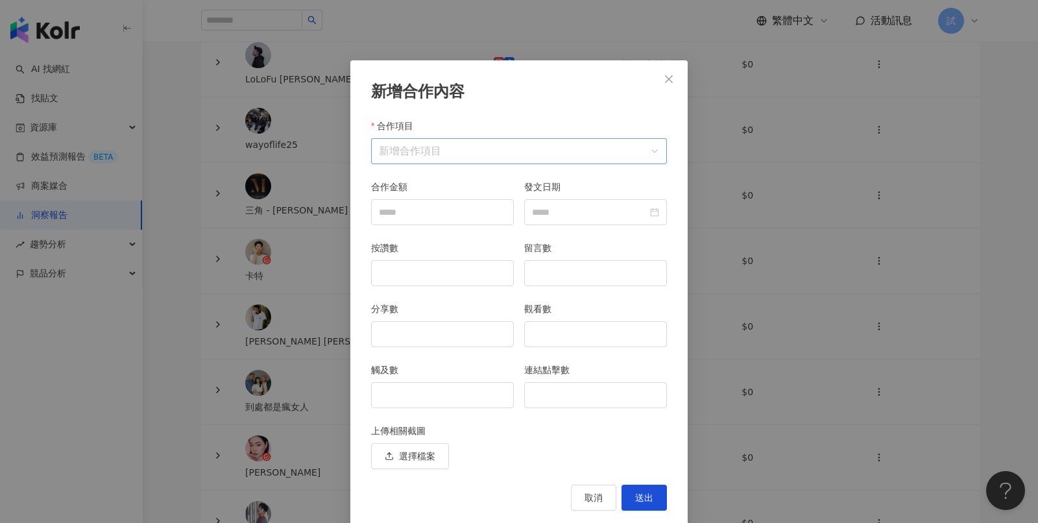
click at [448, 154] on input "合作項目" at bounding box center [519, 151] width 280 height 25
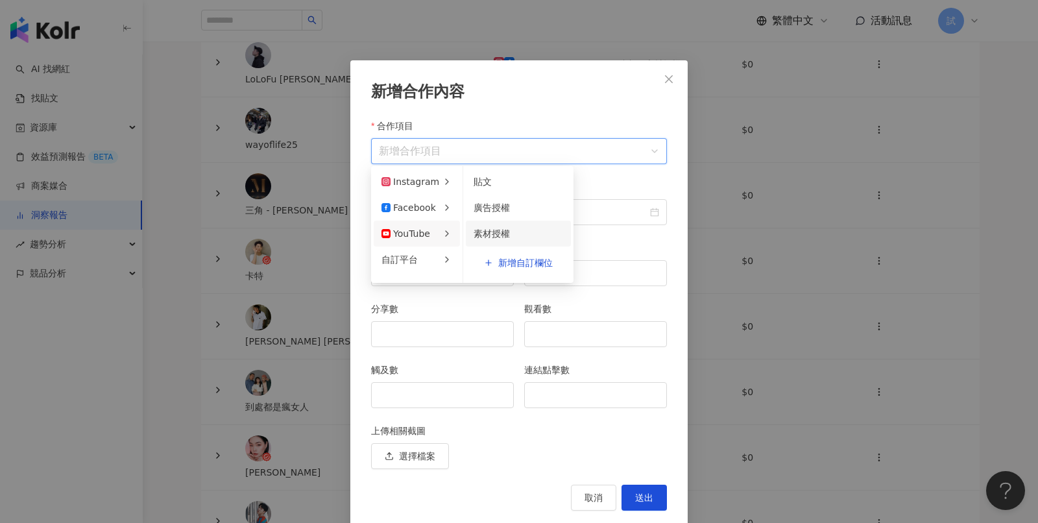
click at [482, 232] on span "素材授權" at bounding box center [492, 233] width 36 height 10
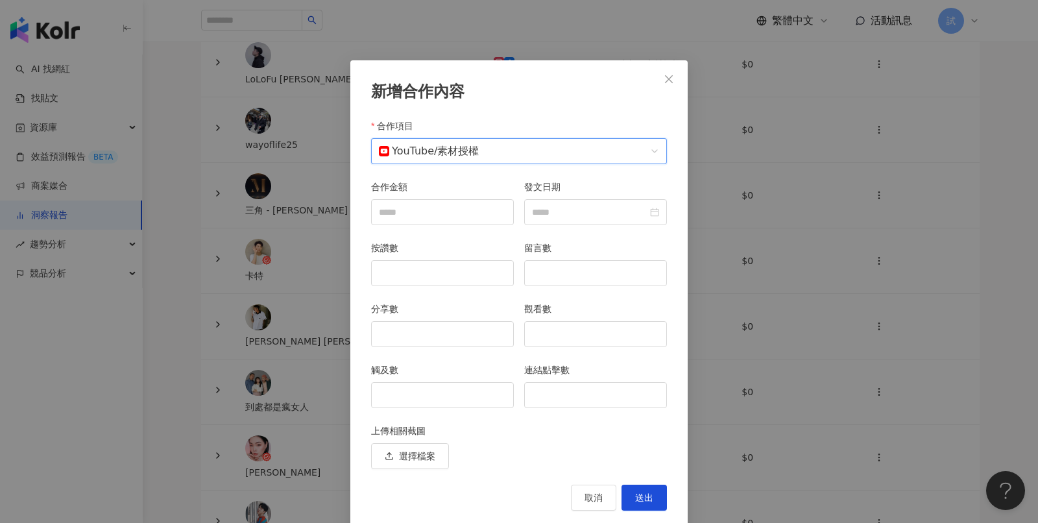
scroll to position [20, 0]
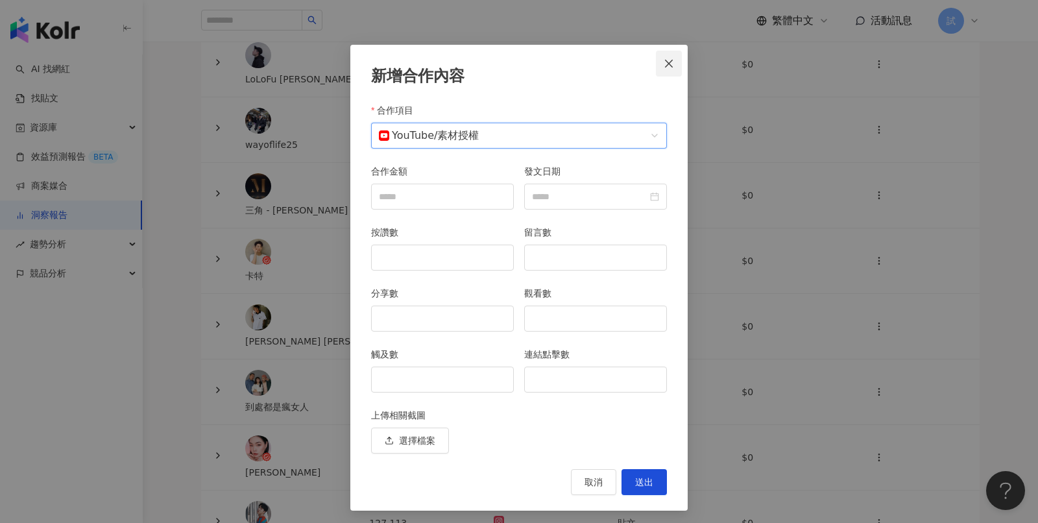
click at [668, 64] on icon "close" at bounding box center [669, 63] width 10 height 10
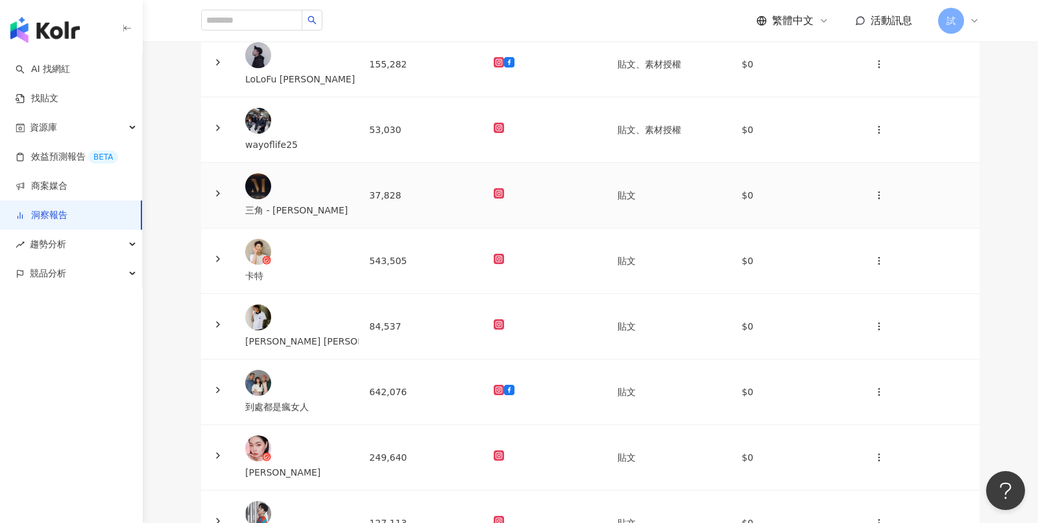
scroll to position [101, 0]
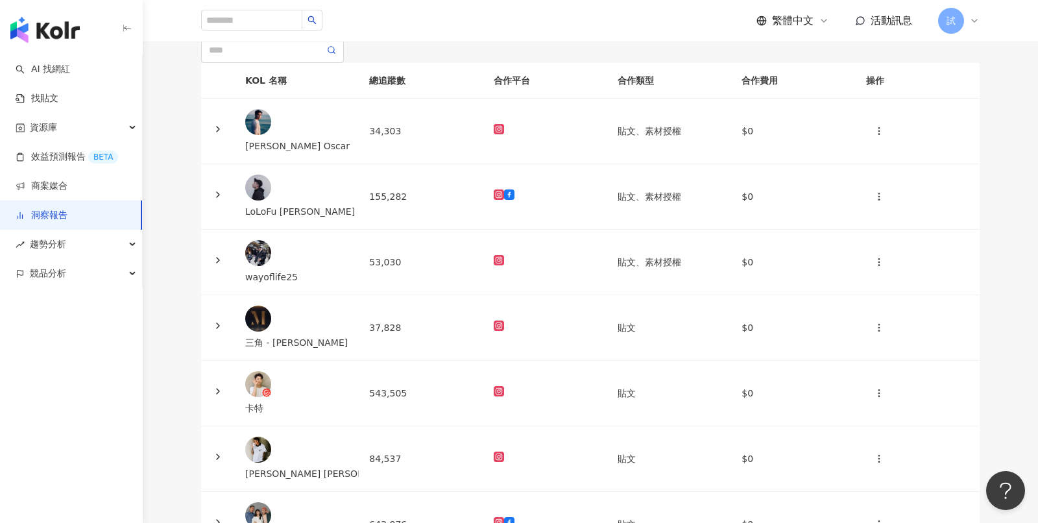
click at [245, 19] on div "貼文牆" at bounding box center [231, 12] width 27 height 14
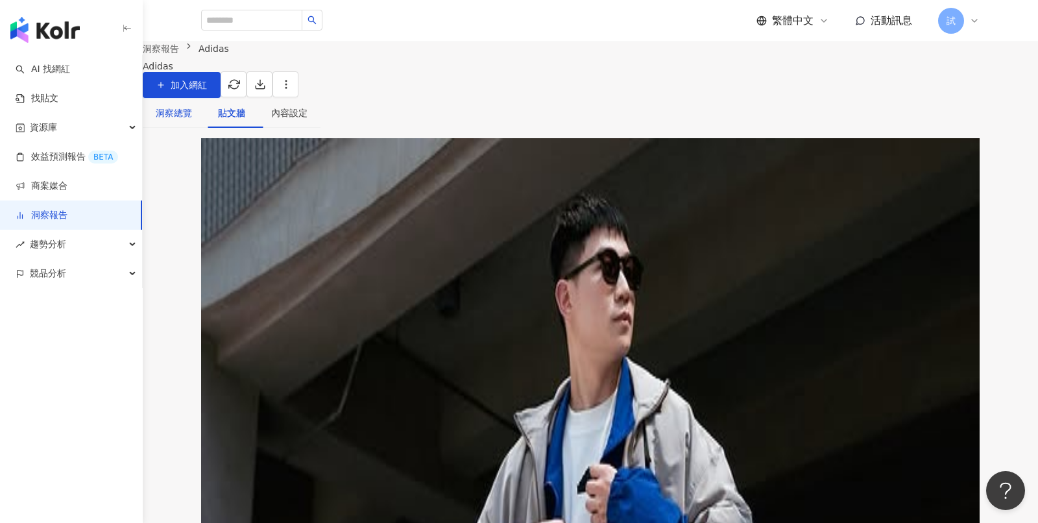
click at [192, 120] on div "洞察總覽" at bounding box center [174, 113] width 36 height 14
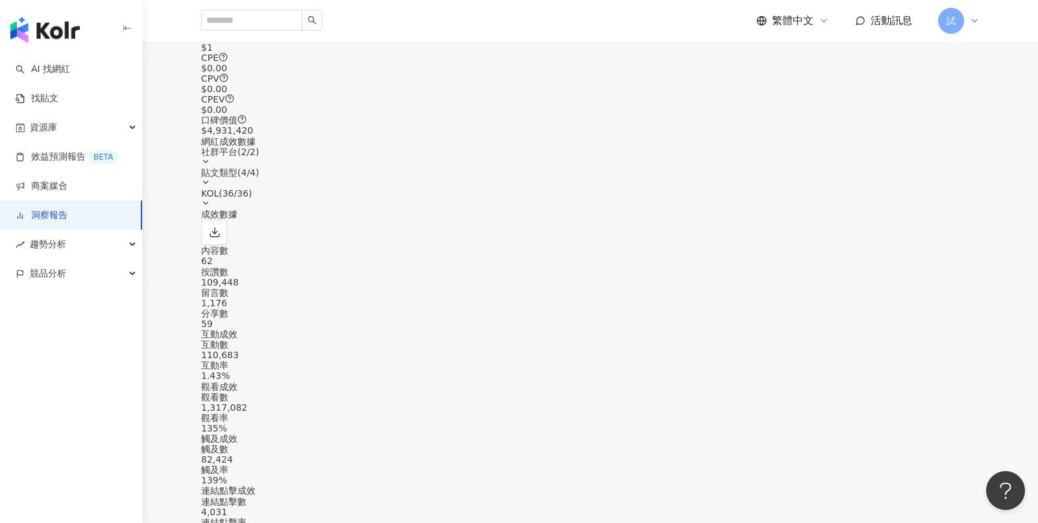
scroll to position [554, 0]
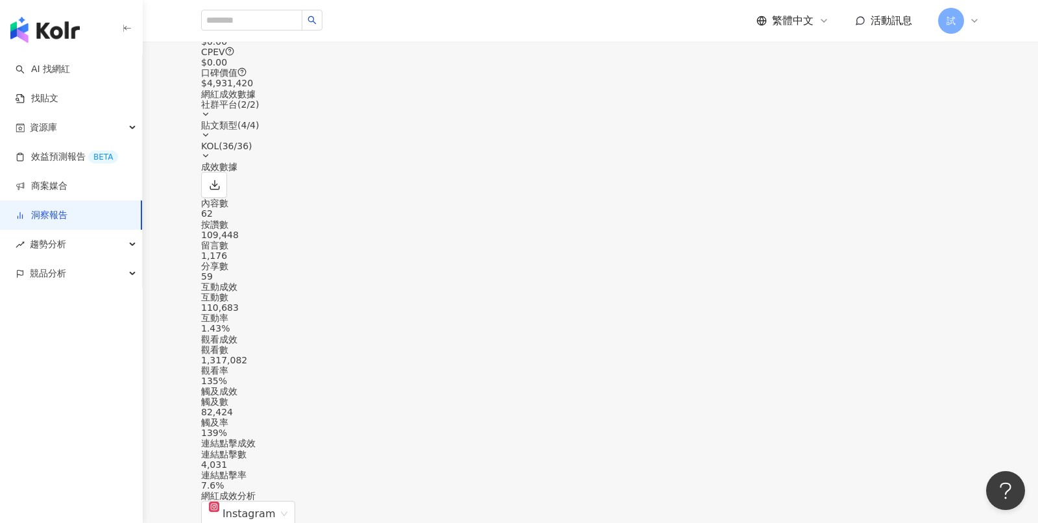
click at [901, 141] on div "KOL ( 36 / 36 )" at bounding box center [590, 146] width 779 height 10
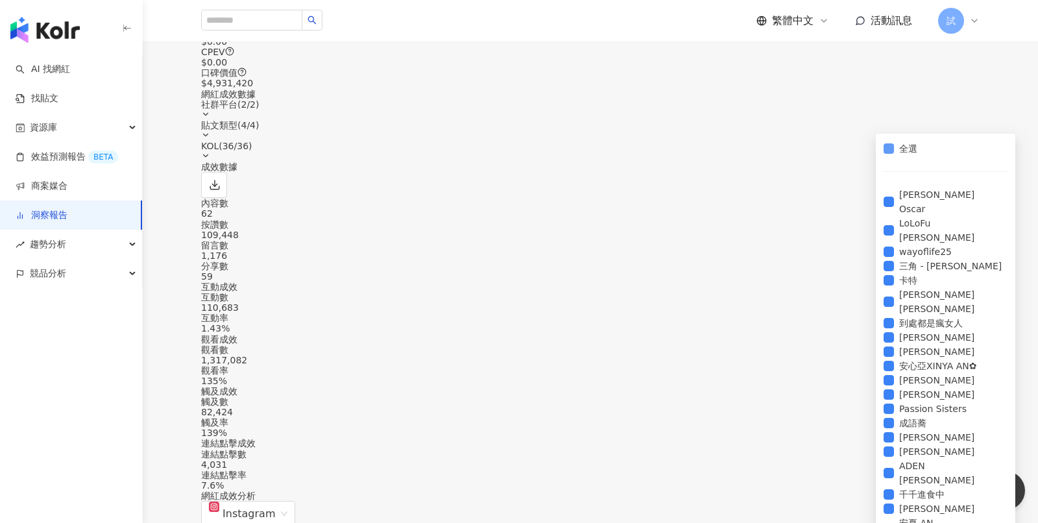
click at [912, 156] on span "全選" at bounding box center [908, 148] width 29 height 14
click at [910, 188] on span "萬家麟 Oscar" at bounding box center [951, 202] width 114 height 29
click at [810, 178] on div "成效數據" at bounding box center [590, 180] width 779 height 36
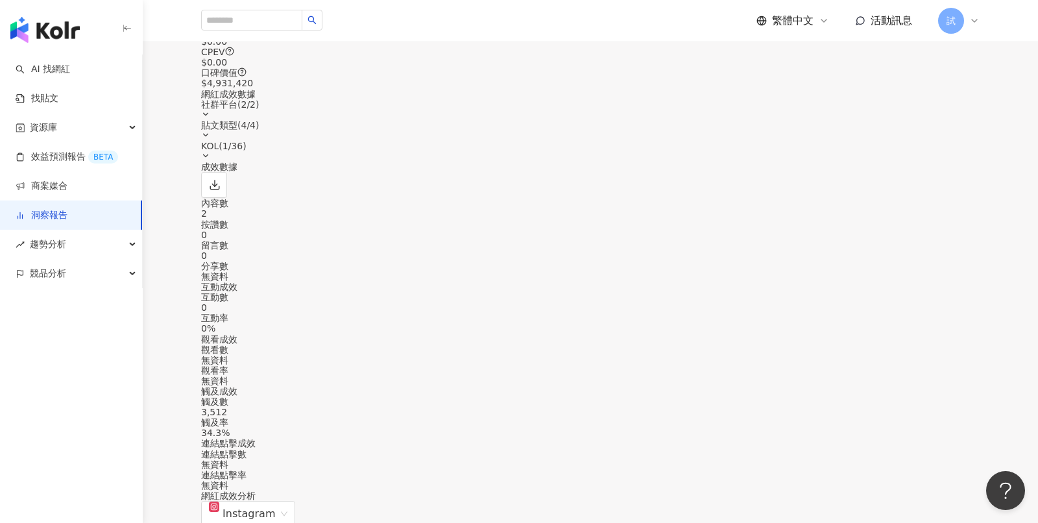
click at [939, 141] on div "KOL ( 1 / 36 )" at bounding box center [590, 151] width 779 height 21
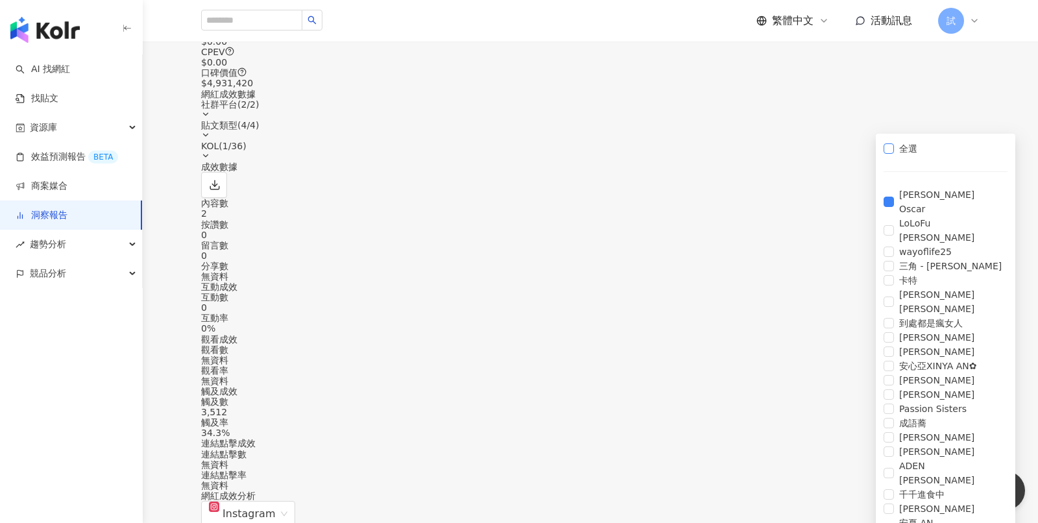
click at [903, 156] on span "全選" at bounding box center [908, 148] width 29 height 14
click at [741, 180] on div "成效數據" at bounding box center [590, 180] width 779 height 36
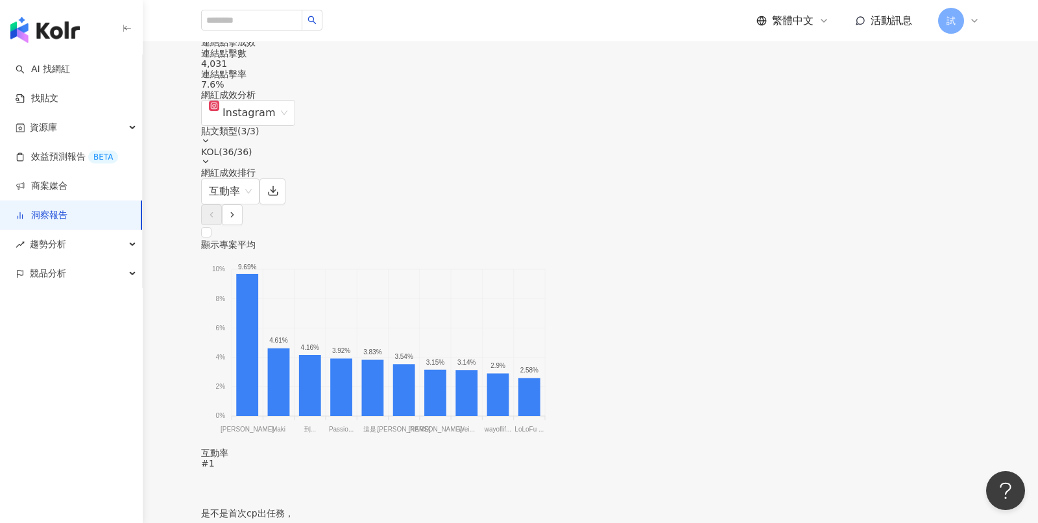
scroll to position [957, 0]
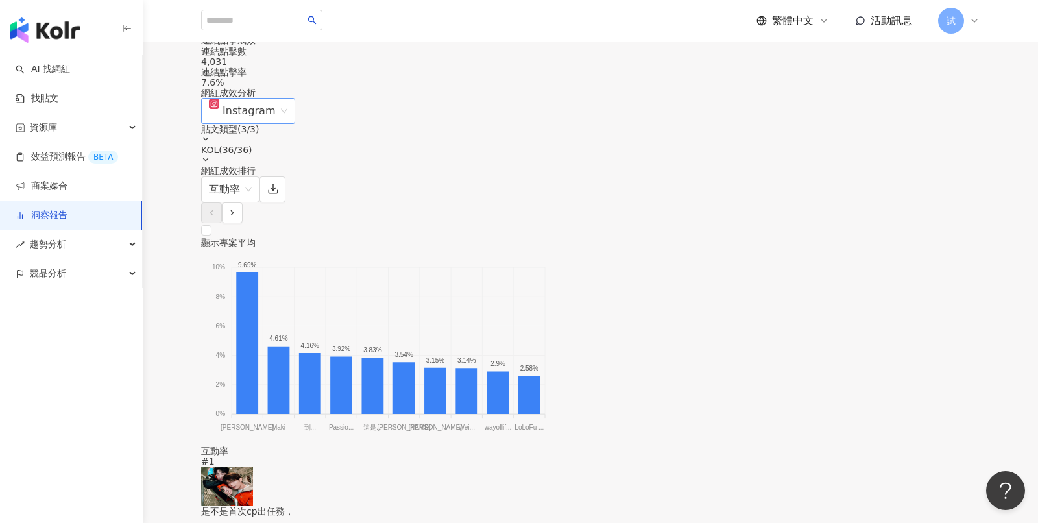
click at [276, 122] on div "Instagram" at bounding box center [242, 111] width 67 height 25
click at [210, 134] on icon at bounding box center [205, 138] width 9 height 9
click at [929, 145] on div "KOL ( 36 / 36 )" at bounding box center [590, 150] width 779 height 10
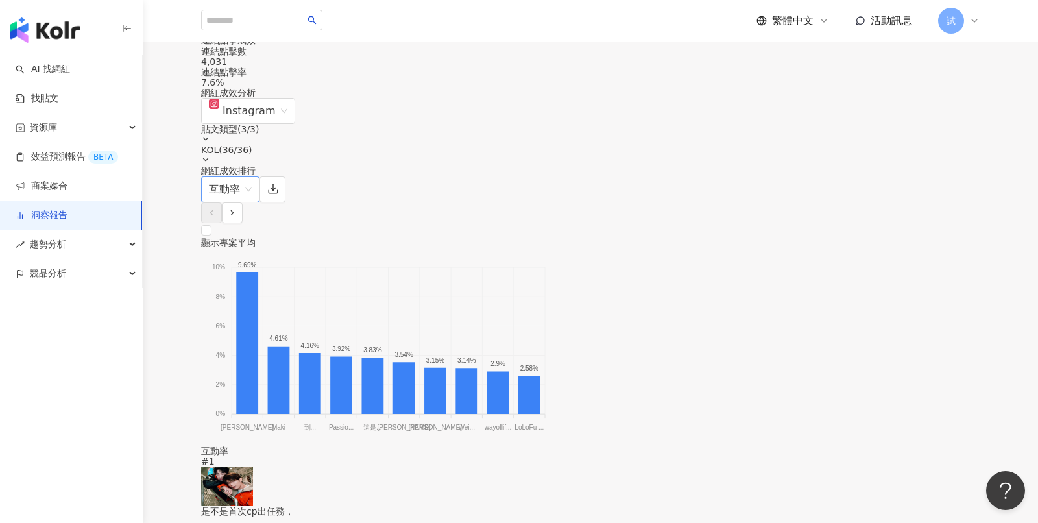
click at [252, 177] on span "互動率" at bounding box center [230, 189] width 43 height 25
click at [286, 177] on button "button" at bounding box center [273, 190] width 26 height 26
click at [585, 110] on div "網紅成效分析 Instagram 貼文類型 ( 3 / 3 ) KOL ( 36 / 36 ) 全選 素材授權 貼文 Reels 全選 萬家麟 Oscar L…" at bounding box center [590, 127] width 779 height 78
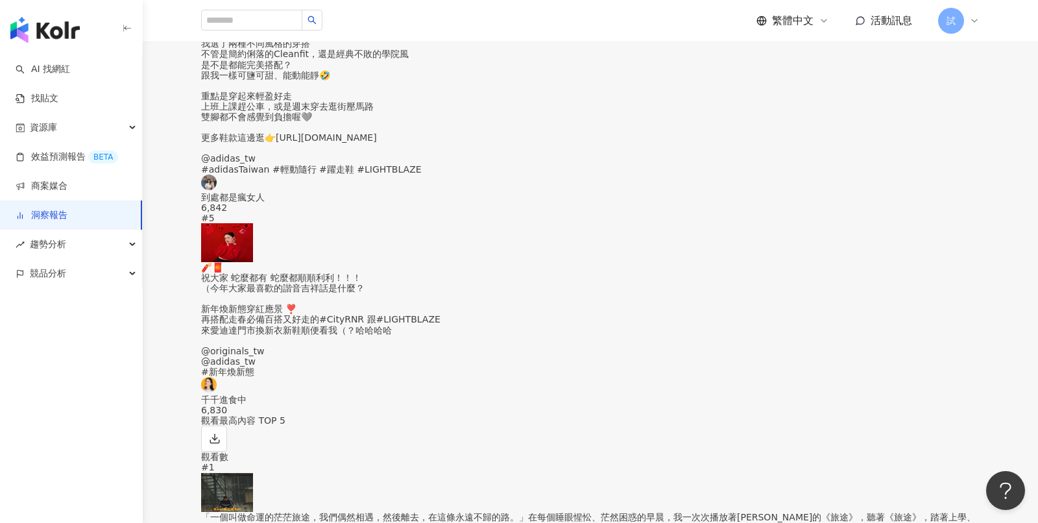
scroll to position [3219, 0]
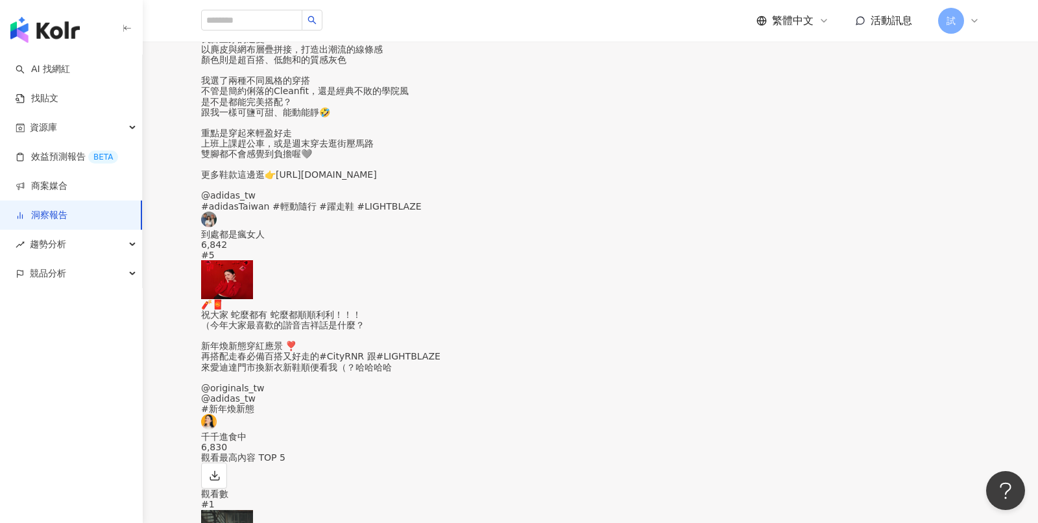
type input "*"
type input "**"
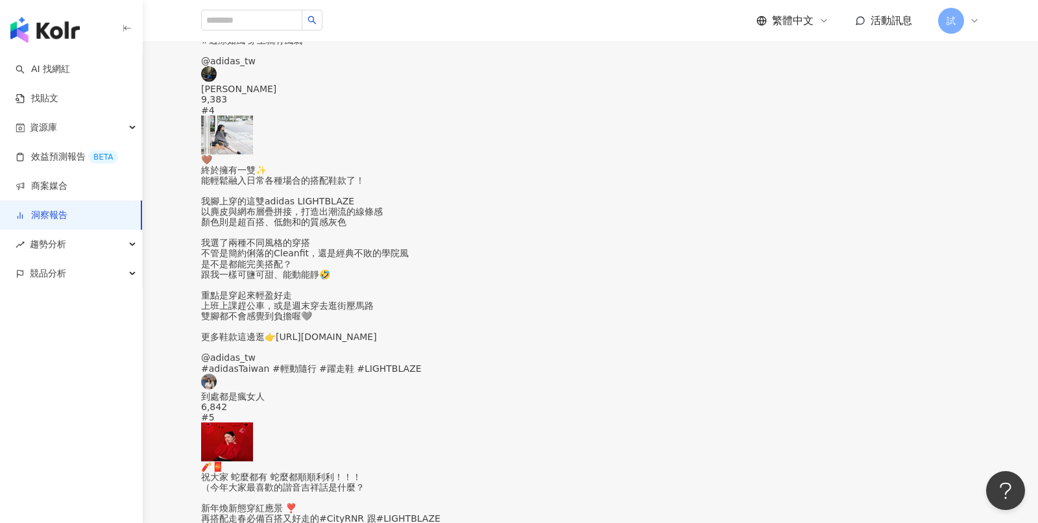
scroll to position [3054, 0]
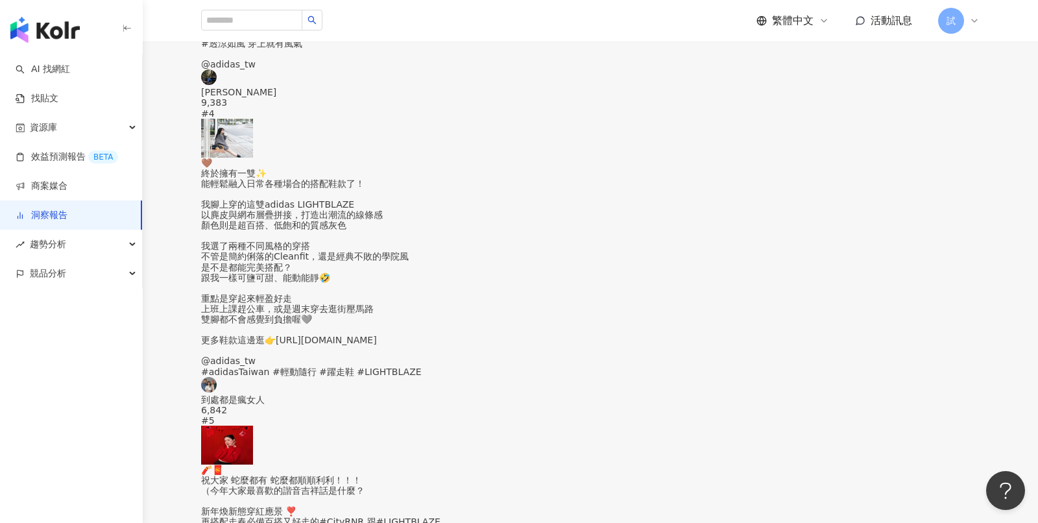
click at [67, 212] on link "洞察報告" at bounding box center [42, 215] width 52 height 13
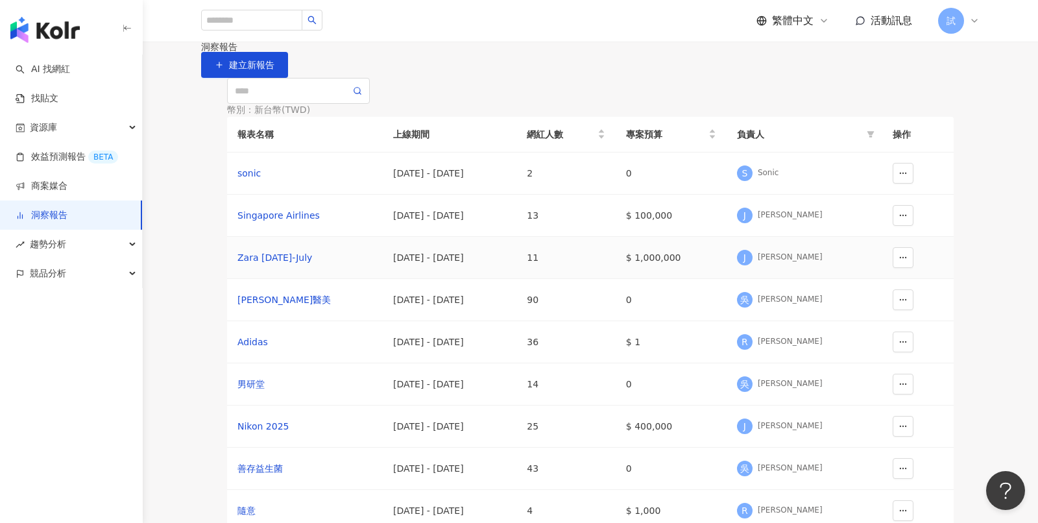
scroll to position [48, 0]
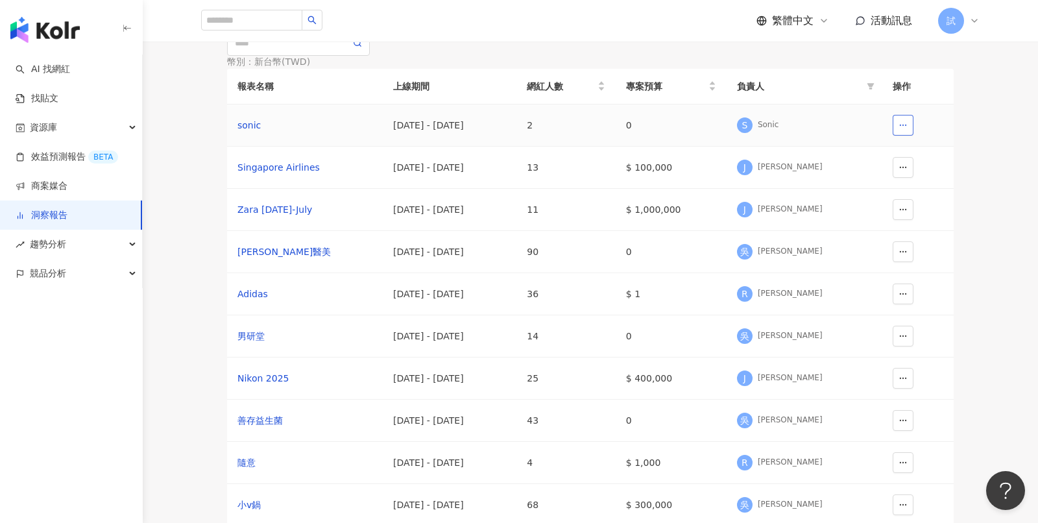
click at [899, 130] on icon "button" at bounding box center [903, 125] width 9 height 9
click at [112, 238] on div "趨勢分析" at bounding box center [71, 244] width 142 height 29
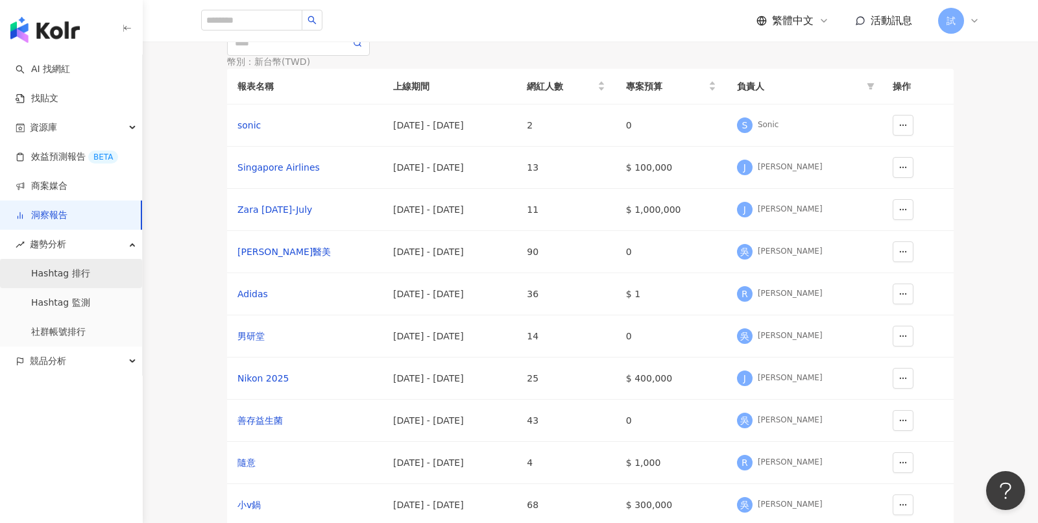
click at [90, 279] on link "Hashtag 排行" at bounding box center [60, 273] width 59 height 13
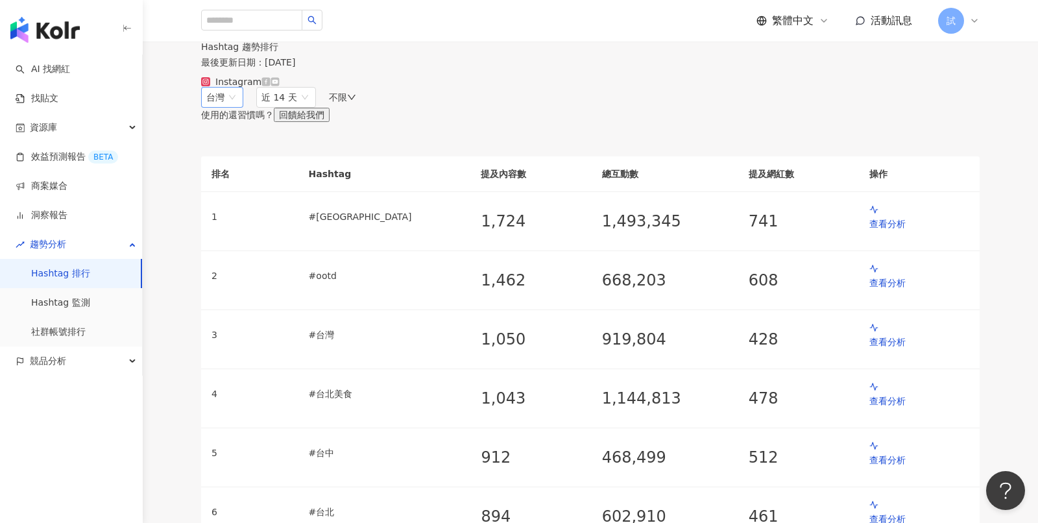
click at [238, 107] on span "台灣" at bounding box center [222, 97] width 32 height 19
click at [311, 107] on span "近 14 天" at bounding box center [286, 97] width 49 height 19
click at [356, 103] on div "不限" at bounding box center [342, 97] width 27 height 10
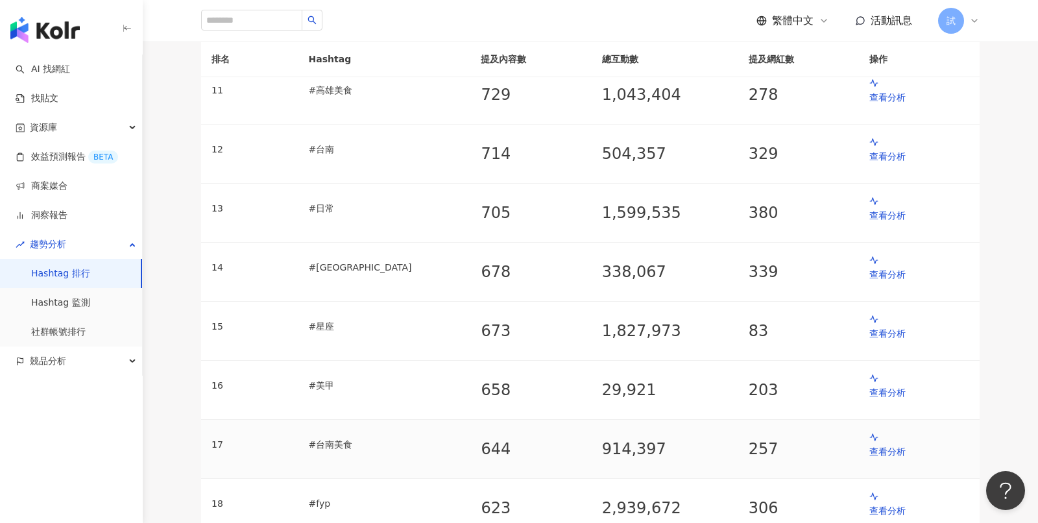
scroll to position [681, 0]
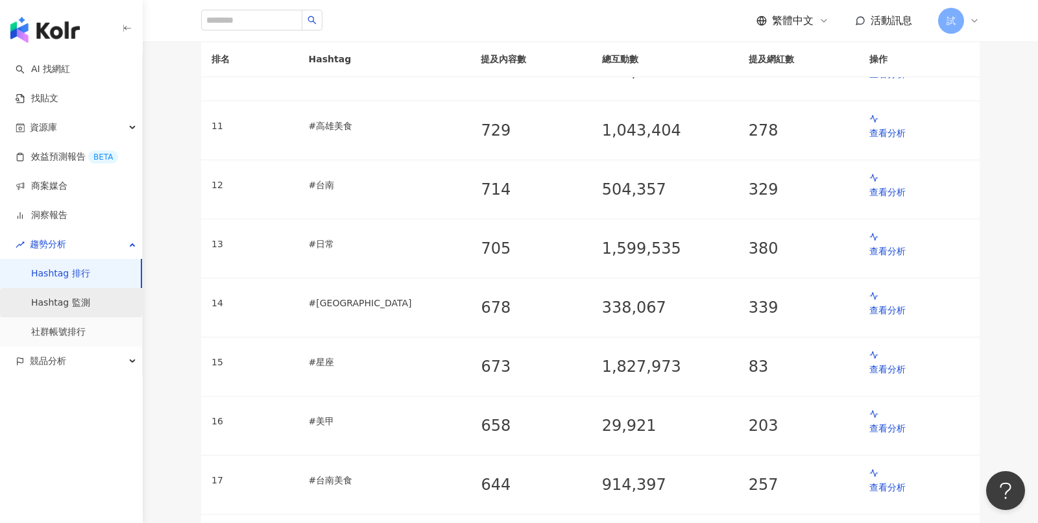
click at [88, 308] on link "Hashtag 監測" at bounding box center [60, 303] width 59 height 13
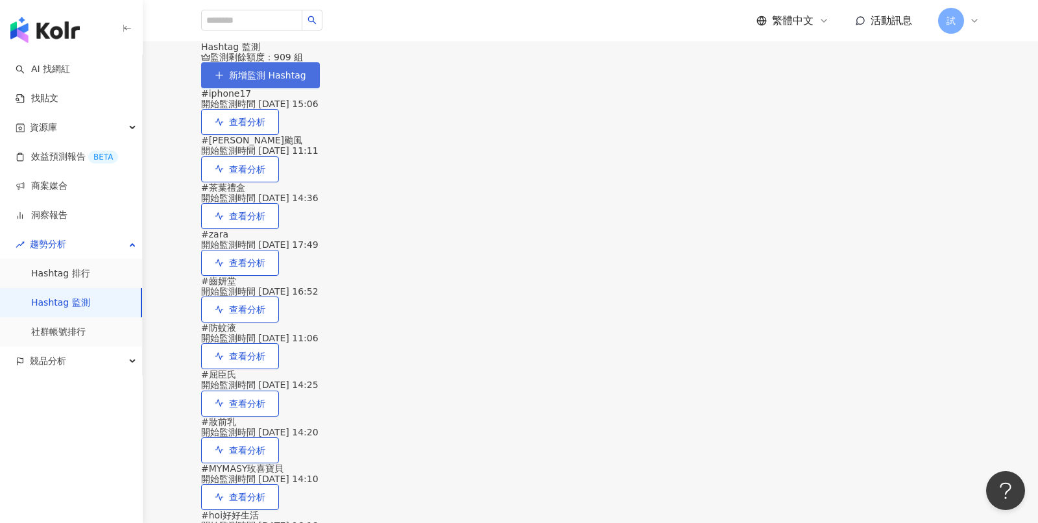
click at [320, 88] on button "新增監測 Hashtag" at bounding box center [260, 75] width 119 height 26
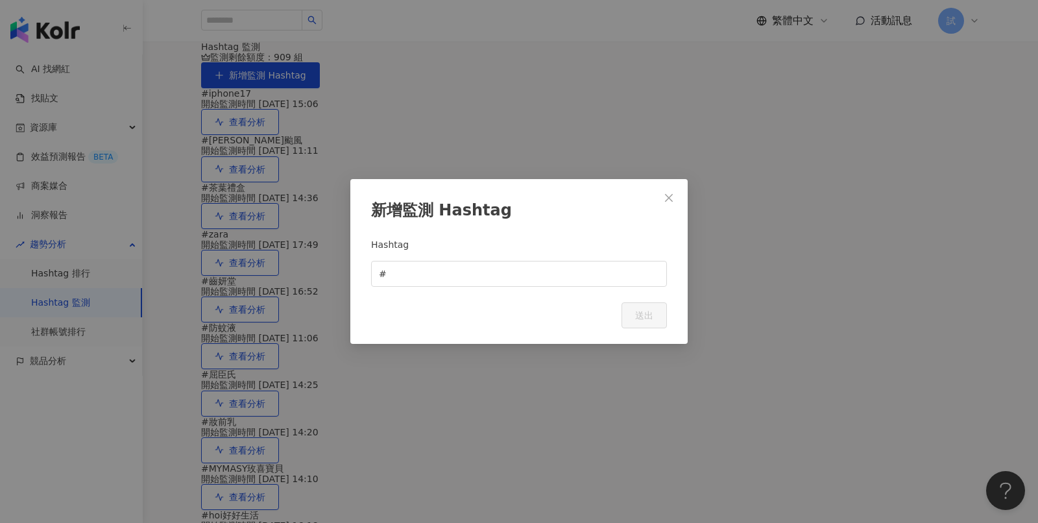
click at [528, 300] on div "新增監測 Hashtag Hashtag # Cancel 送出" at bounding box center [518, 261] width 337 height 165
click at [543, 279] on input "text" at bounding box center [524, 274] width 270 height 14
click at [673, 193] on icon "close" at bounding box center [669, 198] width 10 height 10
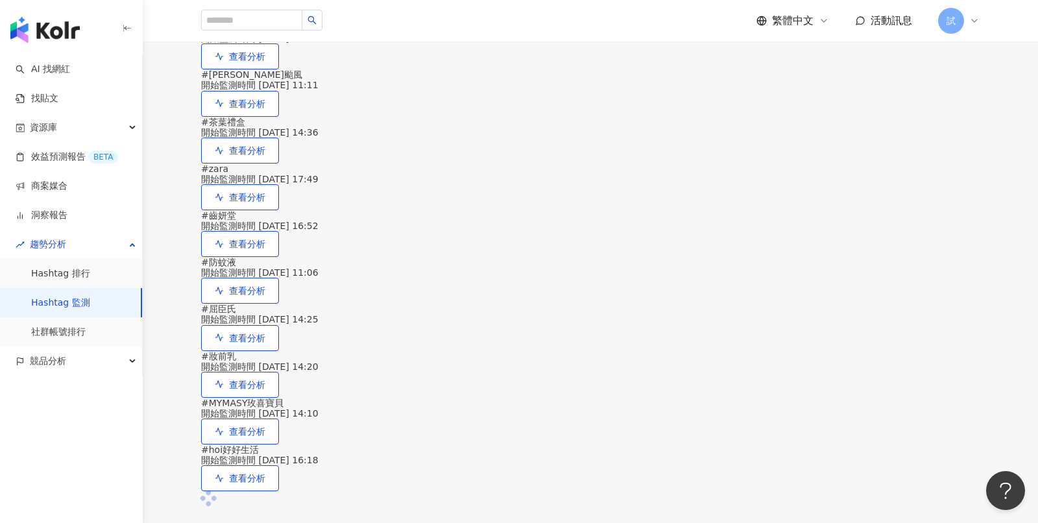
scroll to position [34, 0]
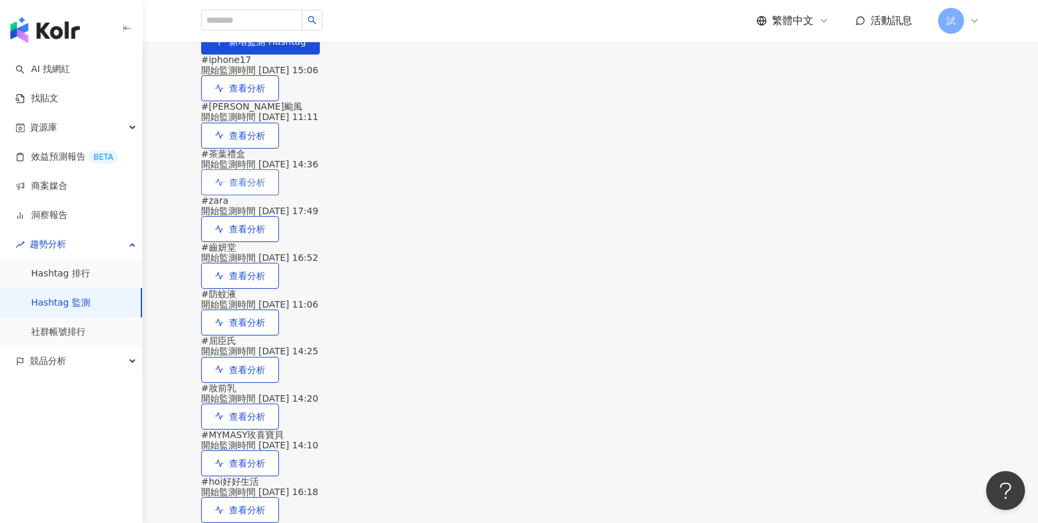
click at [265, 188] on span "查看分析" at bounding box center [247, 182] width 36 height 10
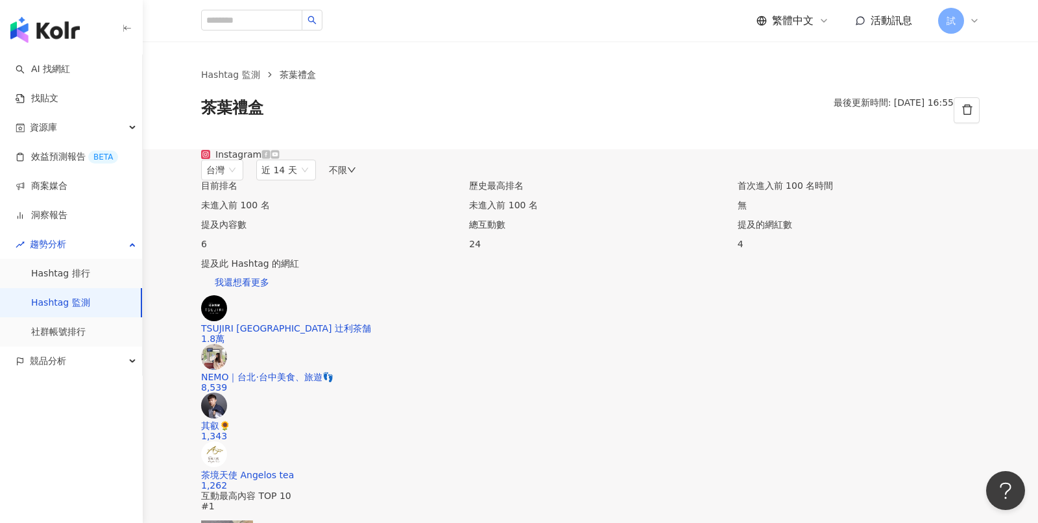
click at [964, 106] on icon "delete" at bounding box center [967, 109] width 10 height 10
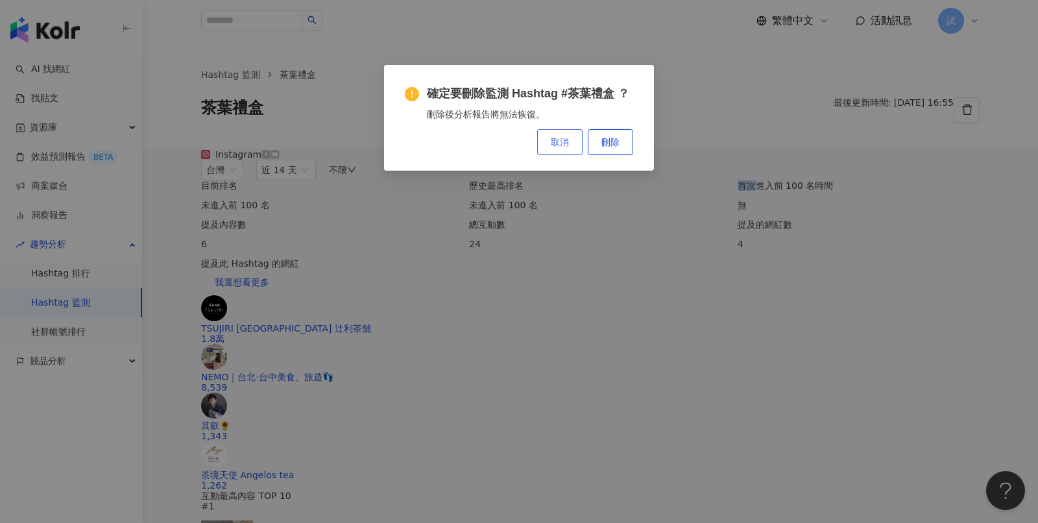
click at [570, 150] on button "取消" at bounding box center [559, 142] width 45 height 26
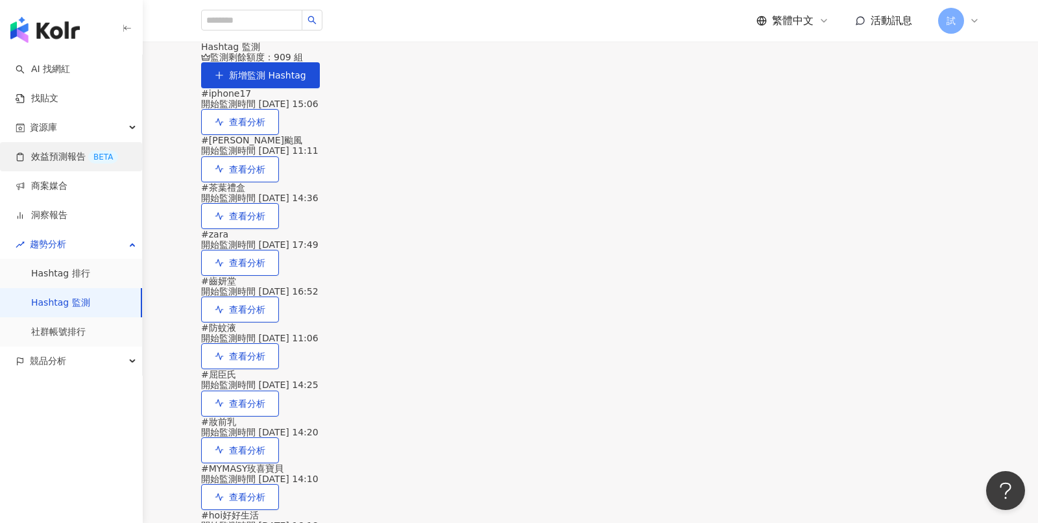
click at [69, 160] on link "效益預測報告 BETA" at bounding box center [67, 157] width 103 height 13
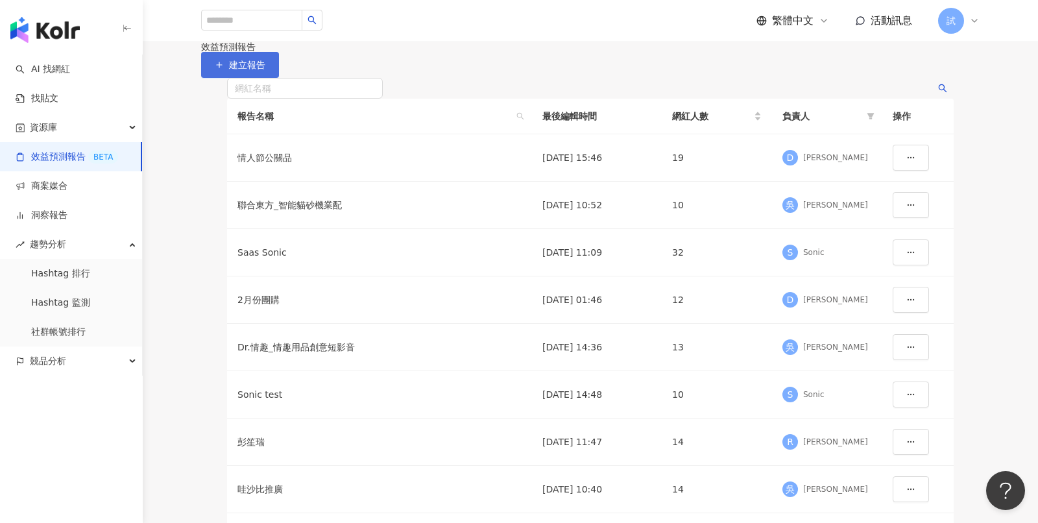
click at [265, 70] on span "建立報告" at bounding box center [247, 65] width 36 height 10
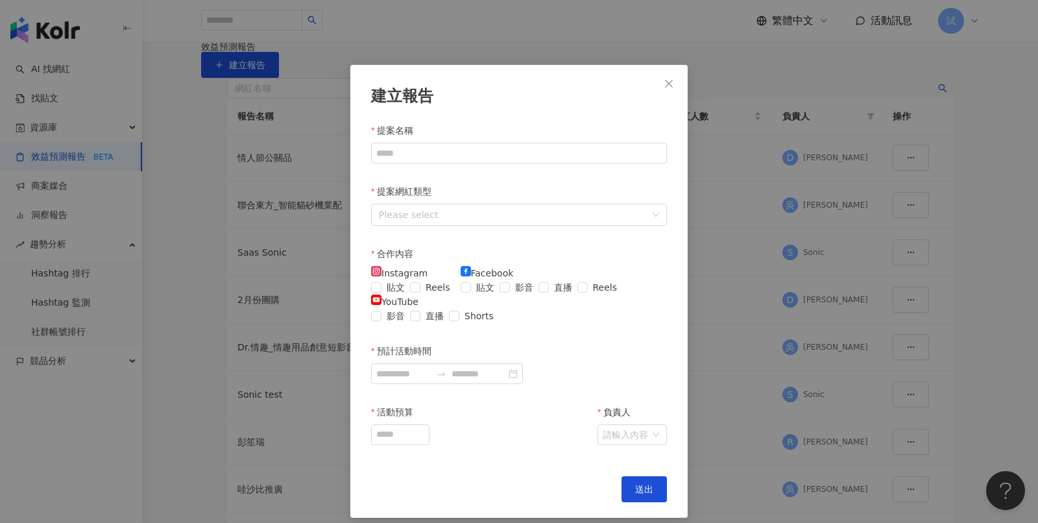
scroll to position [15, 0]
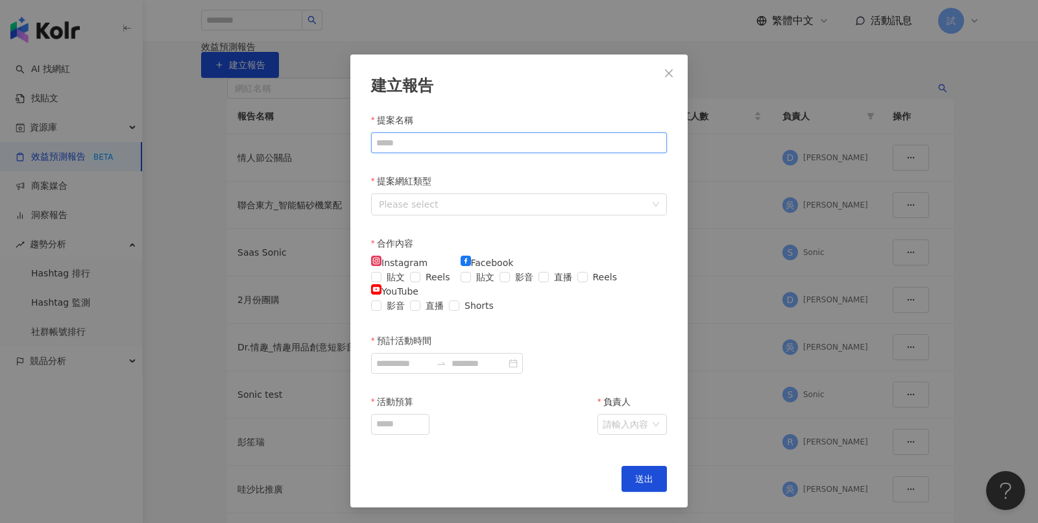
click at [528, 147] on input "提案名稱" at bounding box center [519, 142] width 296 height 21
click at [505, 103] on div "建立報告 提案名稱 提案網紅類型 Please select 合作內容 Instagram 貼文 Reels Facebook 貼文 影音 直播 Reels …" at bounding box center [518, 281] width 337 height 453
click at [508, 147] on input "提案名稱" at bounding box center [519, 142] width 296 height 21
type input "***"
click at [463, 201] on div at bounding box center [512, 204] width 277 height 17
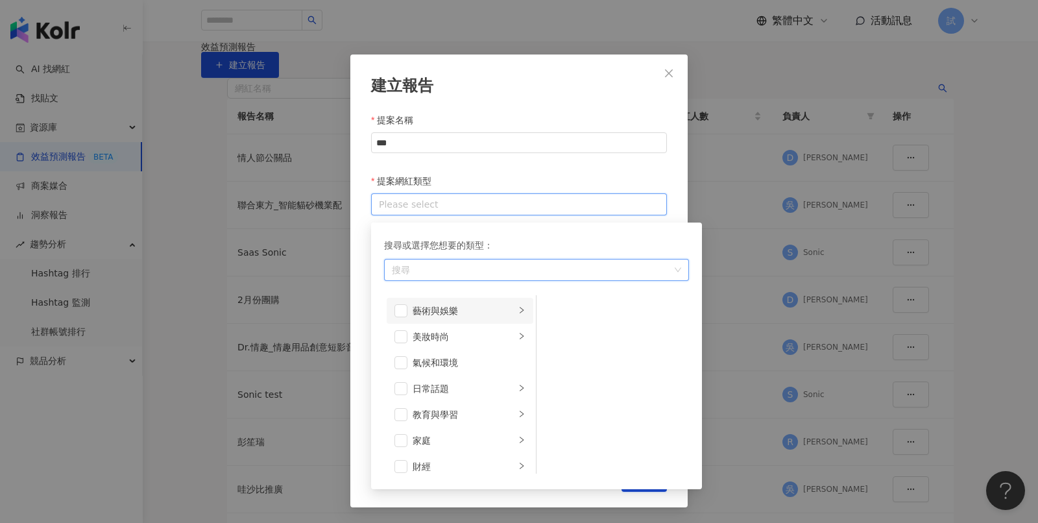
click at [408, 308] on li "藝術與娛樂" at bounding box center [460, 311] width 147 height 26
click at [560, 306] on span at bounding box center [553, 310] width 13 height 13
click at [579, 174] on div "提案網紅類型" at bounding box center [519, 183] width 296 height 19
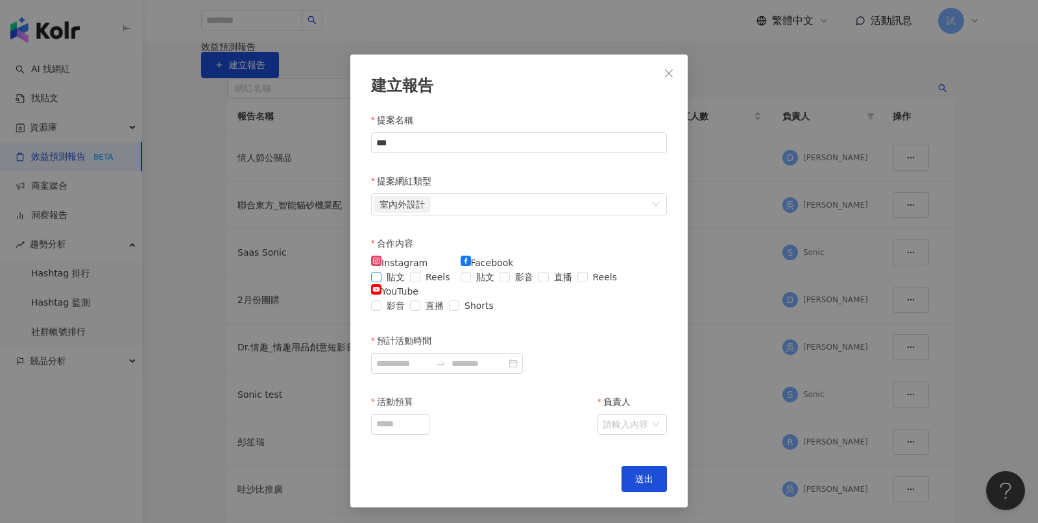
click at [400, 272] on span "貼文" at bounding box center [396, 277] width 29 height 14
click at [510, 284] on span "影音" at bounding box center [524, 277] width 29 height 14
click at [410, 299] on span "影音" at bounding box center [396, 306] width 29 height 14
click at [431, 371] on input "預計活動時間" at bounding box center [403, 363] width 55 height 14
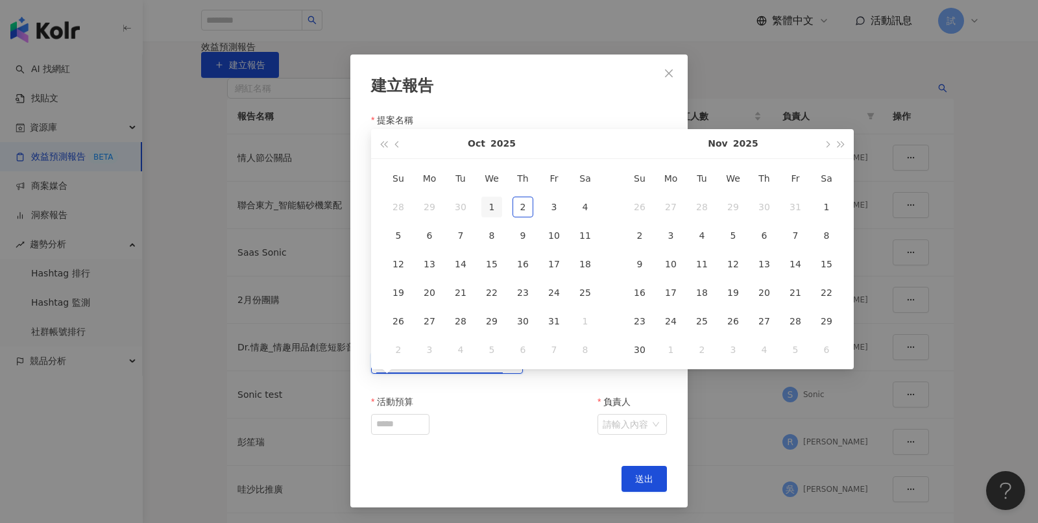
type input "**********"
click at [488, 212] on div "1" at bounding box center [492, 207] width 21 height 21
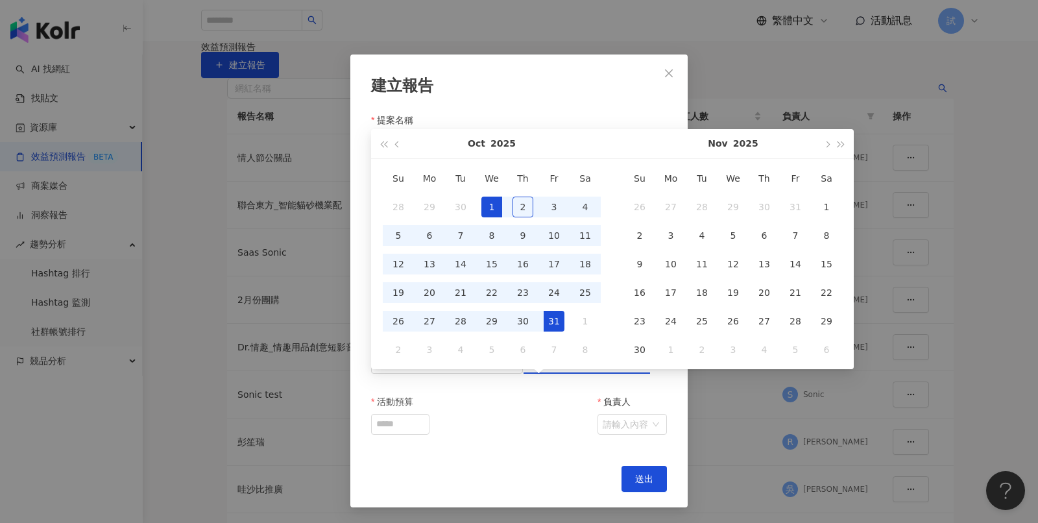
click at [550, 317] on div "31" at bounding box center [554, 321] width 21 height 21
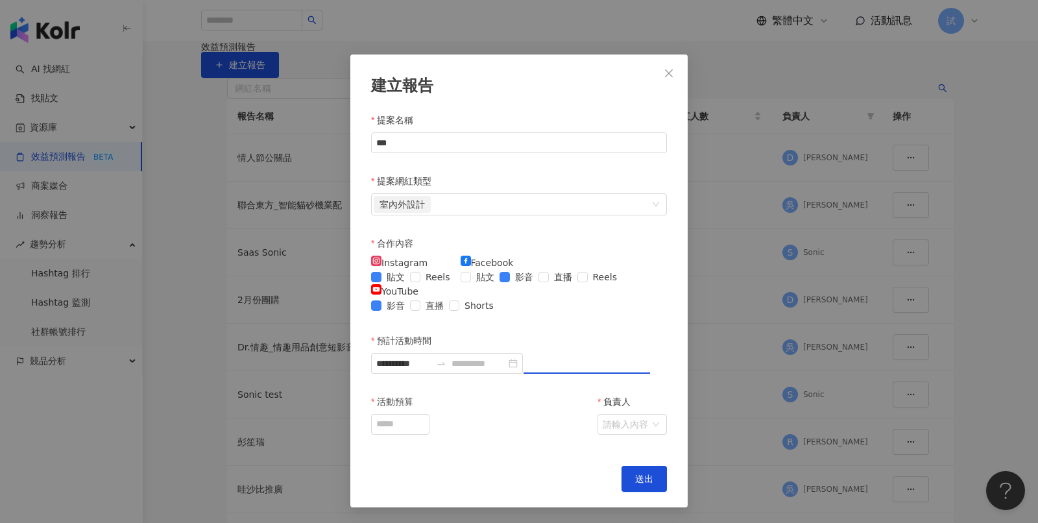
type input "**********"
click at [421, 434] on input "活動預算" at bounding box center [400, 424] width 57 height 19
type input "*"
type input "*****"
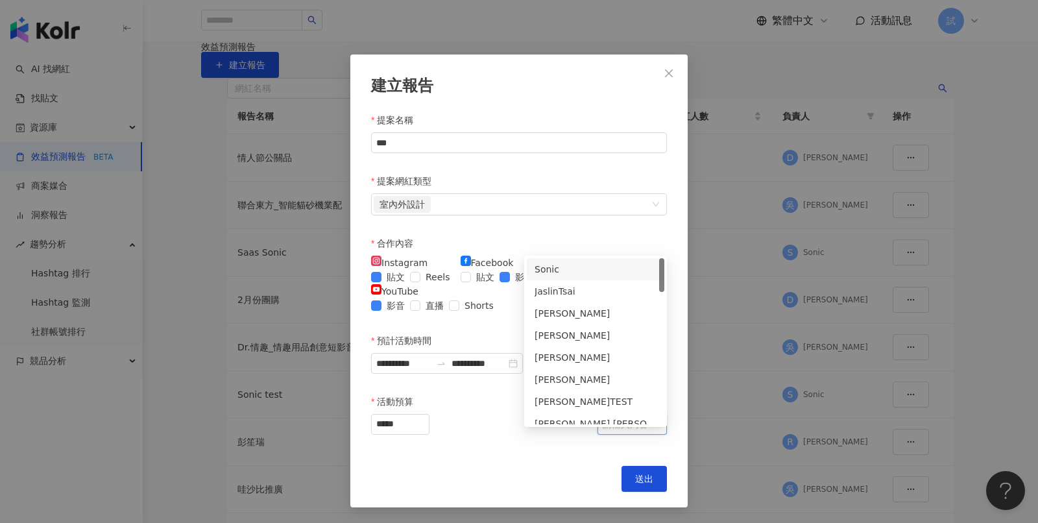
click at [603, 434] on input "負責人" at bounding box center [625, 424] width 45 height 19
click at [593, 334] on div "Ray Peng" at bounding box center [596, 335] width 122 height 14
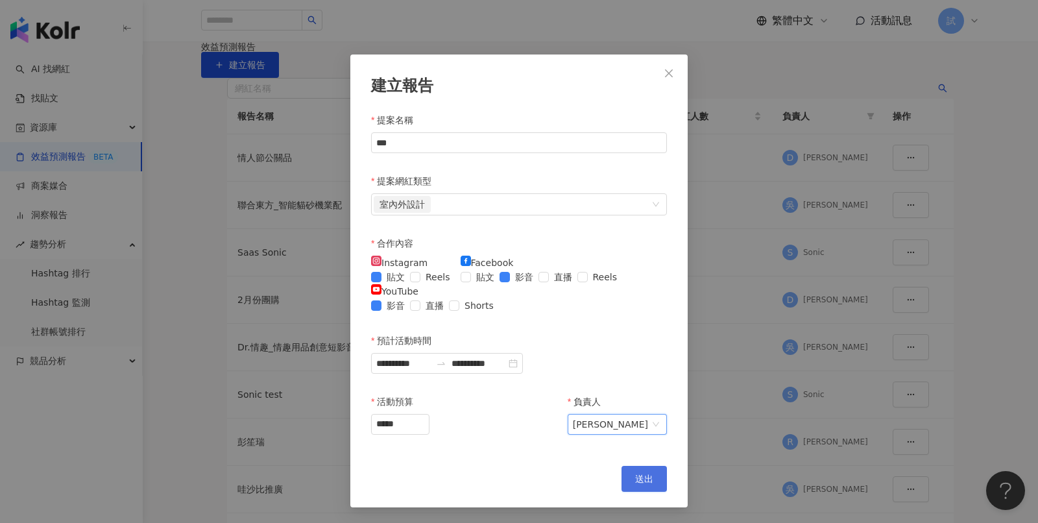
click at [635, 469] on button "送出" at bounding box center [644, 479] width 45 height 26
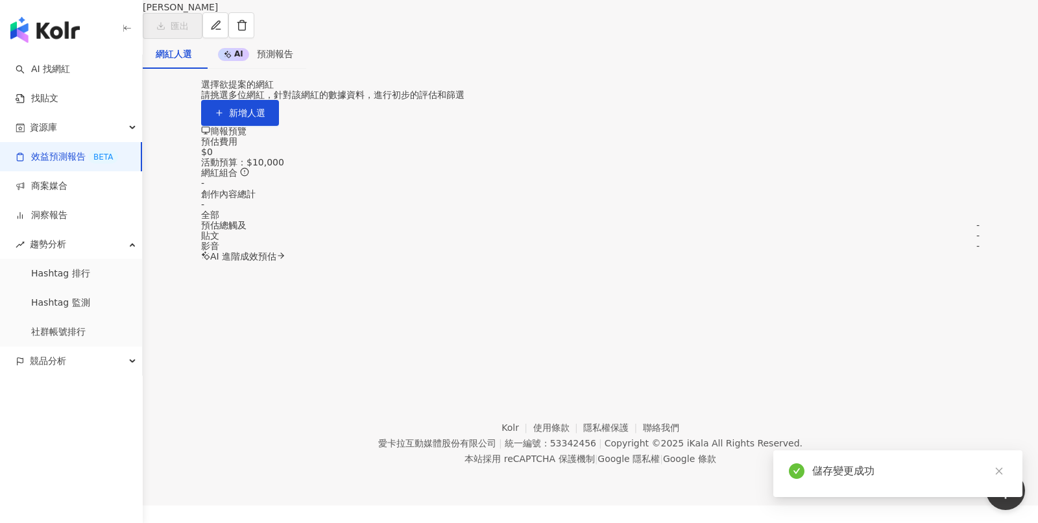
scroll to position [95, 0]
click at [279, 126] on button "新增人選" at bounding box center [240, 113] width 78 height 26
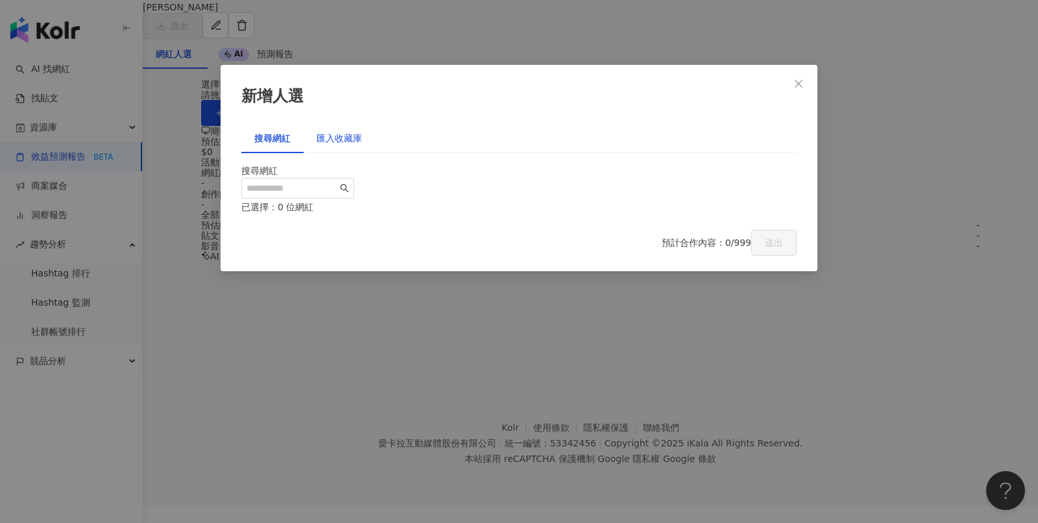
click at [348, 131] on div "匯入收藏庫" at bounding box center [339, 138] width 45 height 14
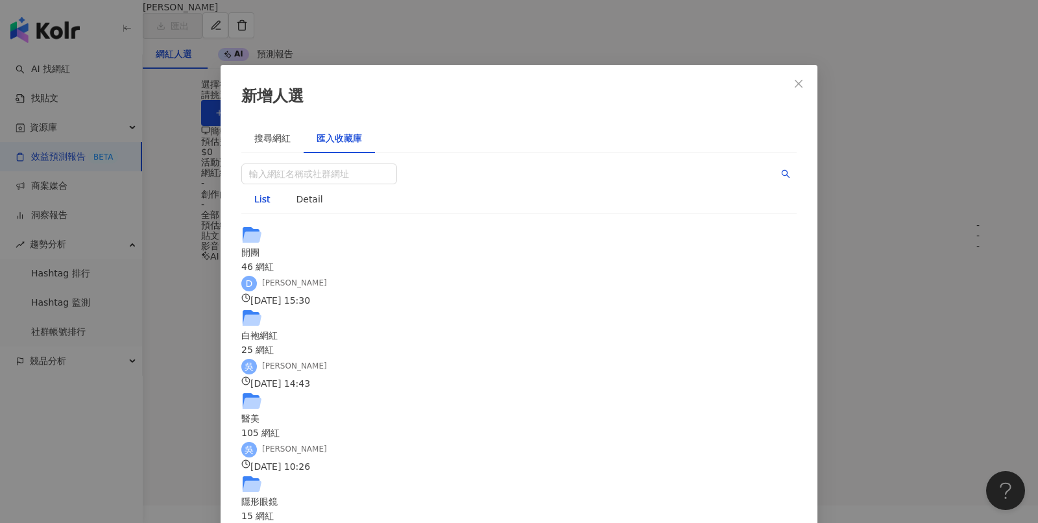
click at [422, 245] on div "開團" at bounding box center [518, 252] width 555 height 14
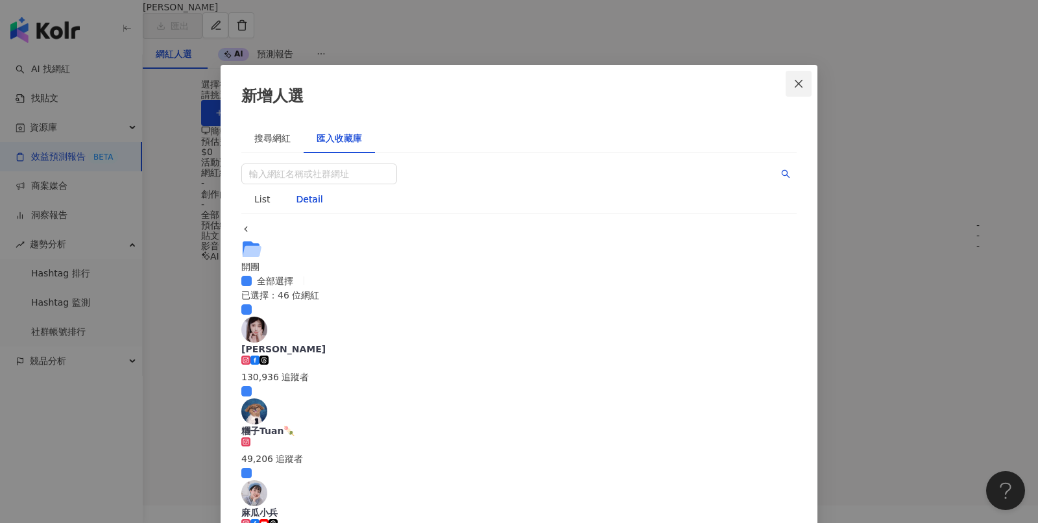
click at [802, 84] on icon "close" at bounding box center [799, 84] width 10 height 10
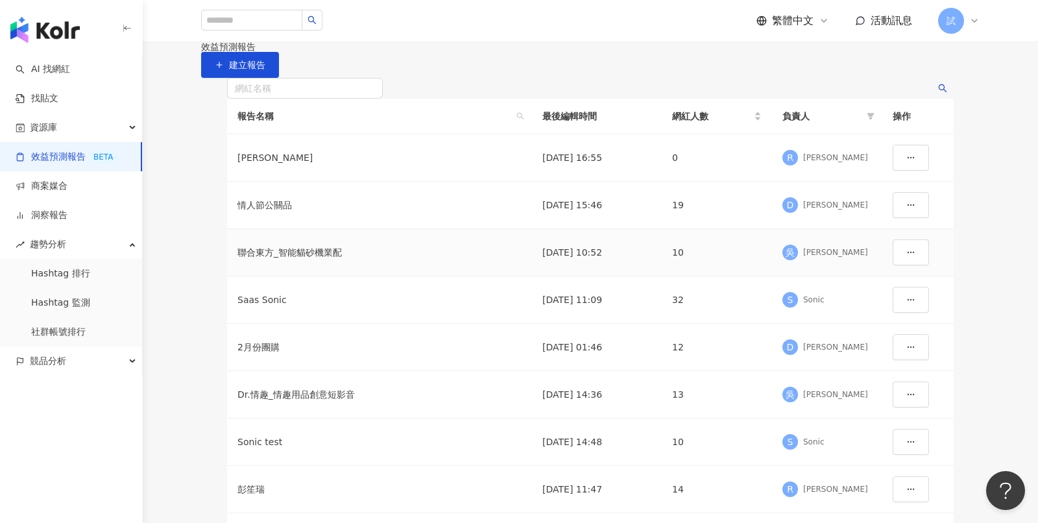
scroll to position [62, 0]
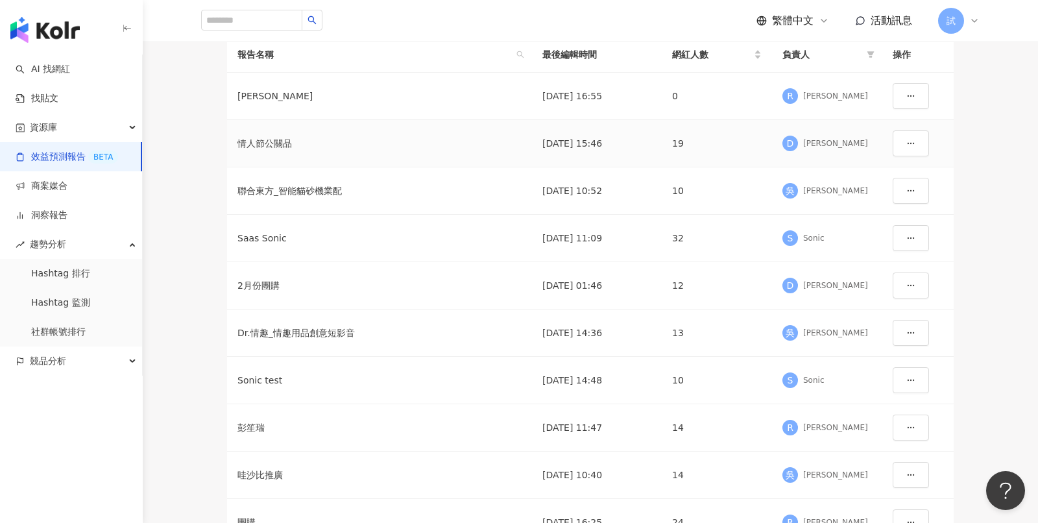
click at [810, 149] on div "Doris" at bounding box center [835, 143] width 65 height 11
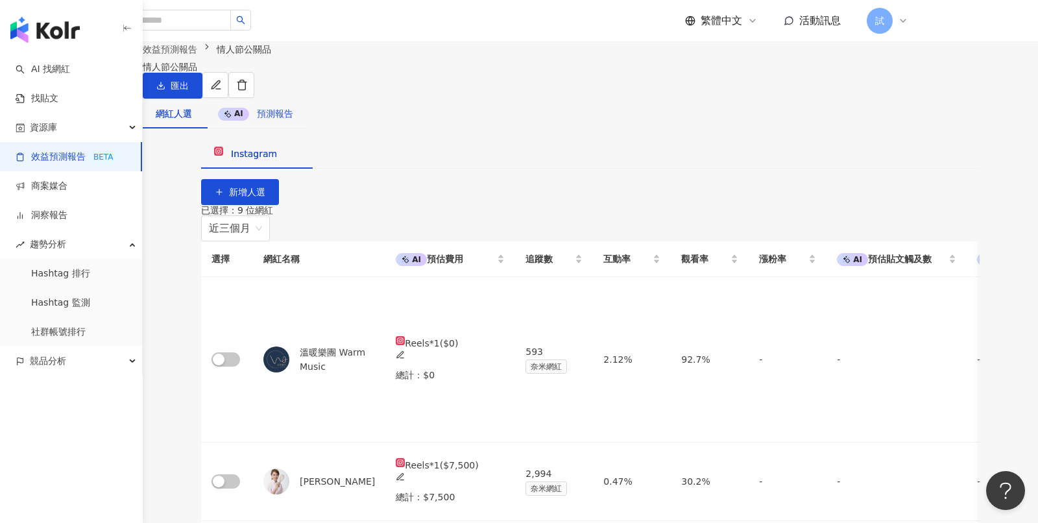
click at [293, 119] on span "預測報告" at bounding box center [275, 113] width 36 height 10
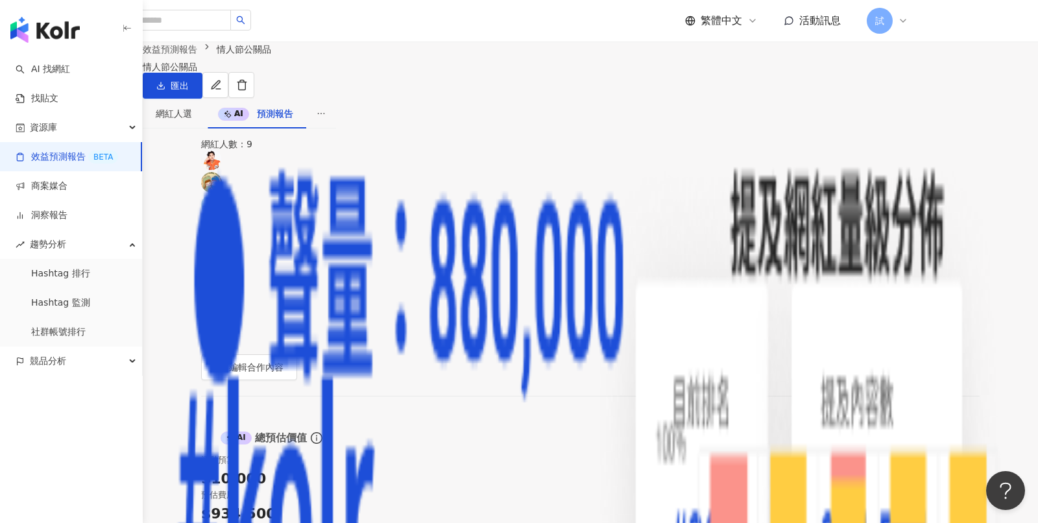
click at [57, 40] on img "button" at bounding box center [44, 30] width 69 height 26
